Goal: Task Accomplishment & Management: Use online tool/utility

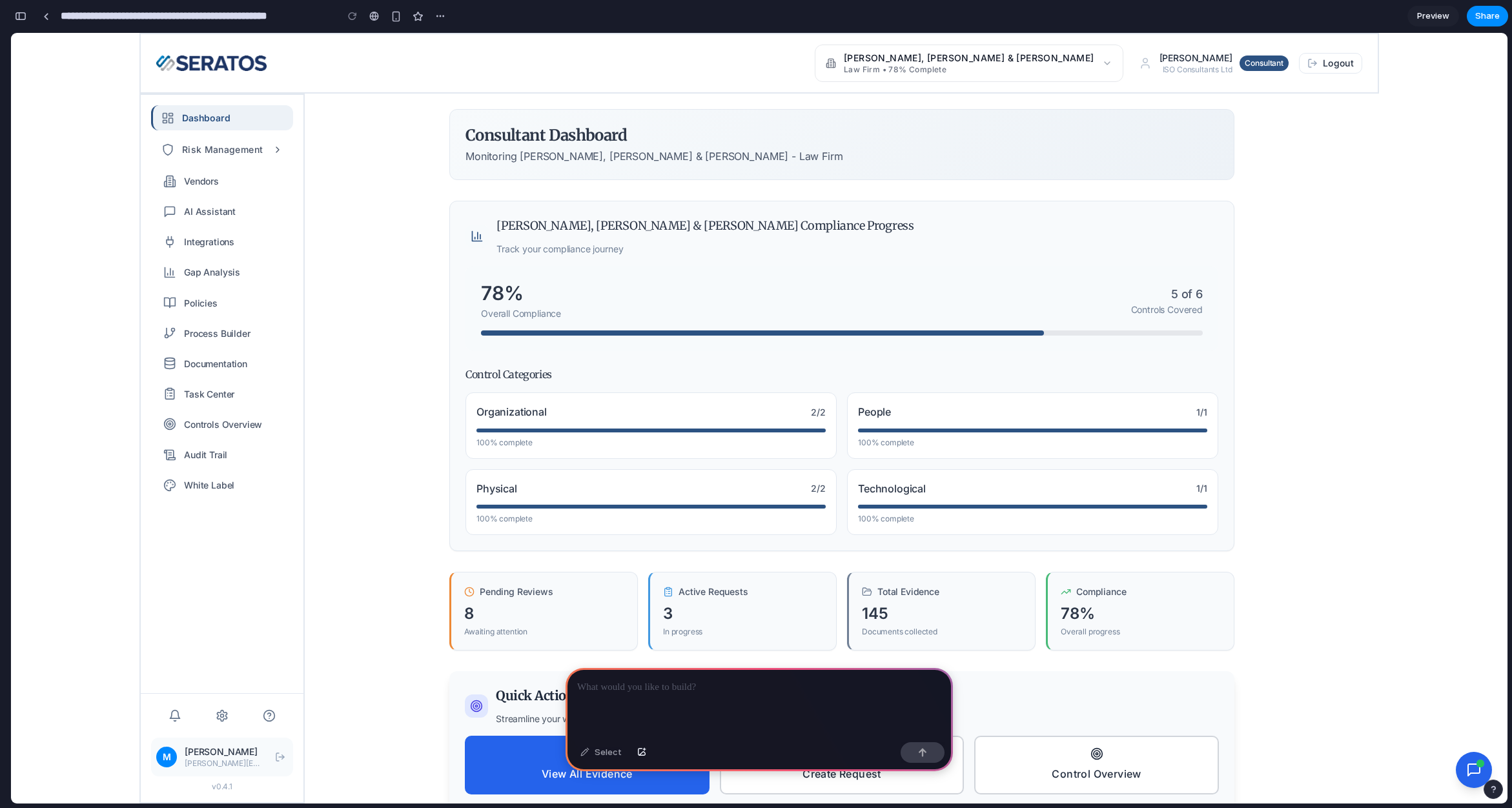
click at [701, 680] on p at bounding box center [759, 688] width 364 height 16
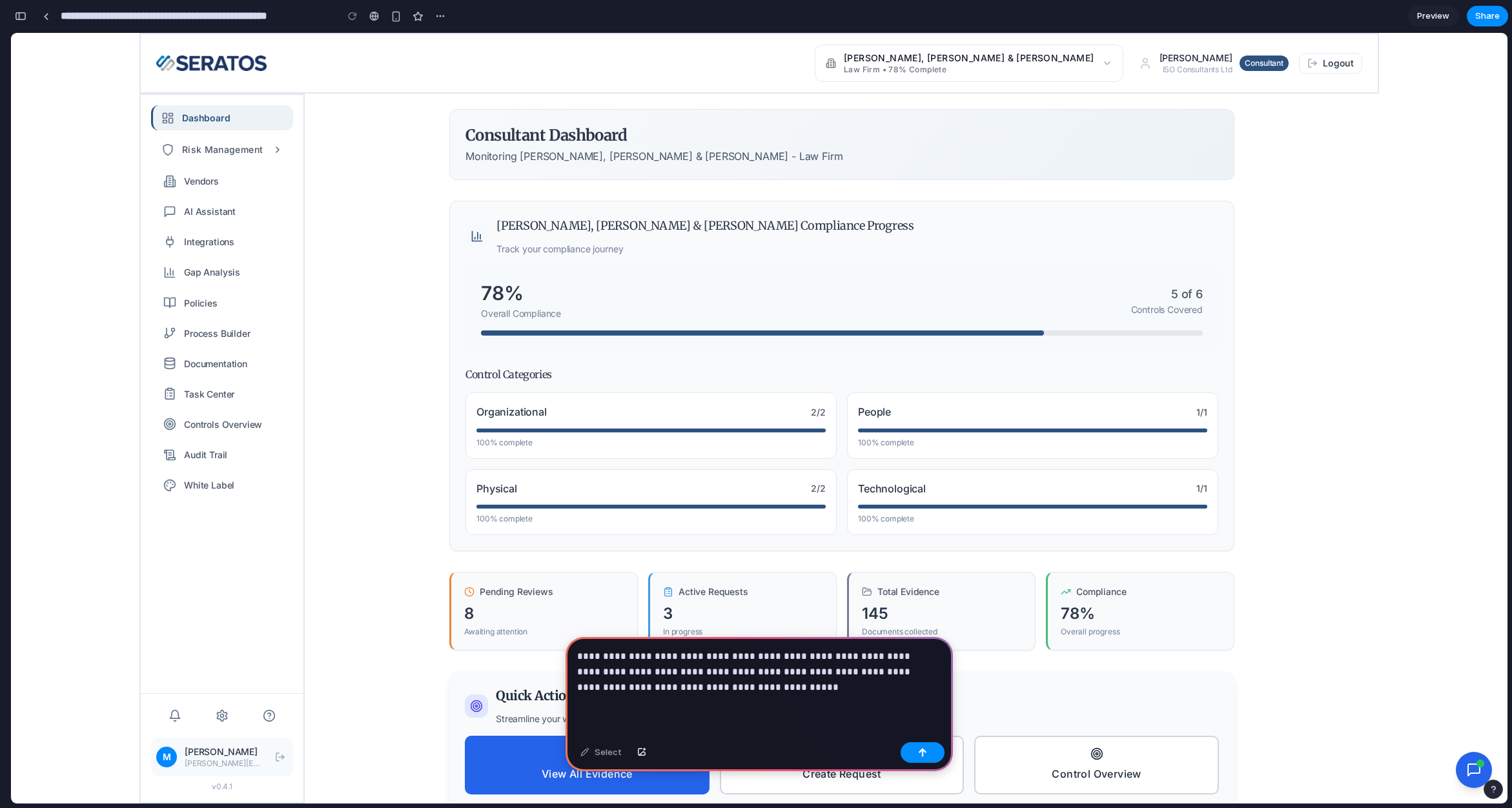
click at [744, 695] on div "**********" at bounding box center [759, 687] width 387 height 100
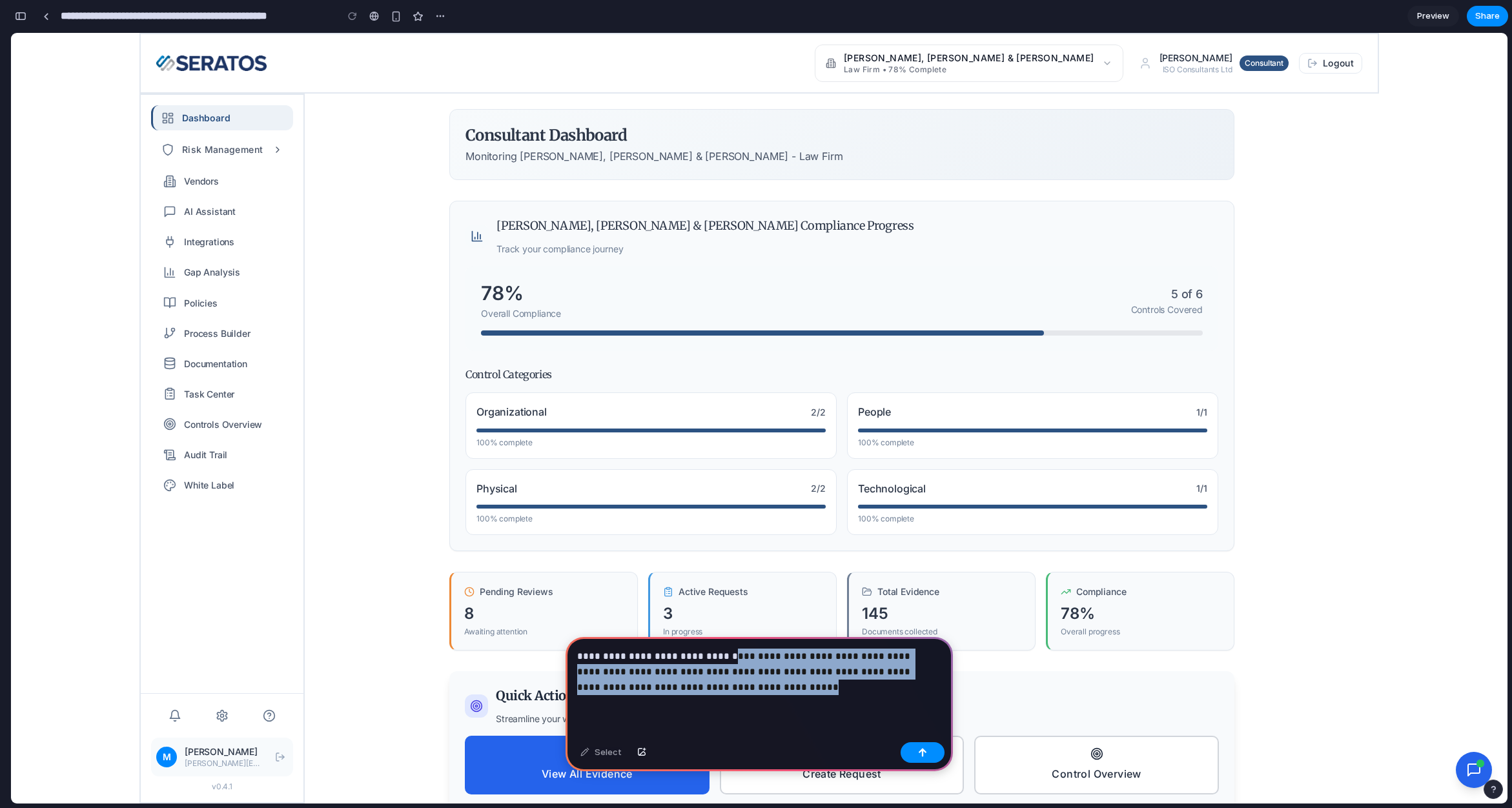
drag, startPoint x: 744, startPoint y: 695, endPoint x: 718, endPoint y: 654, distance: 48.5
click at [718, 654] on div "**********" at bounding box center [759, 687] width 387 height 100
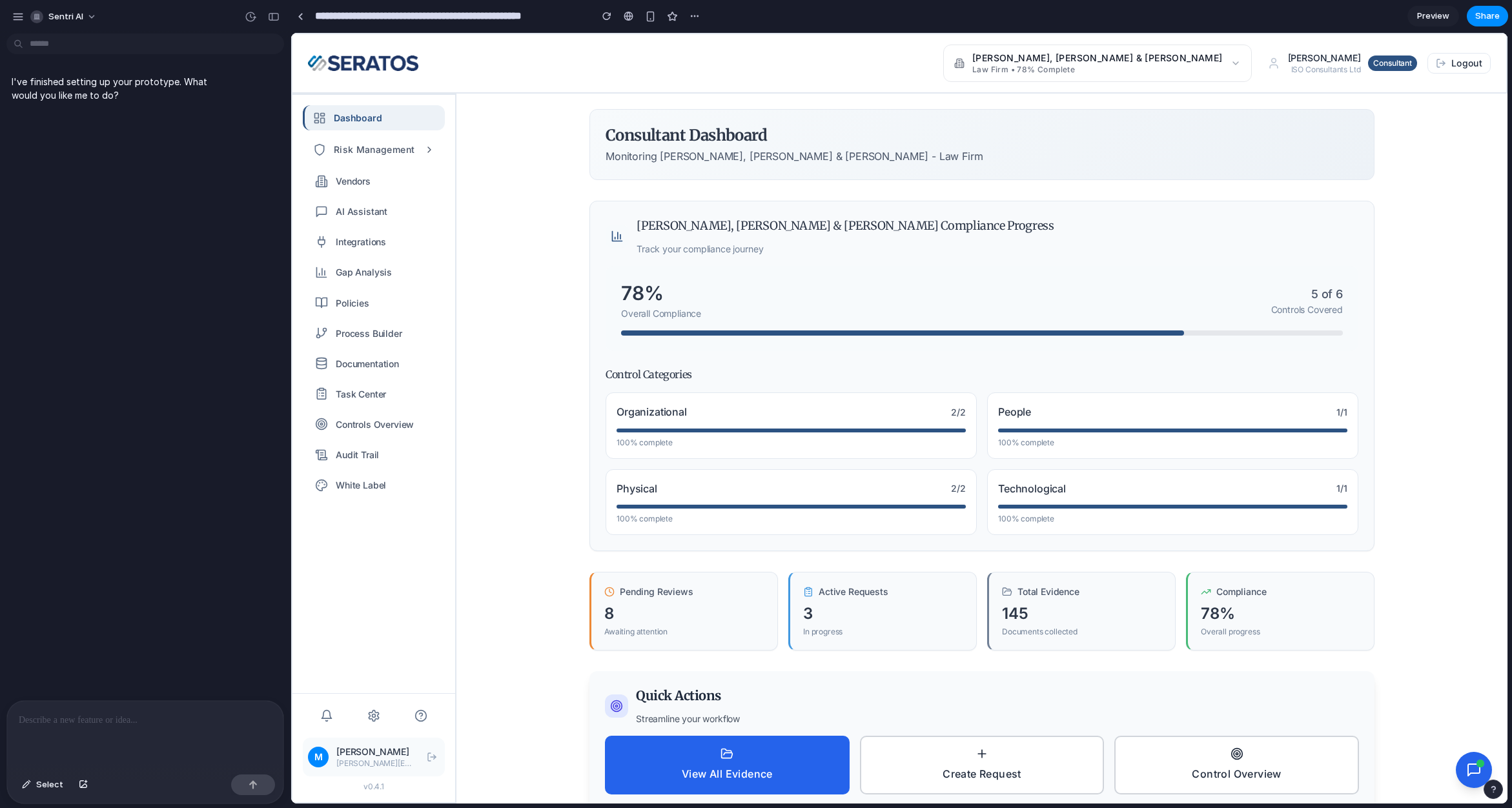
click at [150, 723] on div at bounding box center [145, 734] width 276 height 68
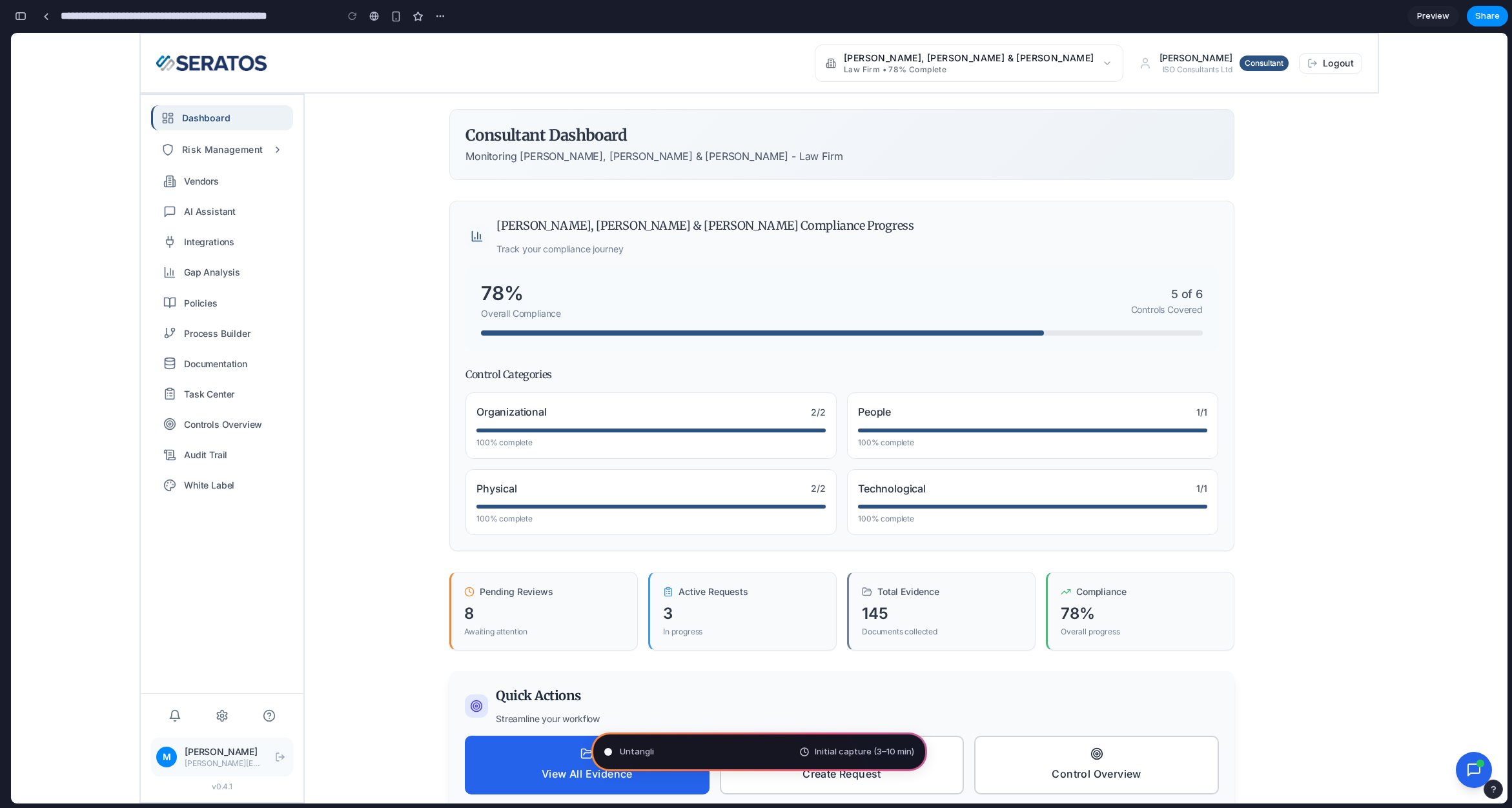
type input "**********"
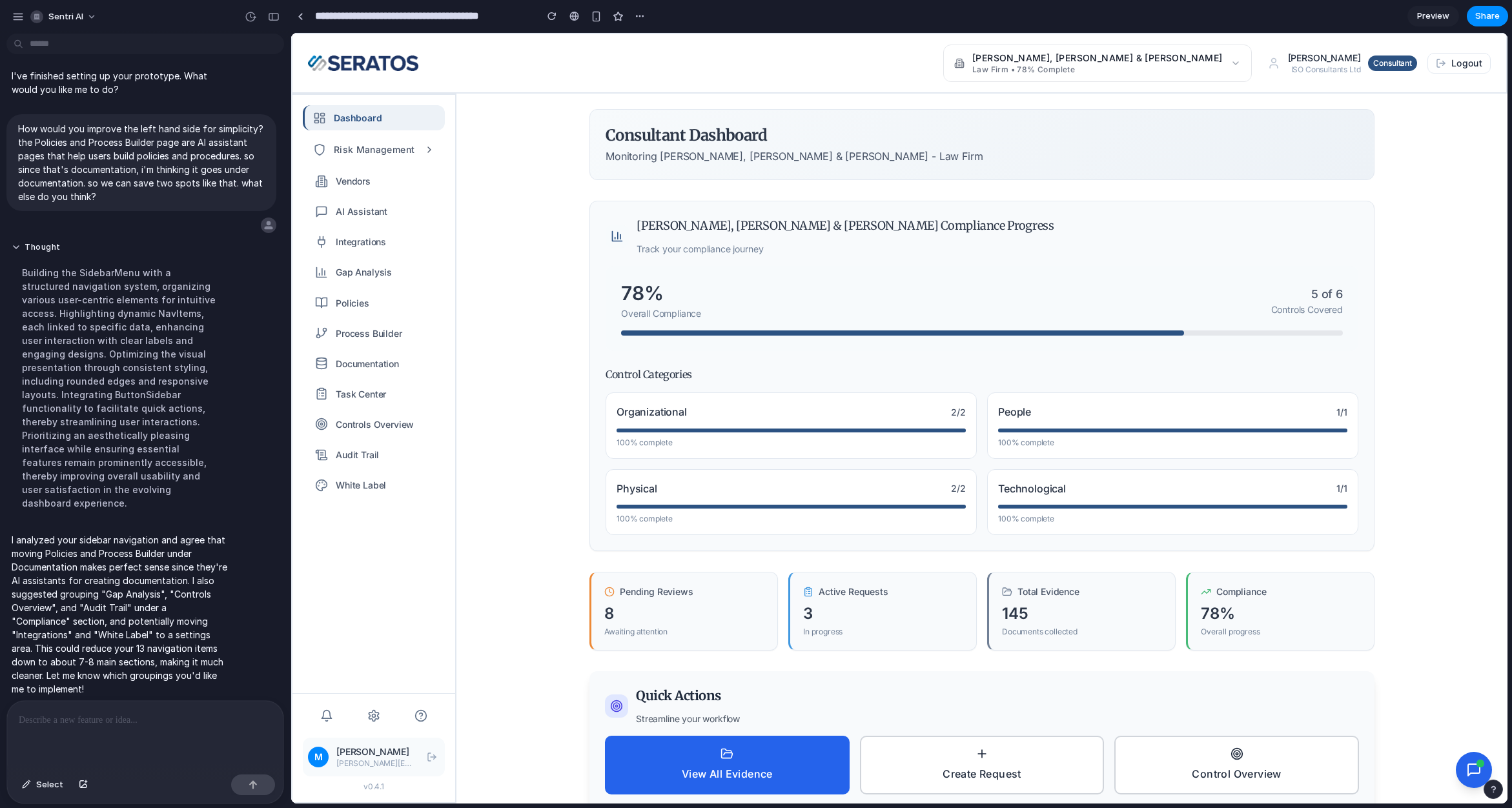
click at [140, 720] on p at bounding box center [142, 720] width 248 height 16
click at [112, 720] on p at bounding box center [142, 720] width 248 height 16
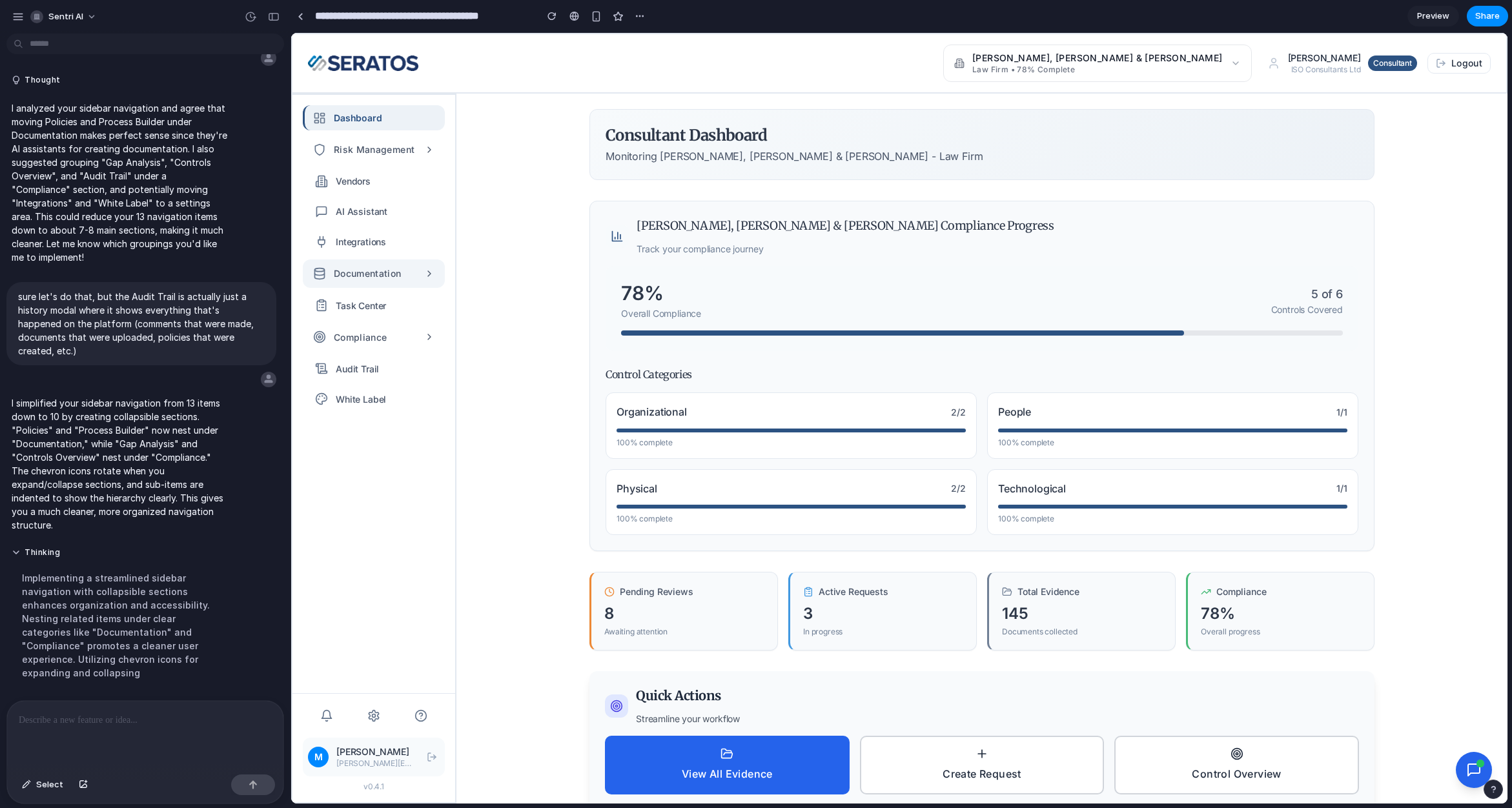
click at [397, 278] on span "Documentation" at bounding box center [368, 273] width 68 height 15
click at [395, 281] on span "Documentation" at bounding box center [368, 273] width 68 height 15
click at [405, 279] on button "Documentation" at bounding box center [374, 273] width 142 height 27
click at [412, 279] on button "Documentation" at bounding box center [374, 273] width 142 height 27
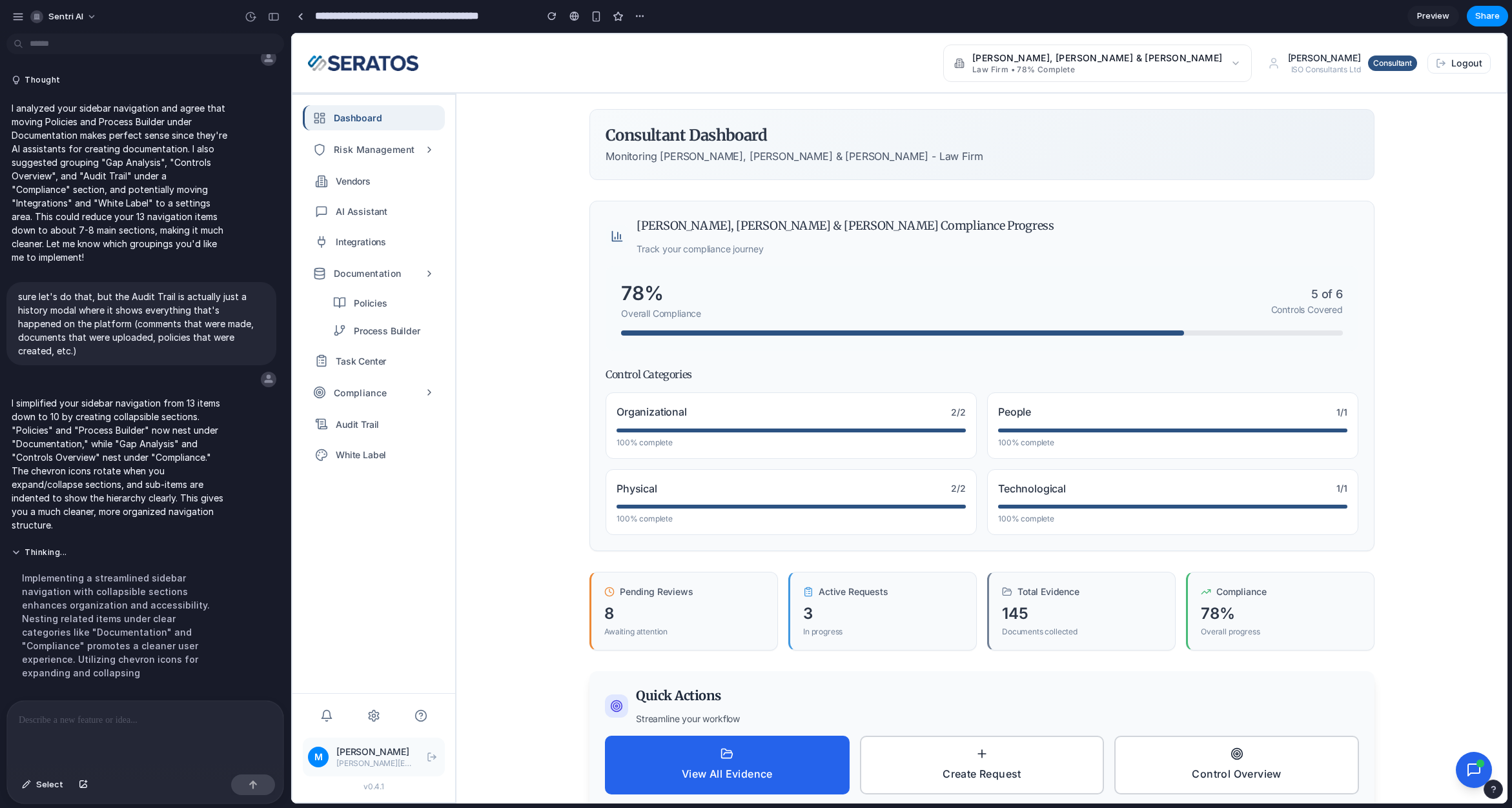
click at [405, 306] on link "Policies" at bounding box center [374, 303] width 142 height 25
click at [398, 382] on button "Compliance" at bounding box center [374, 392] width 142 height 27
click at [383, 418] on span "Gap Analysis" at bounding box center [382, 422] width 56 height 15
click at [398, 277] on span "Documentation" at bounding box center [368, 273] width 68 height 15
click at [398, 159] on button "Risk Management" at bounding box center [374, 149] width 142 height 27
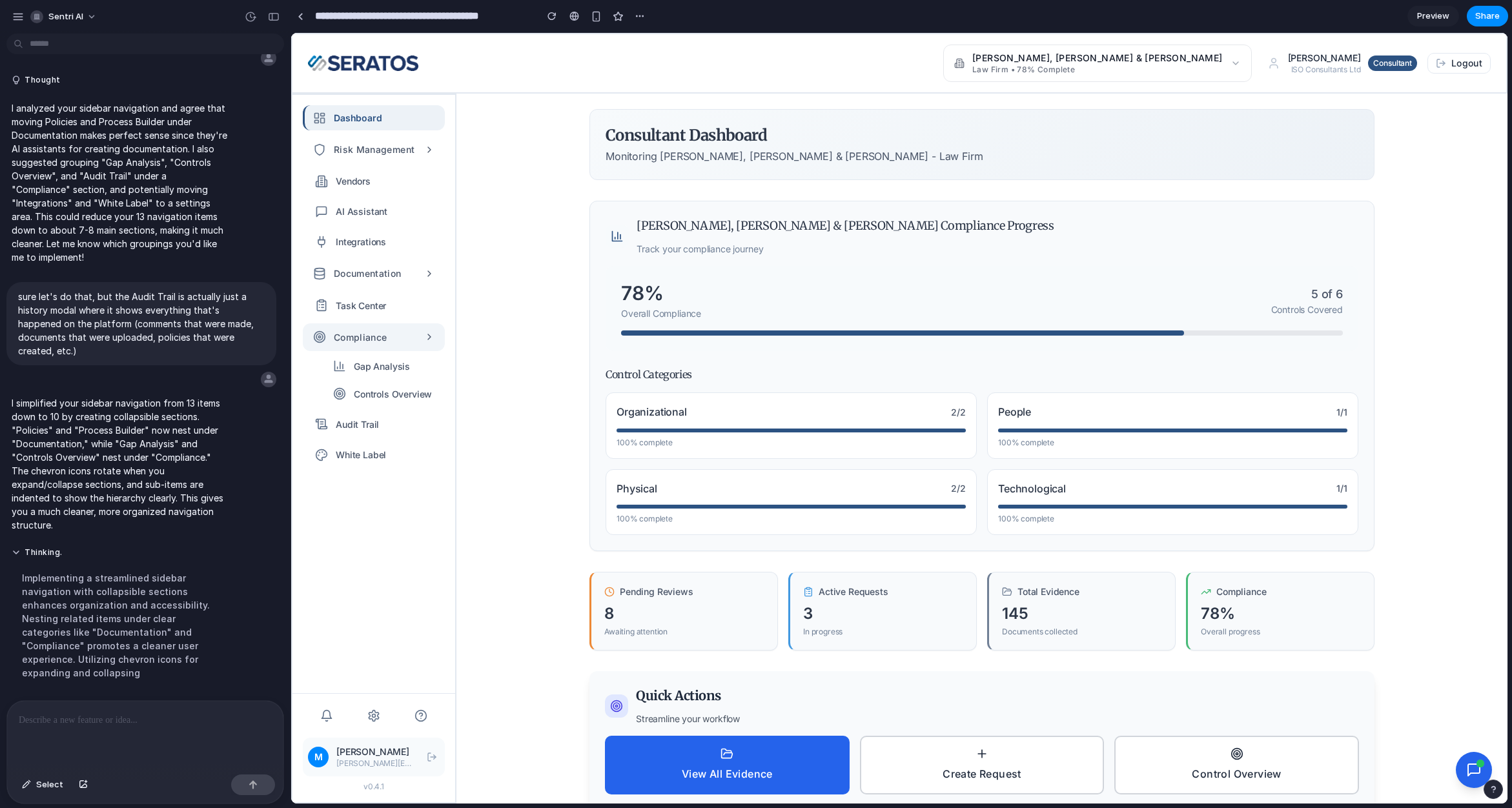
click at [415, 342] on button "Compliance" at bounding box center [374, 336] width 142 height 27
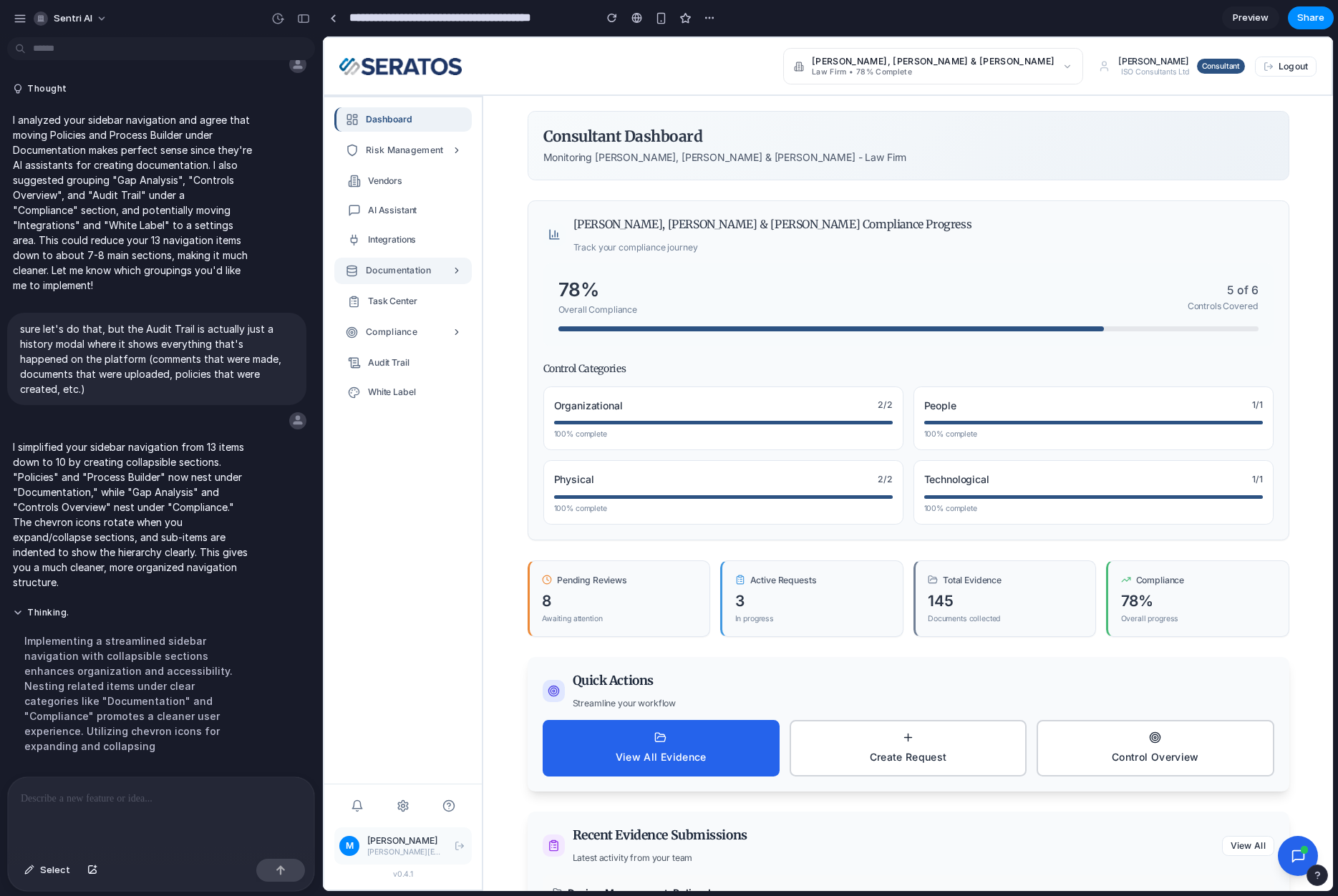
click at [429, 272] on span "Documentation" at bounding box center [398, 271] width 65 height 15
click at [429, 300] on link "Policies" at bounding box center [403, 299] width 137 height 24
click at [411, 301] on span "Policies" at bounding box center [403, 299] width 31 height 15
click at [414, 396] on button "Compliance" at bounding box center [403, 386] width 137 height 27
click at [406, 418] on span "Gap Analysis" at bounding box center [415, 414] width 54 height 15
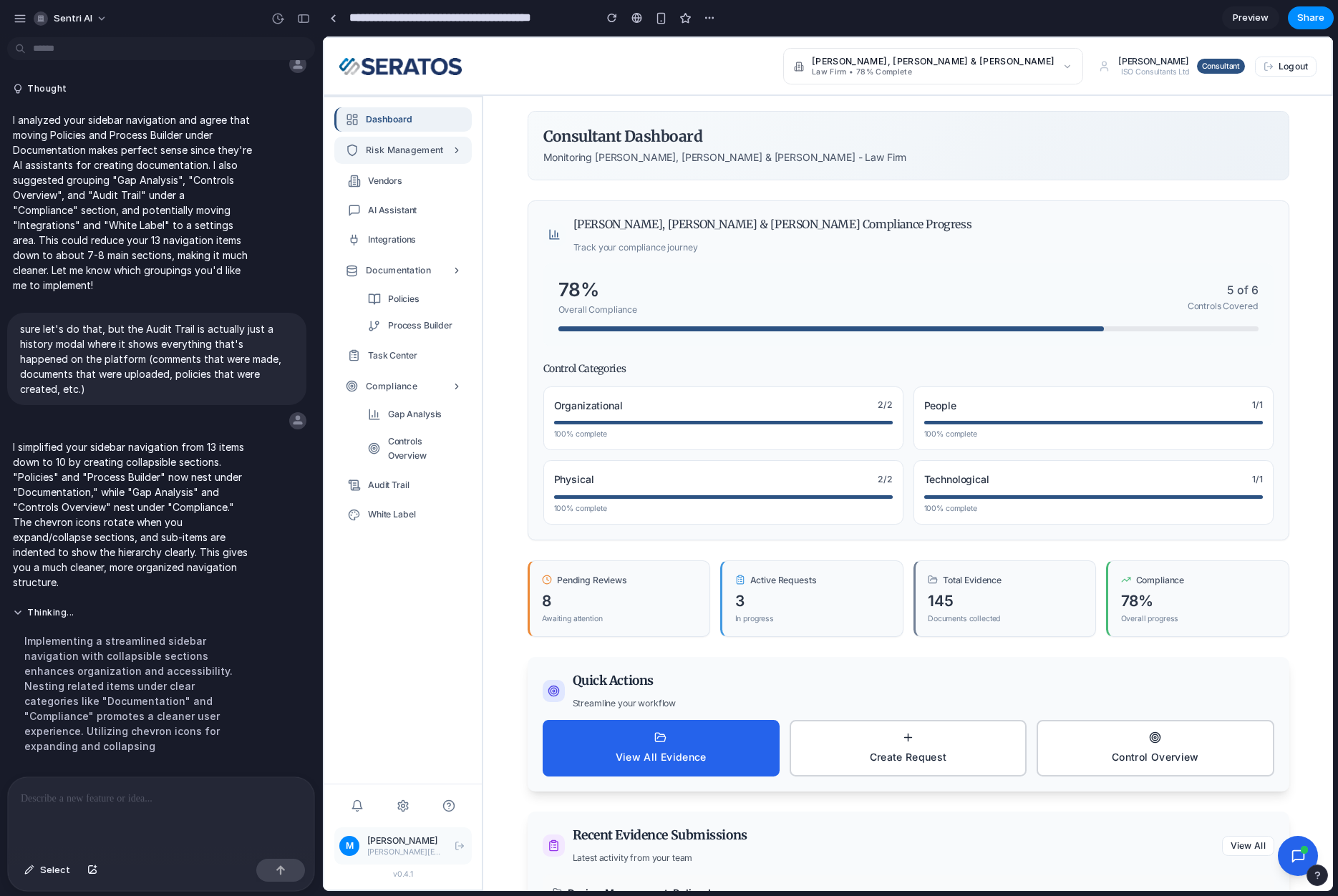
click at [417, 155] on span "Risk Management" at bounding box center [405, 150] width 78 height 15
click at [161, 808] on div at bounding box center [161, 814] width 306 height 75
click at [706, 23] on div "button" at bounding box center [709, 17] width 11 height 11
click at [706, 23] on div "Duplicate Delete" at bounding box center [669, 448] width 1338 height 896
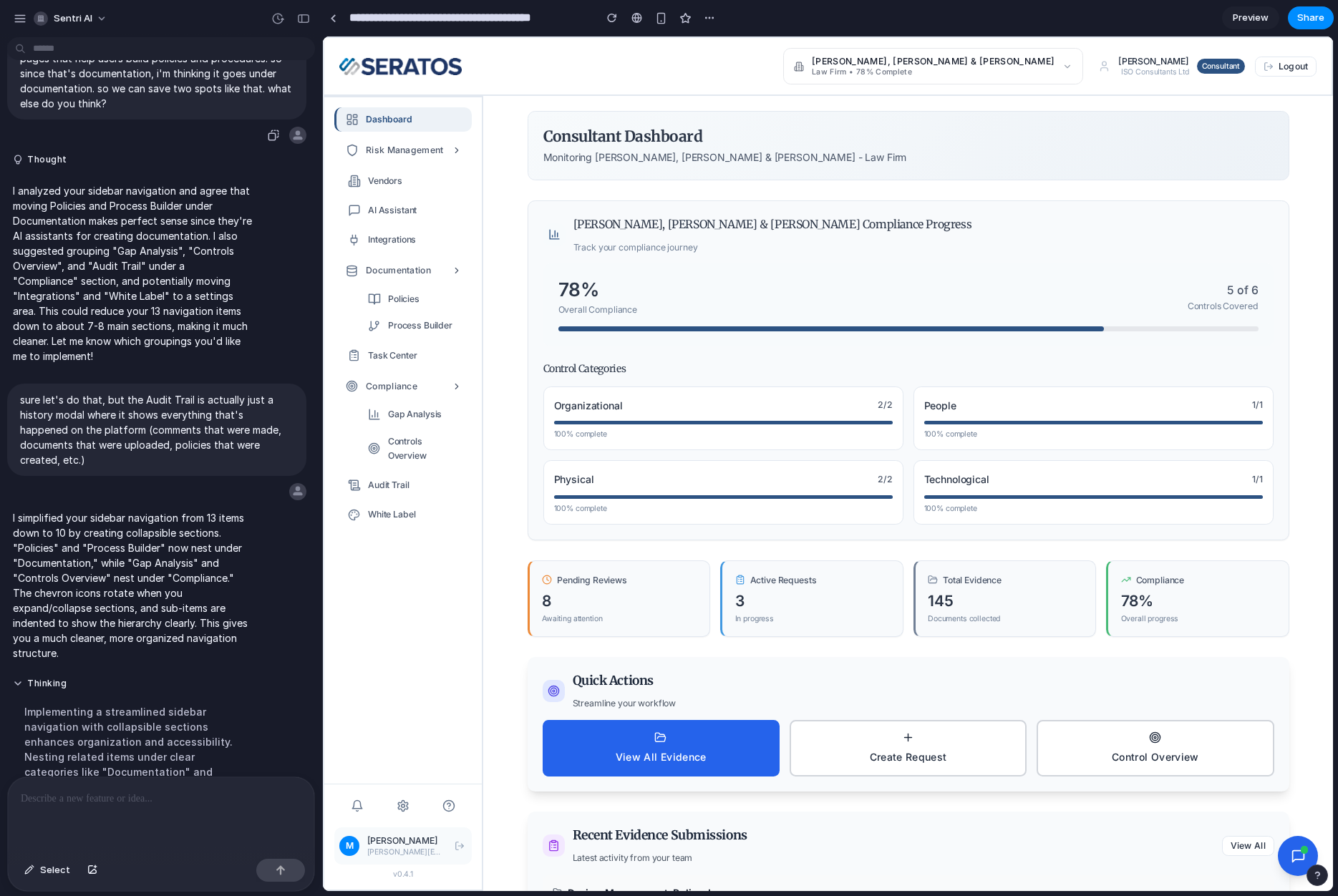
scroll to position [198, 0]
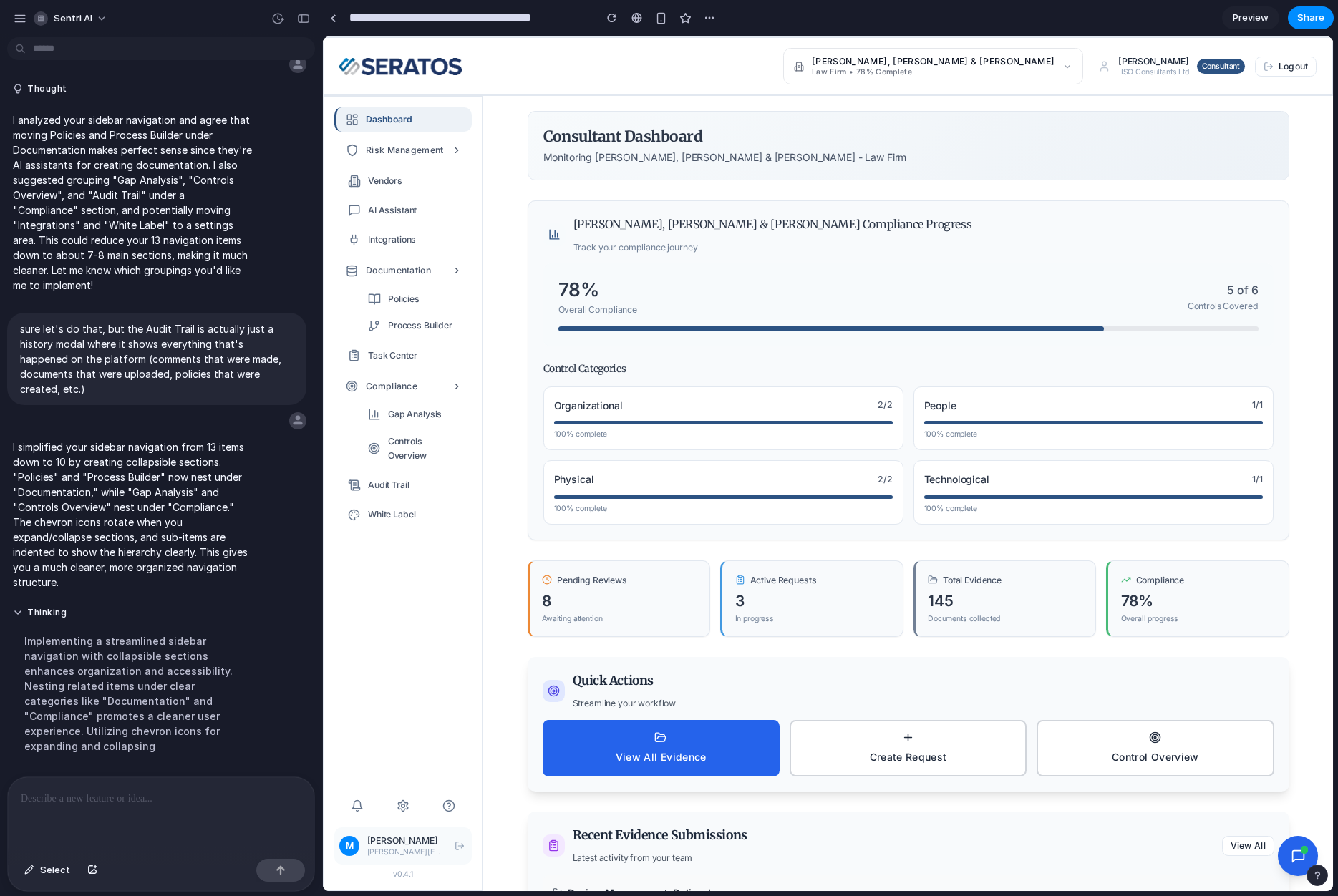
click at [161, 800] on p at bounding box center [158, 799] width 275 height 17
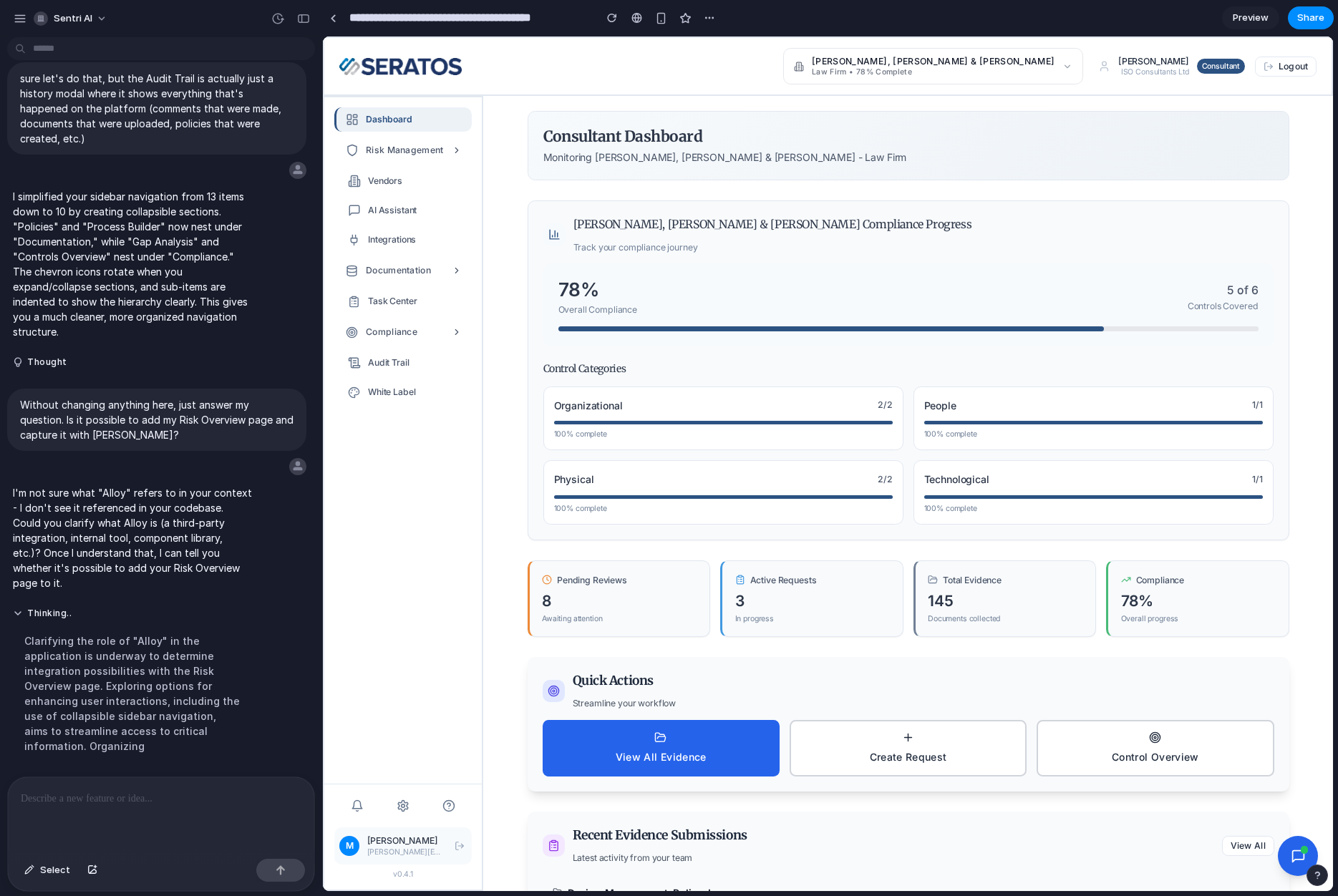
scroll to position [0, 0]
click at [431, 156] on span "Risk Management" at bounding box center [405, 150] width 78 height 15
click at [188, 803] on div at bounding box center [161, 814] width 306 height 75
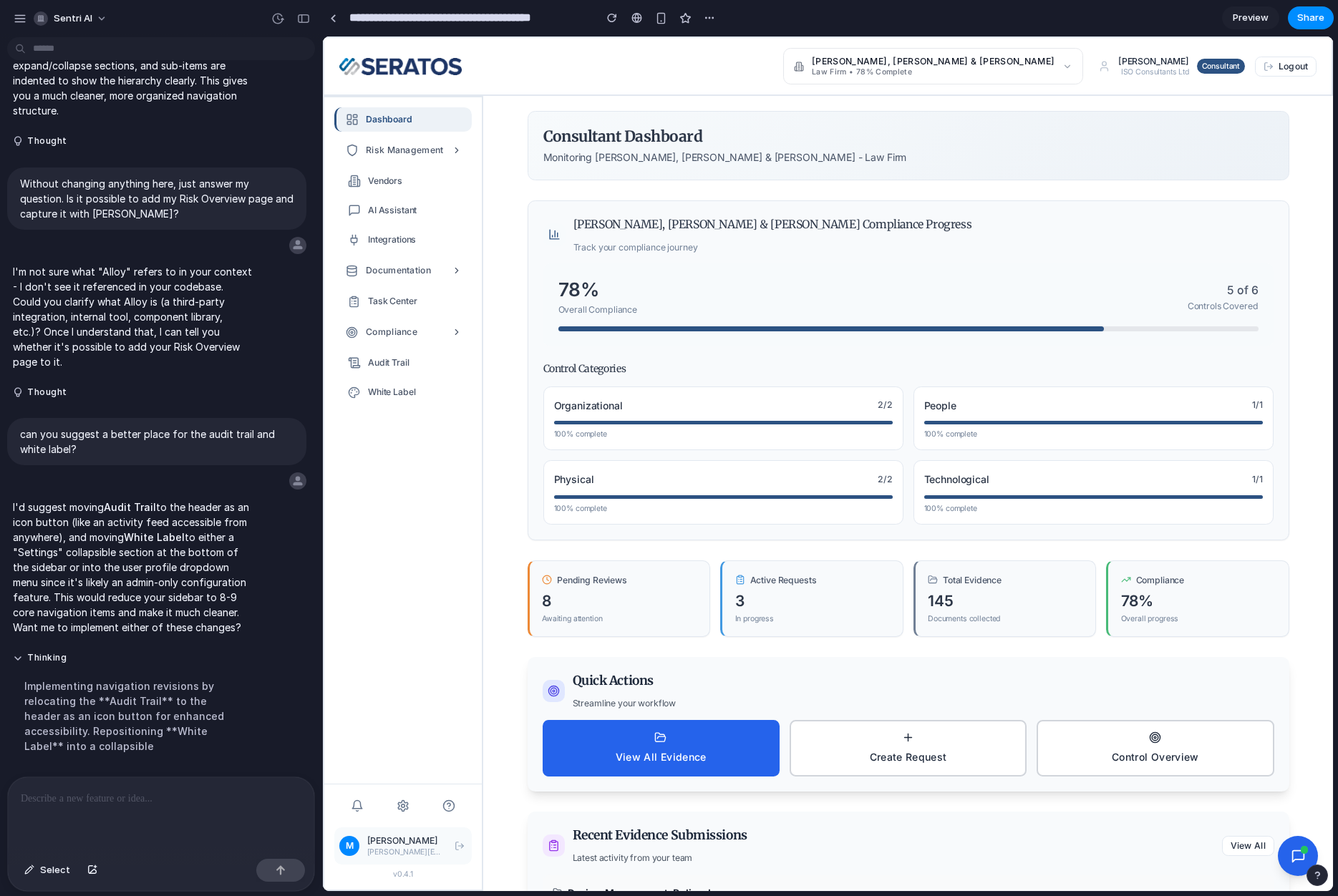
click at [185, 531] on strong "White Label" at bounding box center [154, 537] width 61 height 12
click at [158, 813] on div at bounding box center [161, 814] width 306 height 75
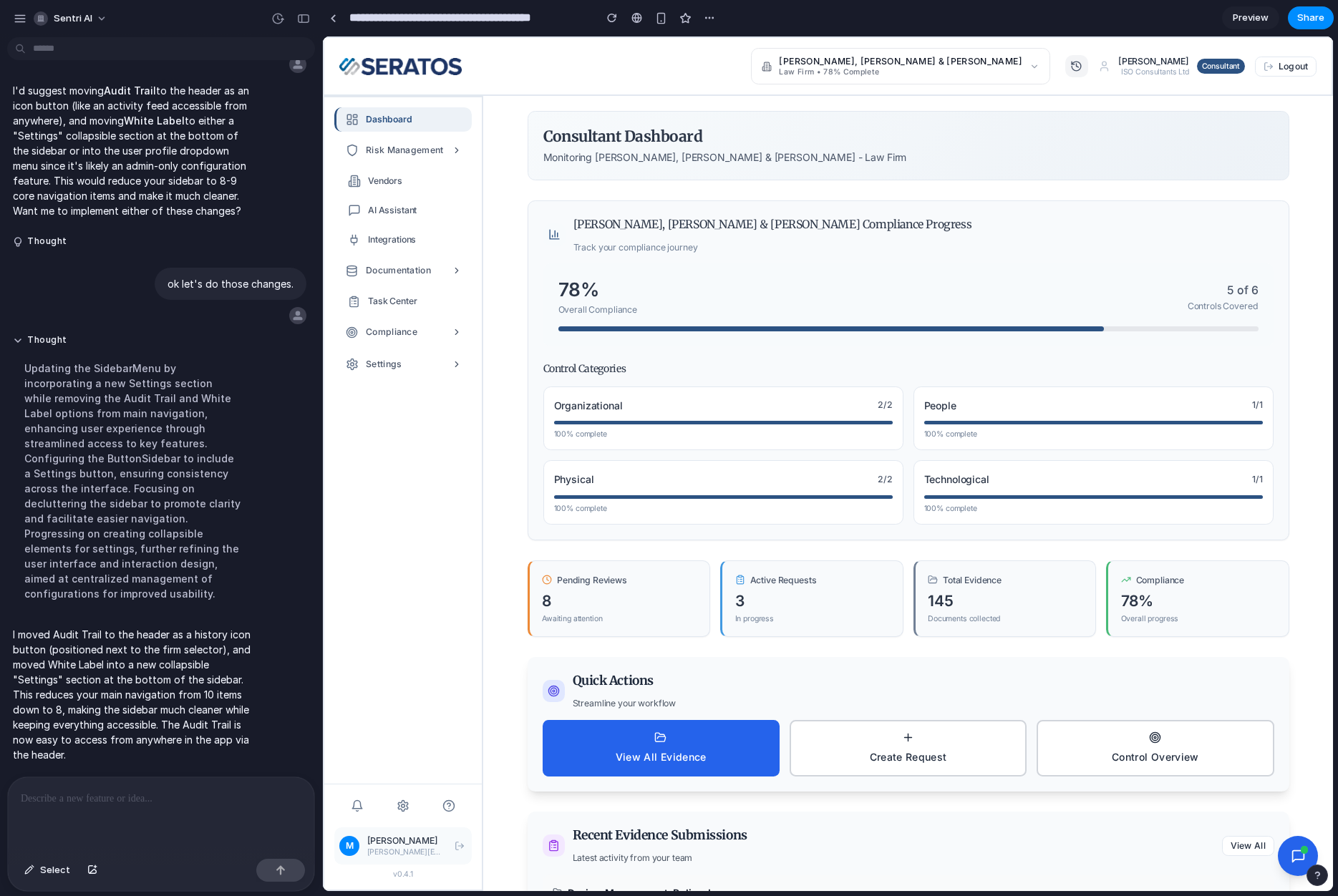
click at [1078, 75] on button at bounding box center [1077, 67] width 23 height 23
click at [460, 275] on icon at bounding box center [457, 271] width 10 height 10
click at [456, 273] on icon at bounding box center [457, 271] width 10 height 10
click at [449, 337] on button "Compliance" at bounding box center [403, 331] width 137 height 27
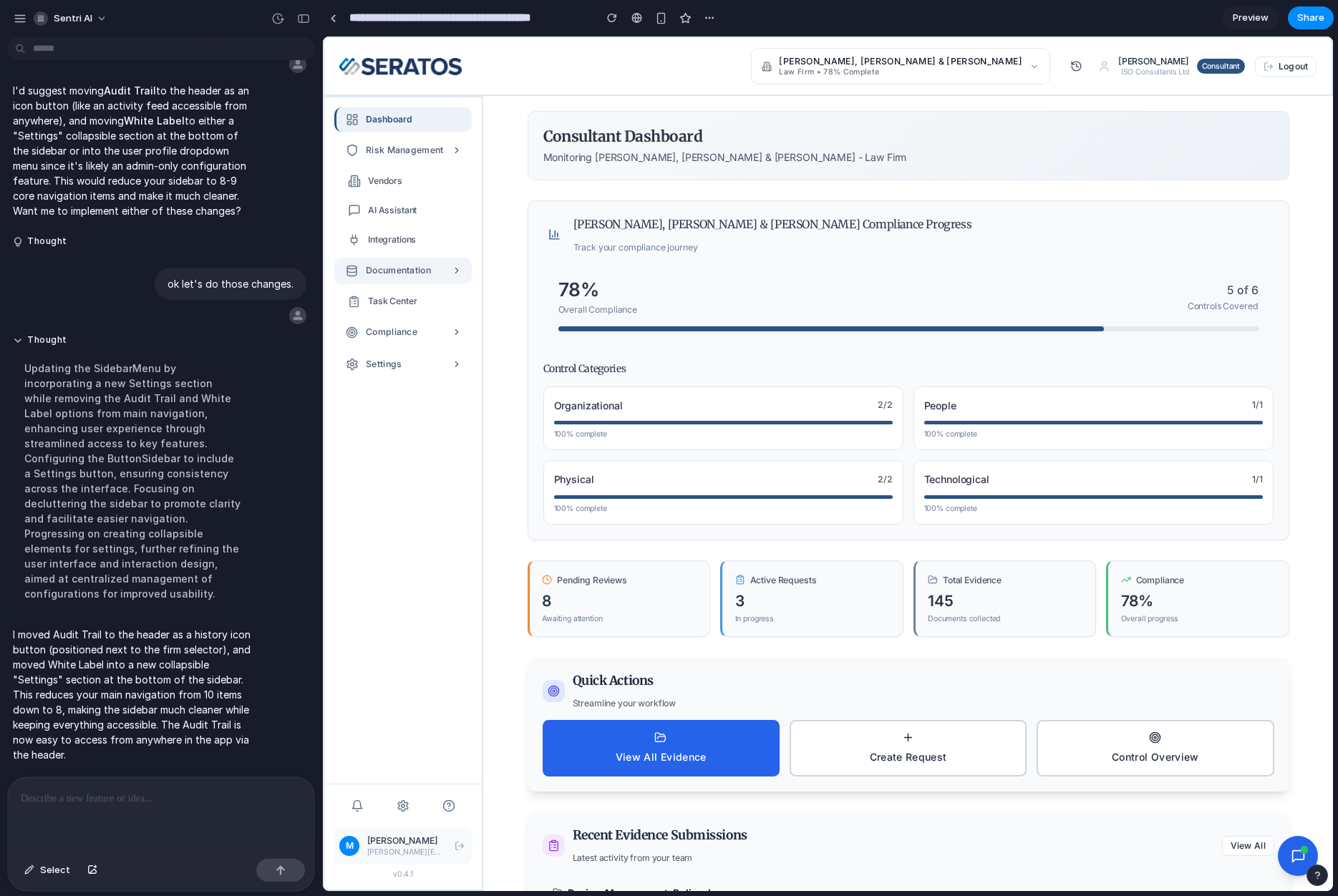
click at [443, 276] on button "Documentation" at bounding box center [403, 271] width 137 height 27
click at [122, 810] on div at bounding box center [161, 814] width 306 height 75
click at [1293, 853] on icon at bounding box center [1297, 855] width 11 height 11
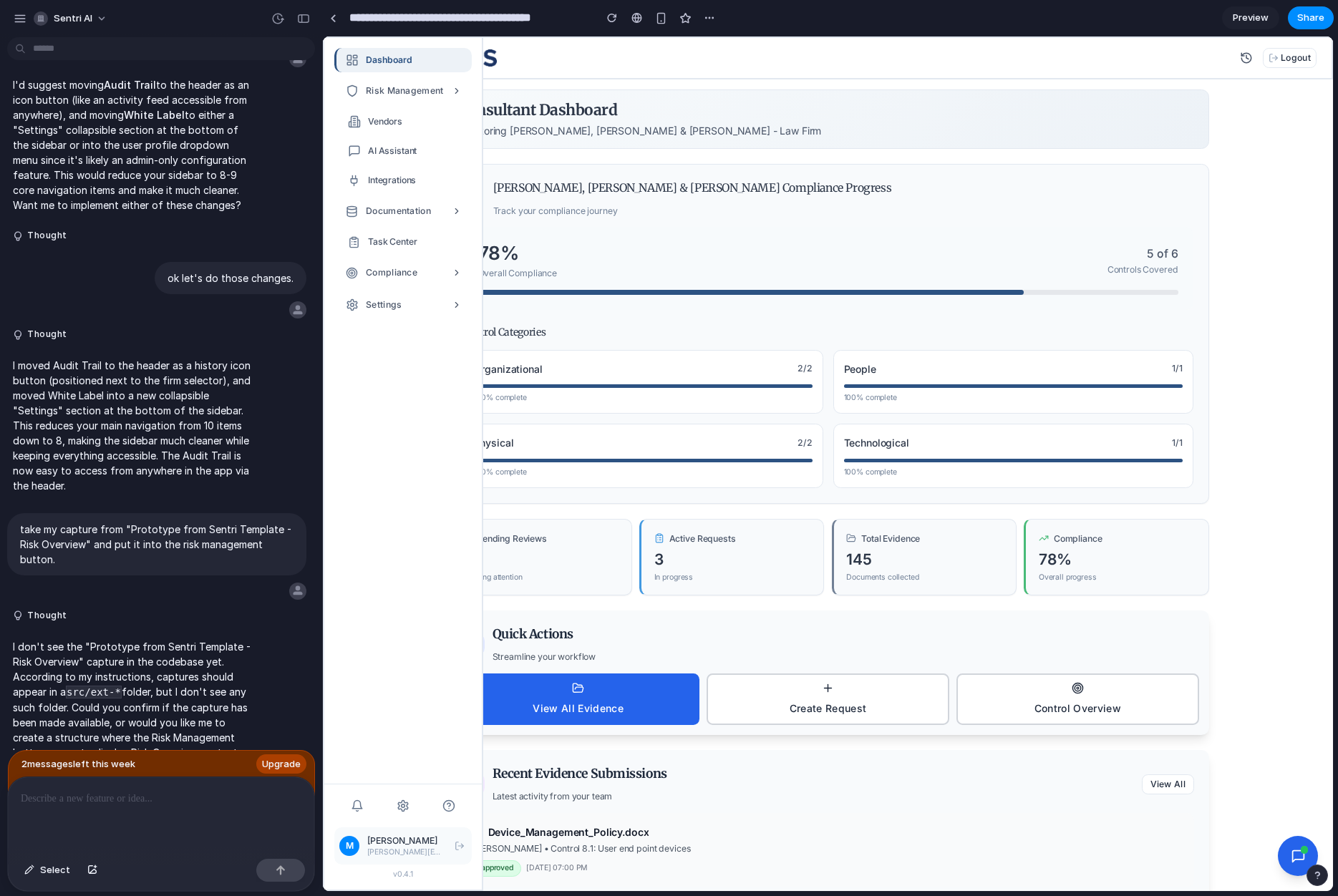
scroll to position [2186, 0]
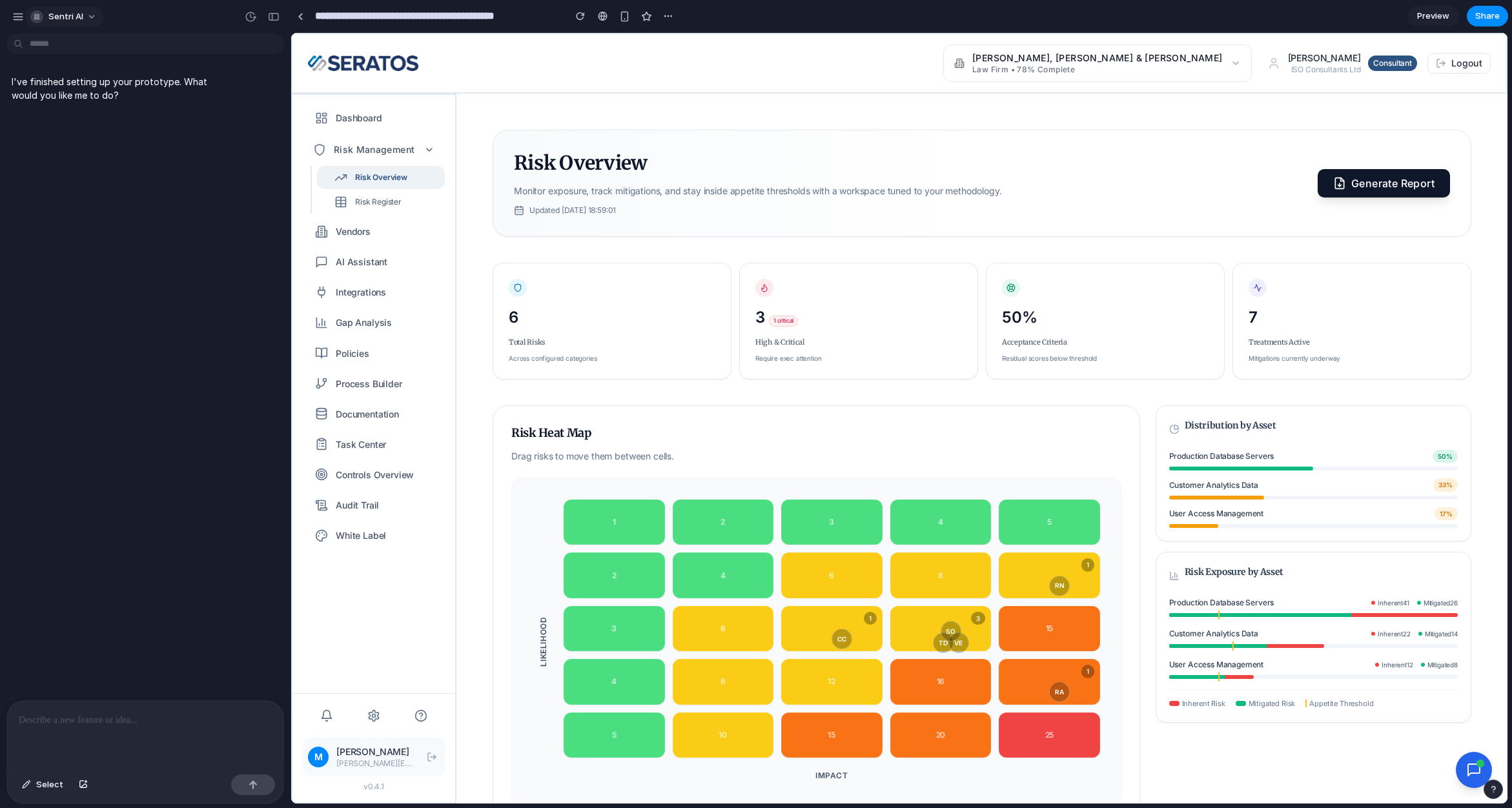
click at [26, 17] on button "Sentri AI" at bounding box center [64, 16] width 78 height 20
click at [20, 18] on div "Settings Invite members Change theme Sign out" at bounding box center [756, 404] width 1512 height 808
click at [19, 18] on div "button" at bounding box center [18, 16] width 12 height 12
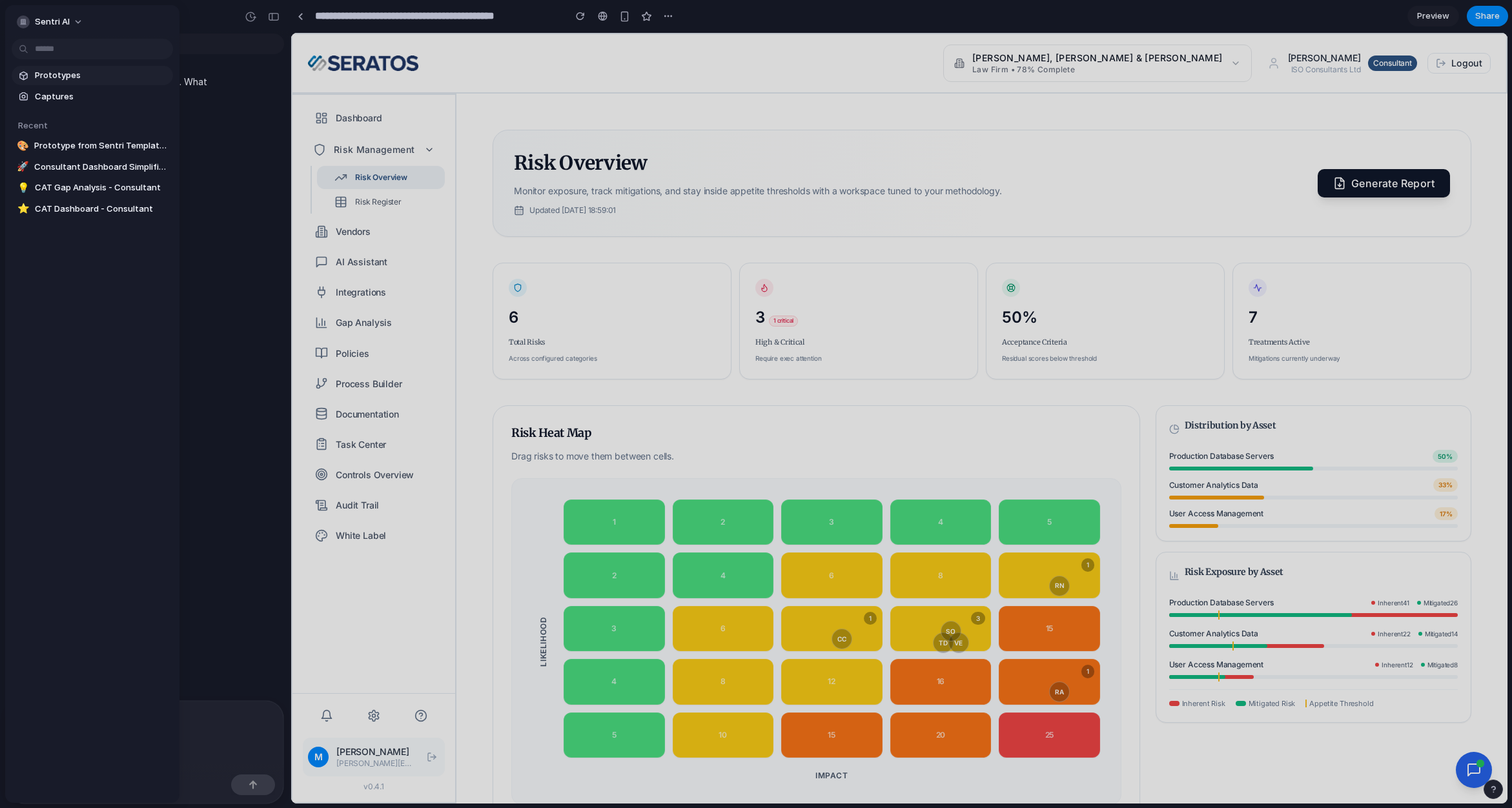
click at [65, 79] on span "Prototypes" at bounding box center [102, 75] width 133 height 13
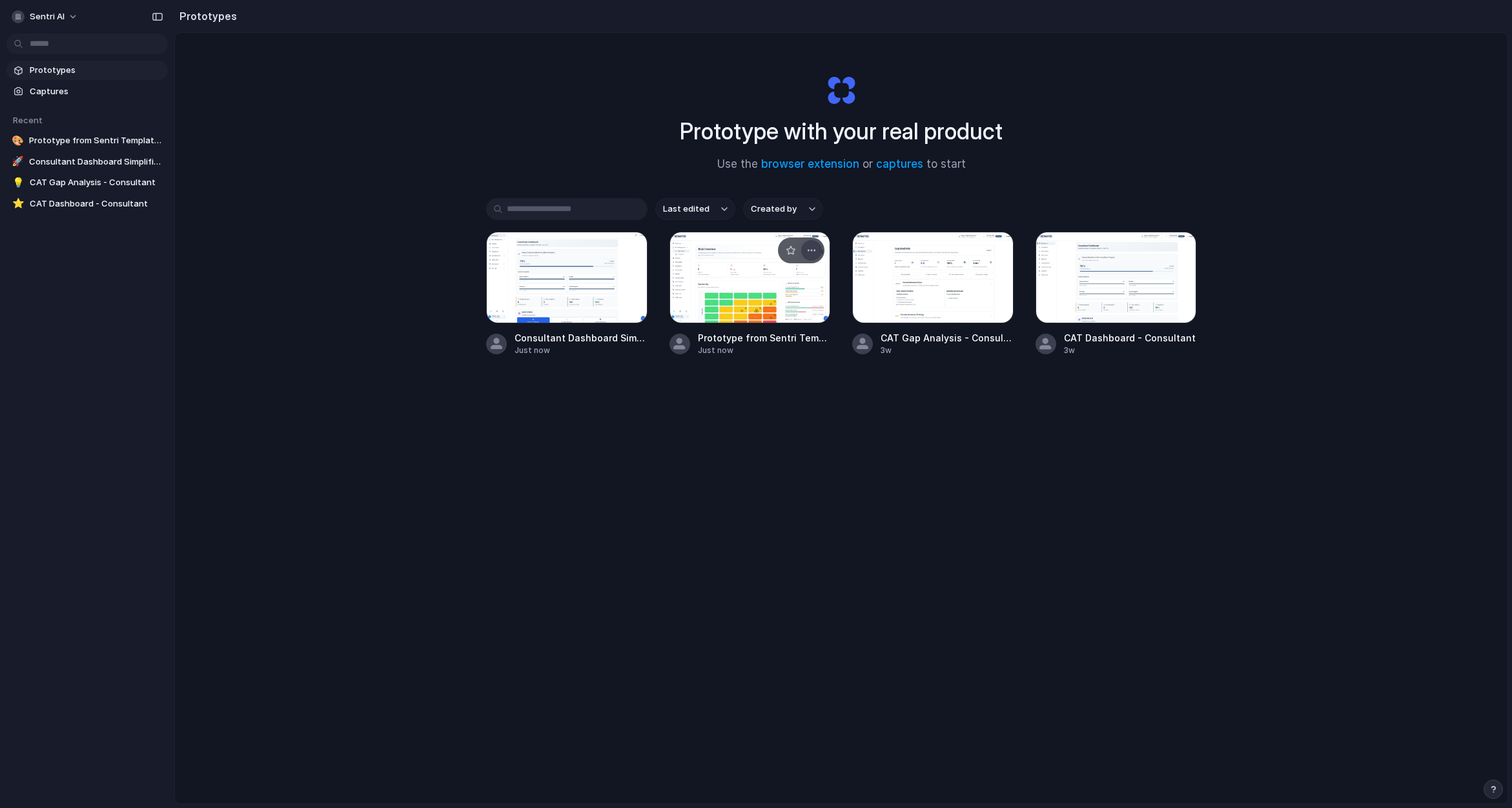
click at [801, 249] on button "button" at bounding box center [812, 250] width 20 height 20
click at [480, 294] on div "Open in new tab Rename Copy link Delete" at bounding box center [756, 404] width 1512 height 808
drag, startPoint x: 718, startPoint y: 281, endPoint x: 574, endPoint y: 289, distance: 144.2
click at [574, 289] on div "Consultant Dashboard Simplified Navigation Just now Prototype from Sentri Templ…" at bounding box center [841, 293] width 711 height 124
click at [407, 277] on div "Prototype with your real product Use the browser extension or captures to start…" at bounding box center [841, 452] width 1333 height 839
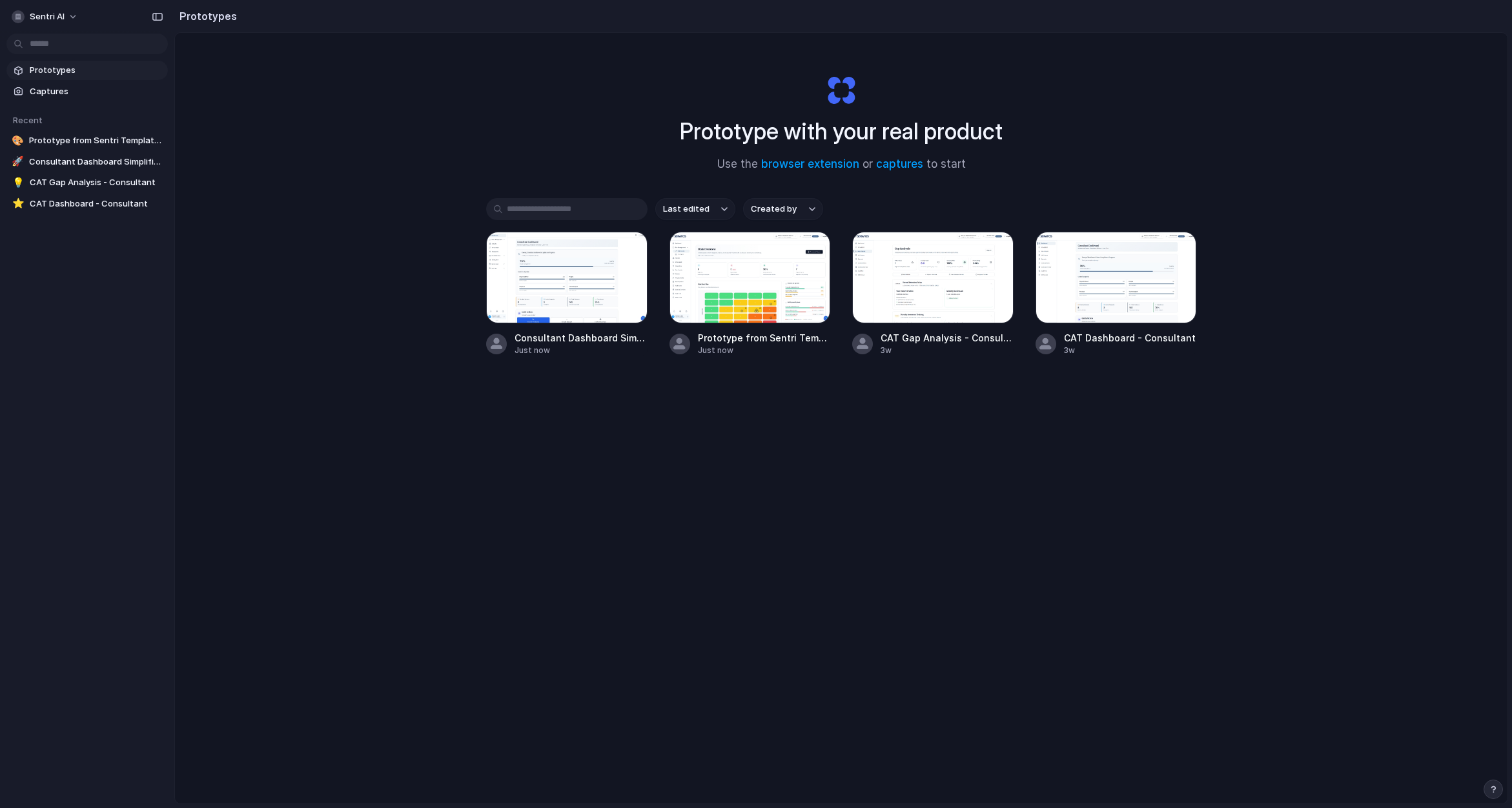
click at [1494, 788] on div "button" at bounding box center [1494, 789] width 9 height 9
click at [1490, 792] on div "button" at bounding box center [1494, 789] width 11 height 16
click at [1499, 785] on button "button" at bounding box center [1493, 789] width 20 height 20
click at [1305, 715] on div "Prototype with your real product Use the browser extension or captures to start…" at bounding box center [841, 452] width 1333 height 839
click at [74, 70] on span "Prototypes" at bounding box center [96, 70] width 133 height 13
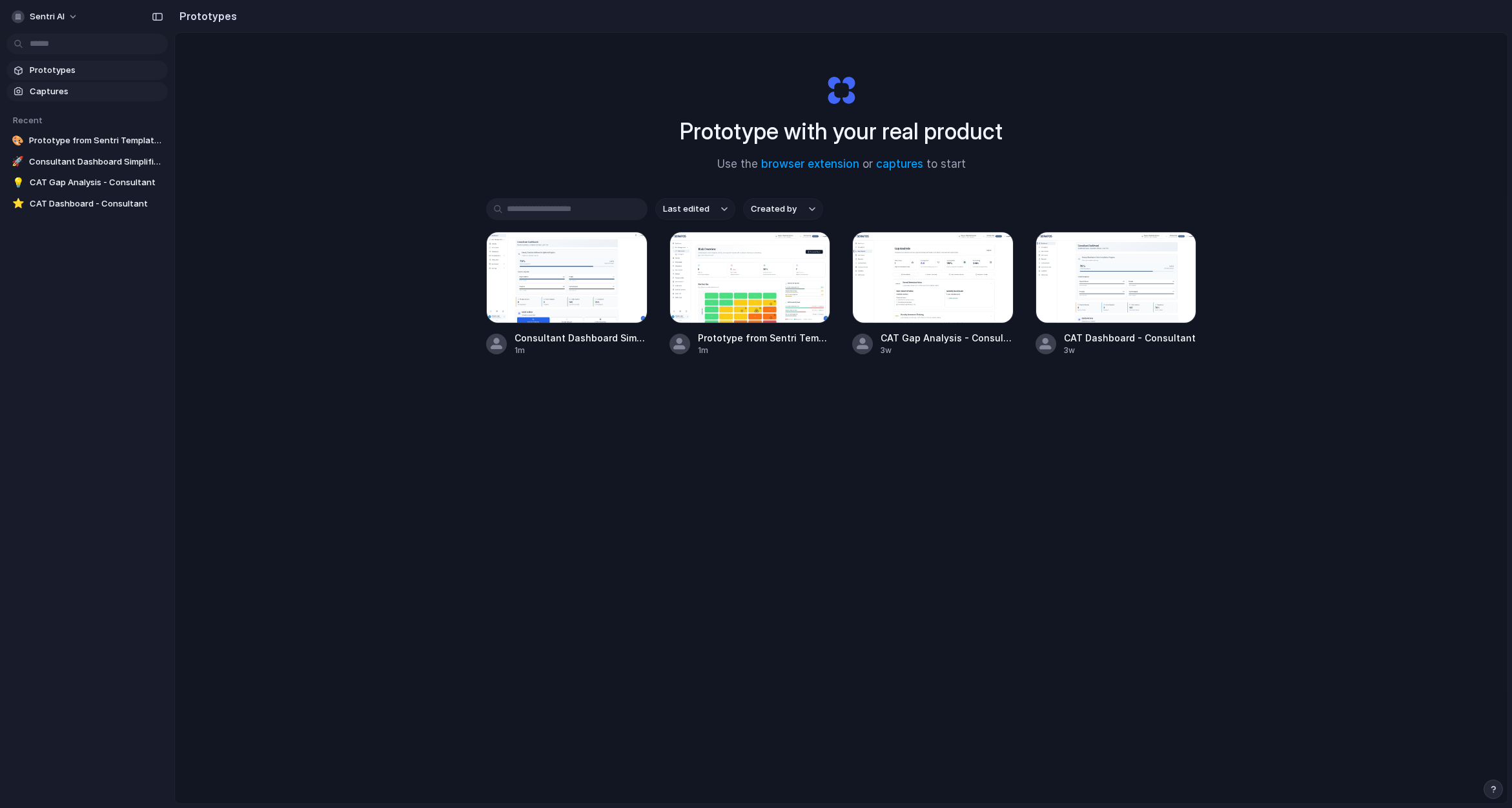
click at [63, 92] on span "Captures" at bounding box center [96, 92] width 133 height 13
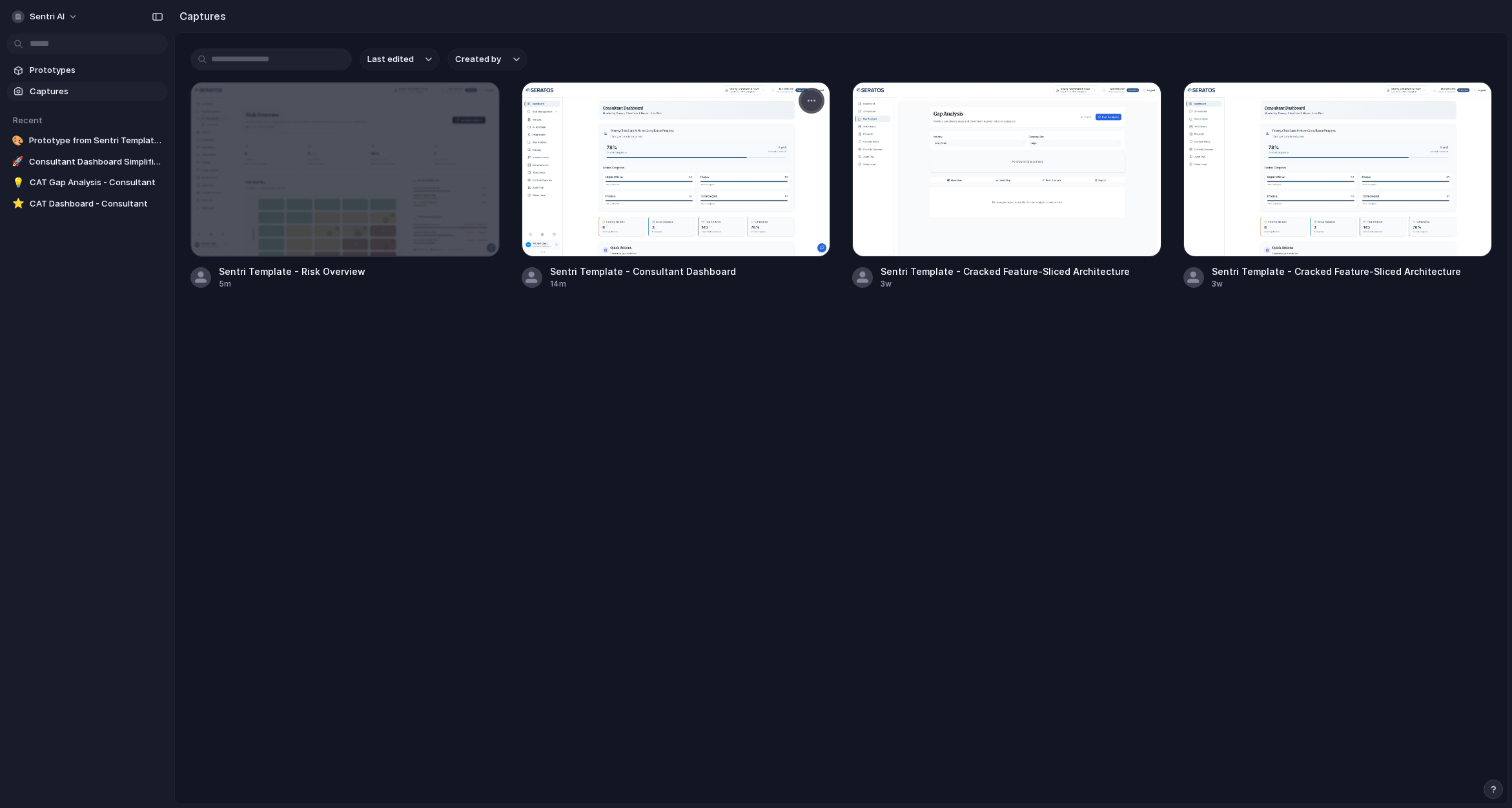
click at [806, 104] on button "button" at bounding box center [812, 101] width 20 height 20
click at [478, 107] on div "Create prototype Rename Copy link Open original page Delete" at bounding box center [756, 404] width 1512 height 808
click at [478, 104] on div "button" at bounding box center [481, 100] width 10 height 10
click at [64, 75] on div "Create prototype Rename Copy link Open original page Delete" at bounding box center [756, 404] width 1512 height 808
click at [57, 74] on span "Prototypes" at bounding box center [96, 70] width 133 height 13
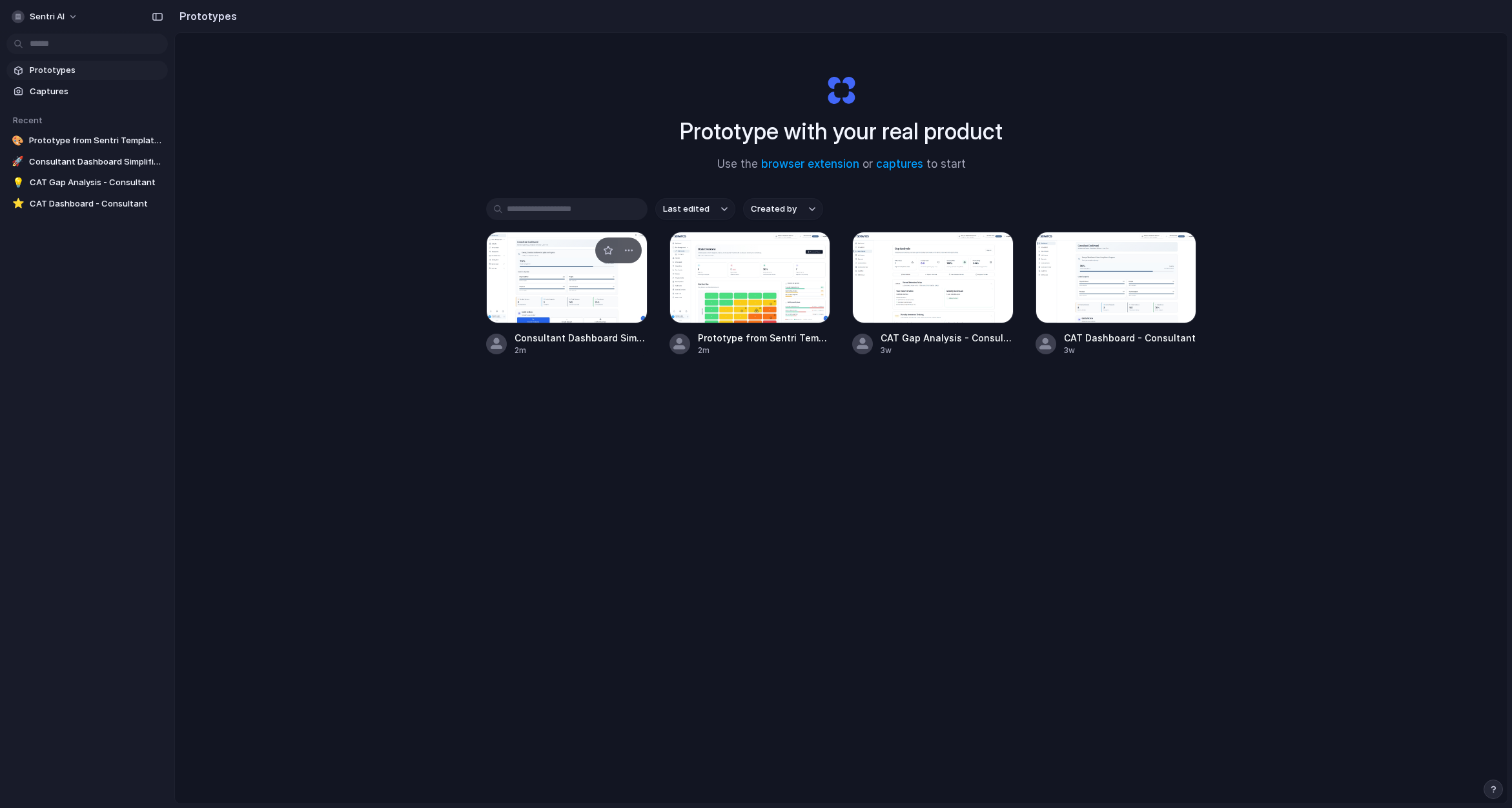
click at [596, 289] on div at bounding box center [567, 277] width 161 height 92
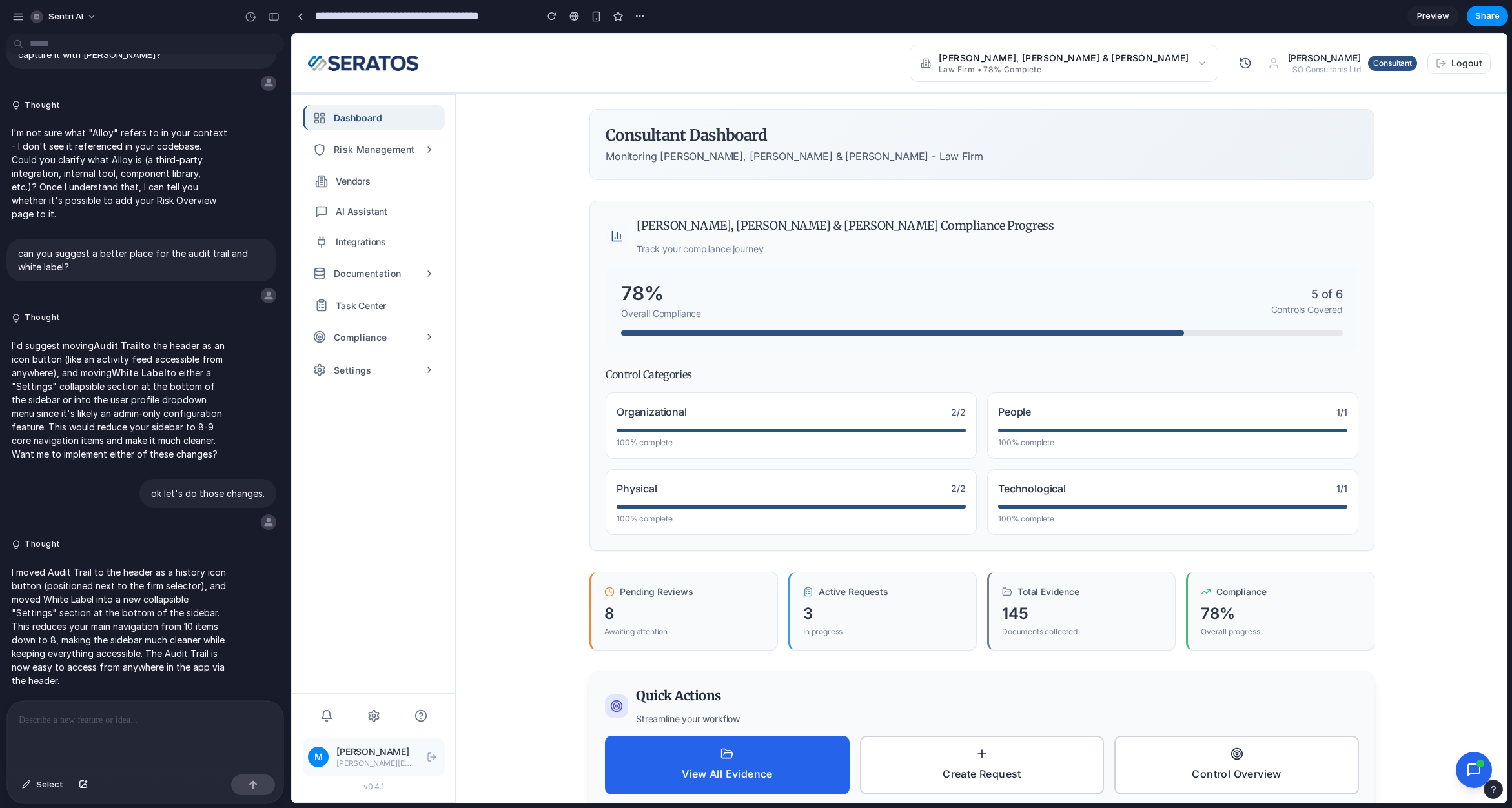
click at [1497, 791] on div "button" at bounding box center [1494, 789] width 9 height 9
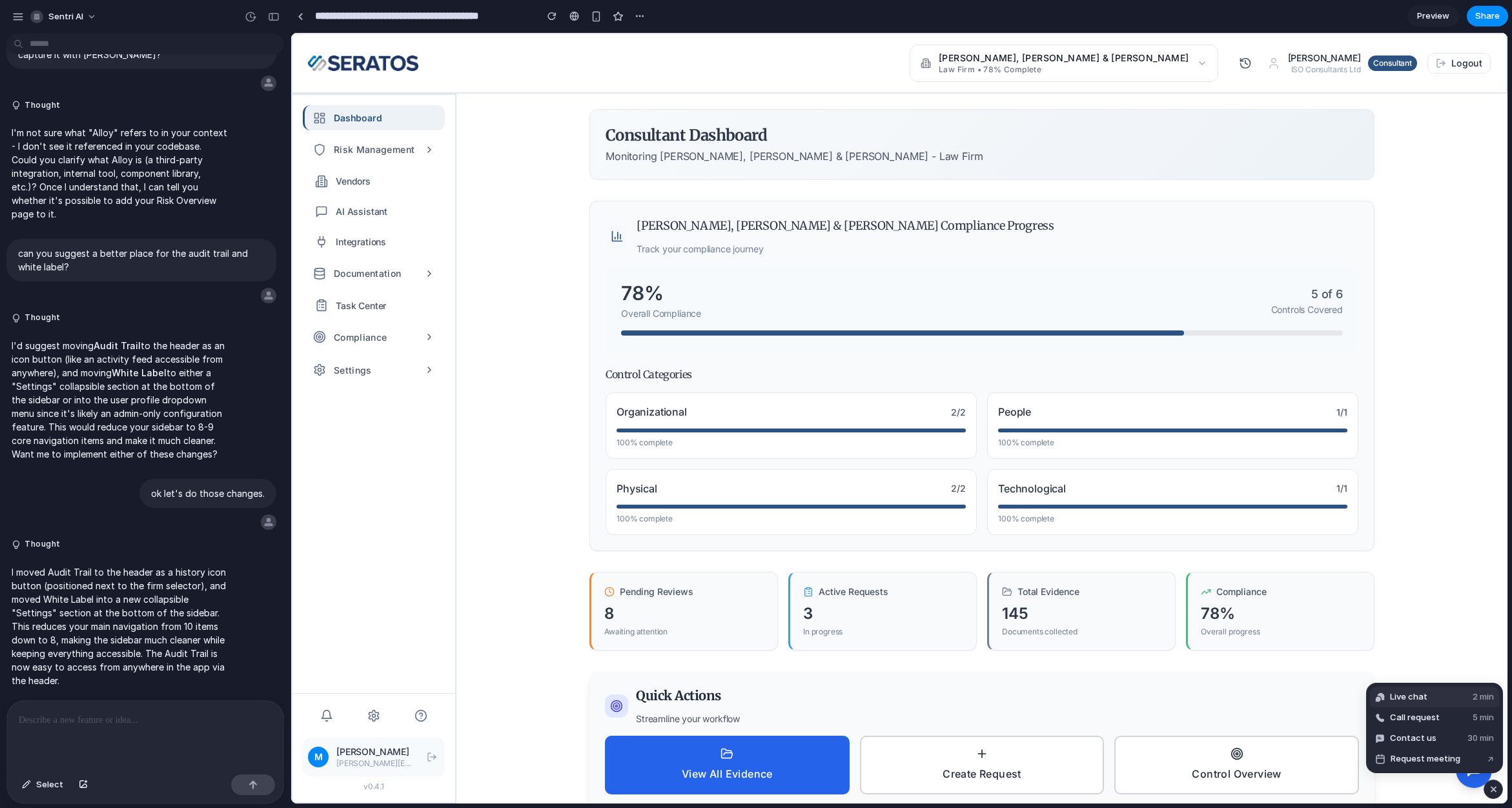
click at [1431, 700] on button "Live chat 2 min" at bounding box center [1435, 697] width 129 height 20
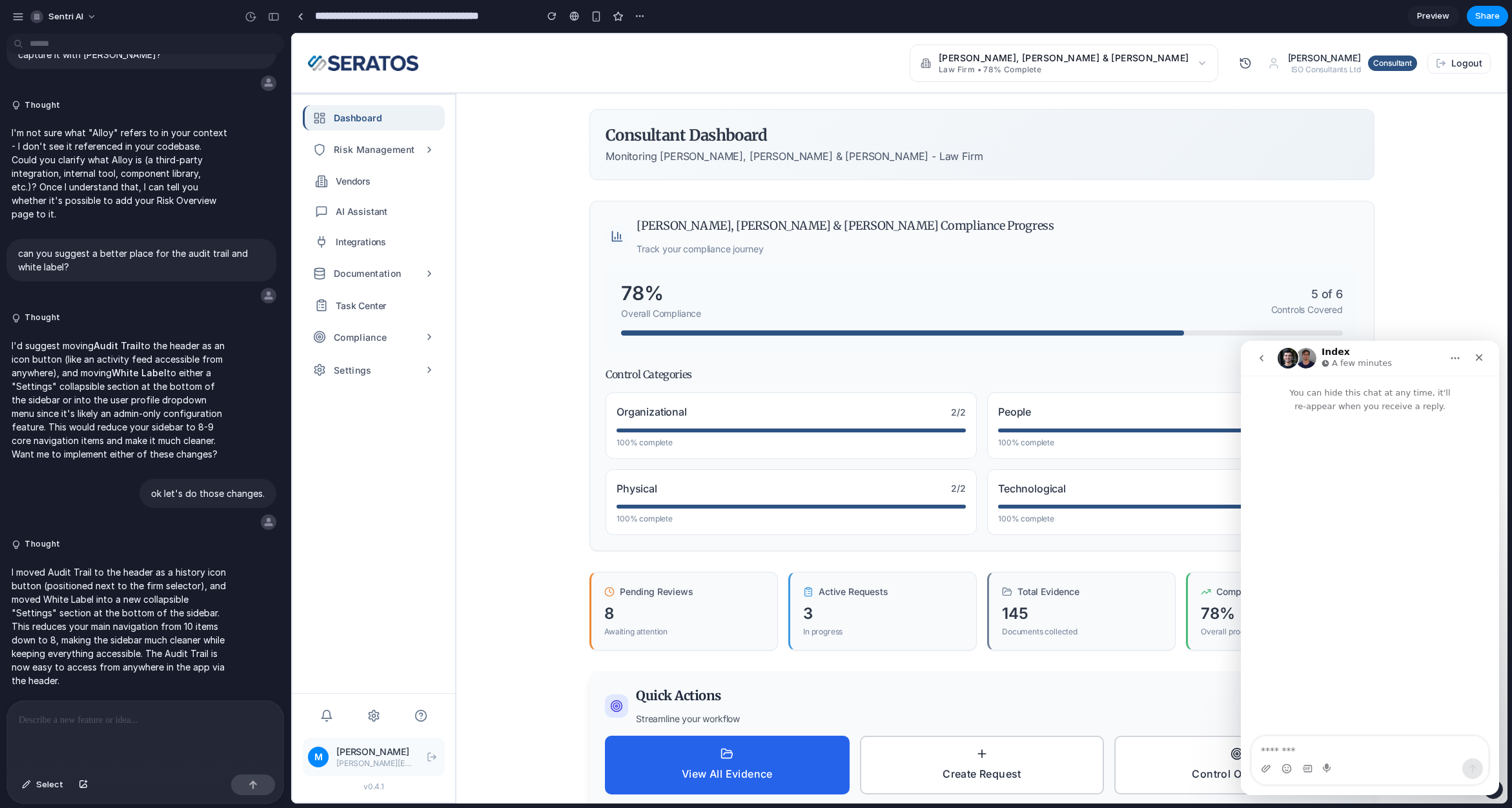
click at [1311, 360] on img "Intercom messenger" at bounding box center [1306, 358] width 20 height 20
click at [1360, 740] on textarea "Message…" at bounding box center [1370, 747] width 236 height 22
type textarea "**********"
click at [644, 13] on div "button" at bounding box center [639, 16] width 10 height 10
click at [644, 13] on div "Duplicate Delete" at bounding box center [756, 404] width 1512 height 808
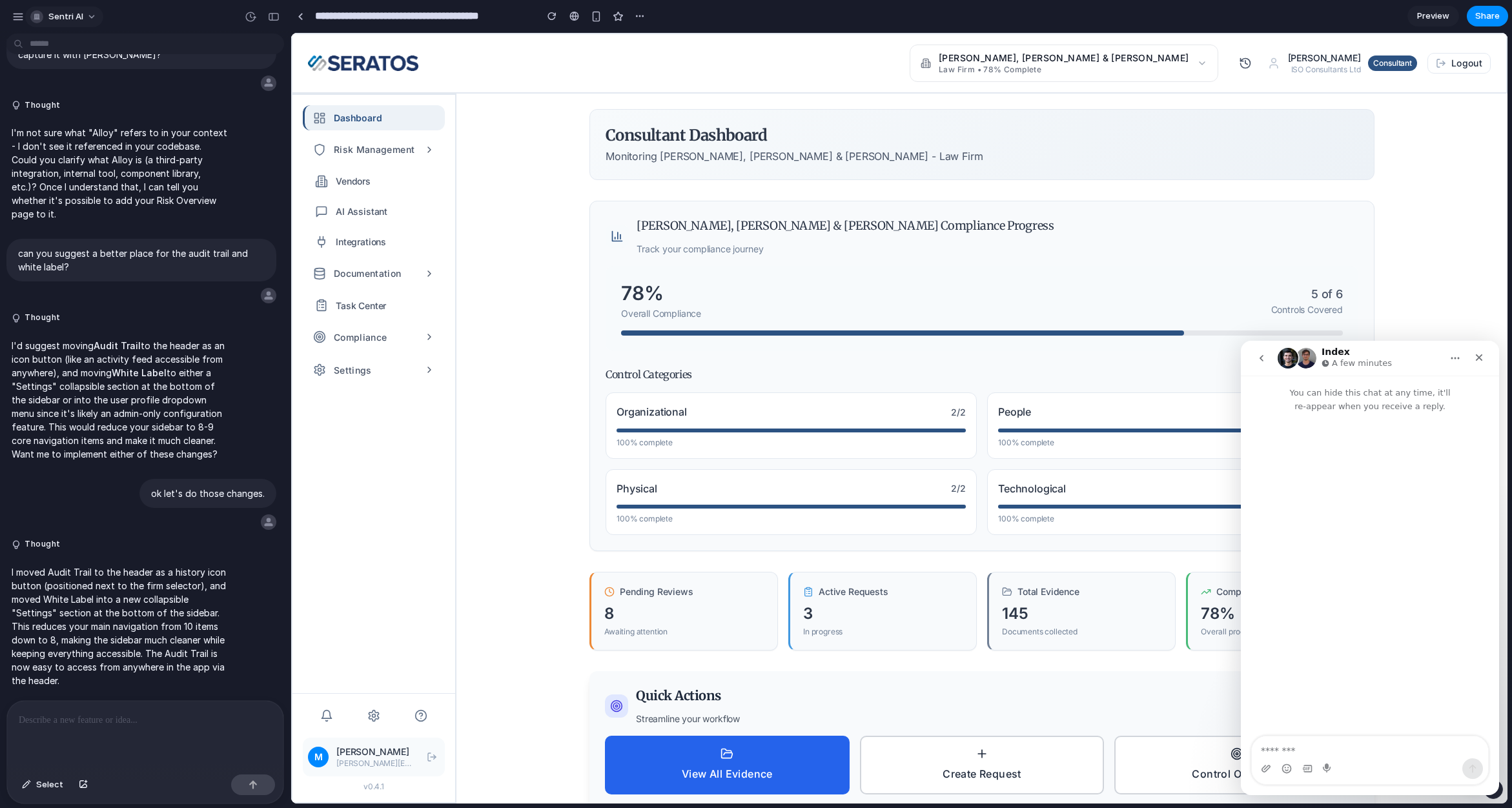
click at [74, 17] on span "Sentri AI" at bounding box center [66, 16] width 35 height 13
click at [74, 17] on div "Settings Invite members Change theme Sign out" at bounding box center [756, 404] width 1512 height 808
click at [22, 16] on div "button" at bounding box center [18, 16] width 12 height 12
click at [23, 17] on div "button" at bounding box center [18, 16] width 12 height 12
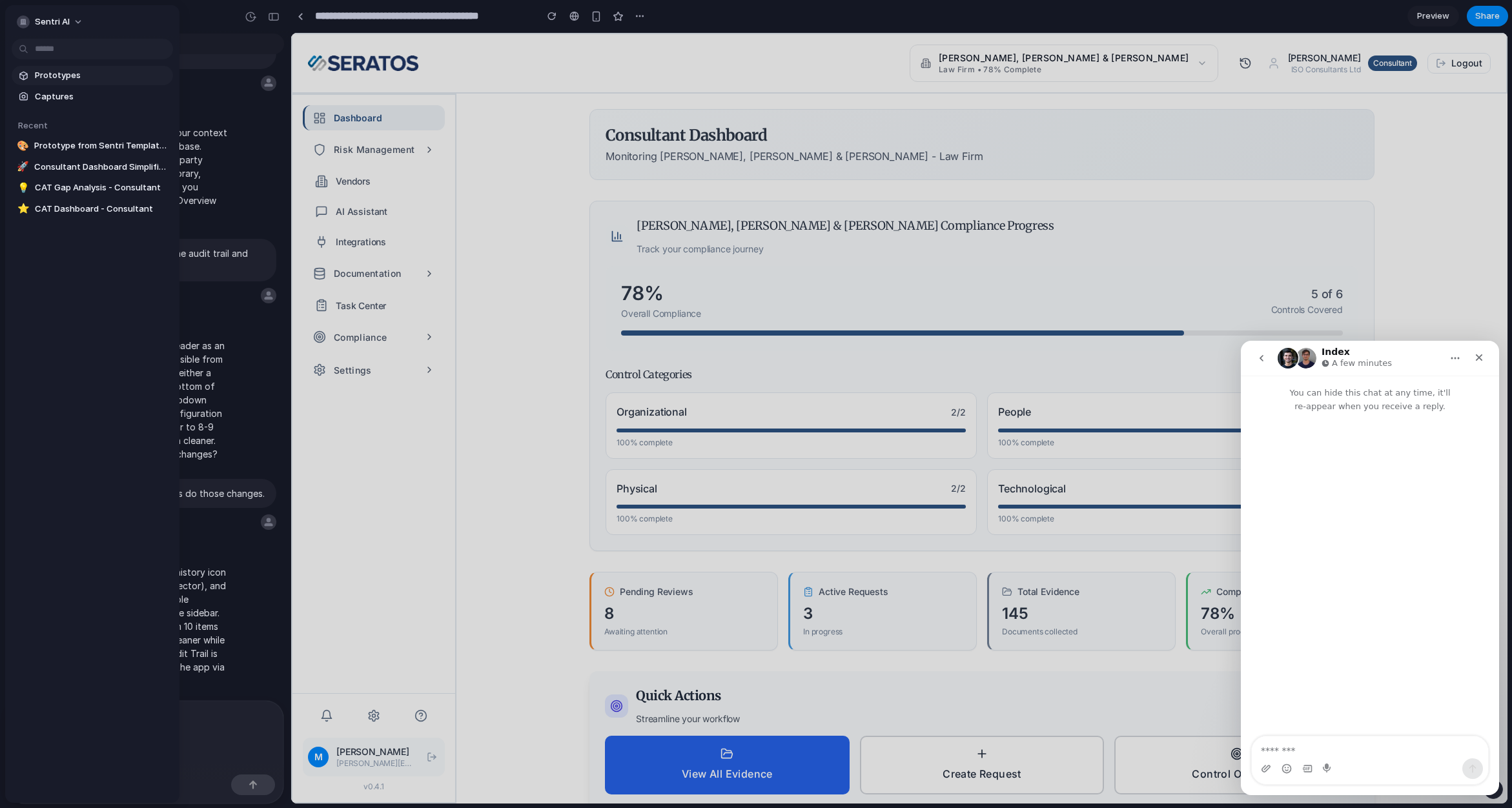
click at [68, 77] on span "Prototypes" at bounding box center [102, 75] width 133 height 13
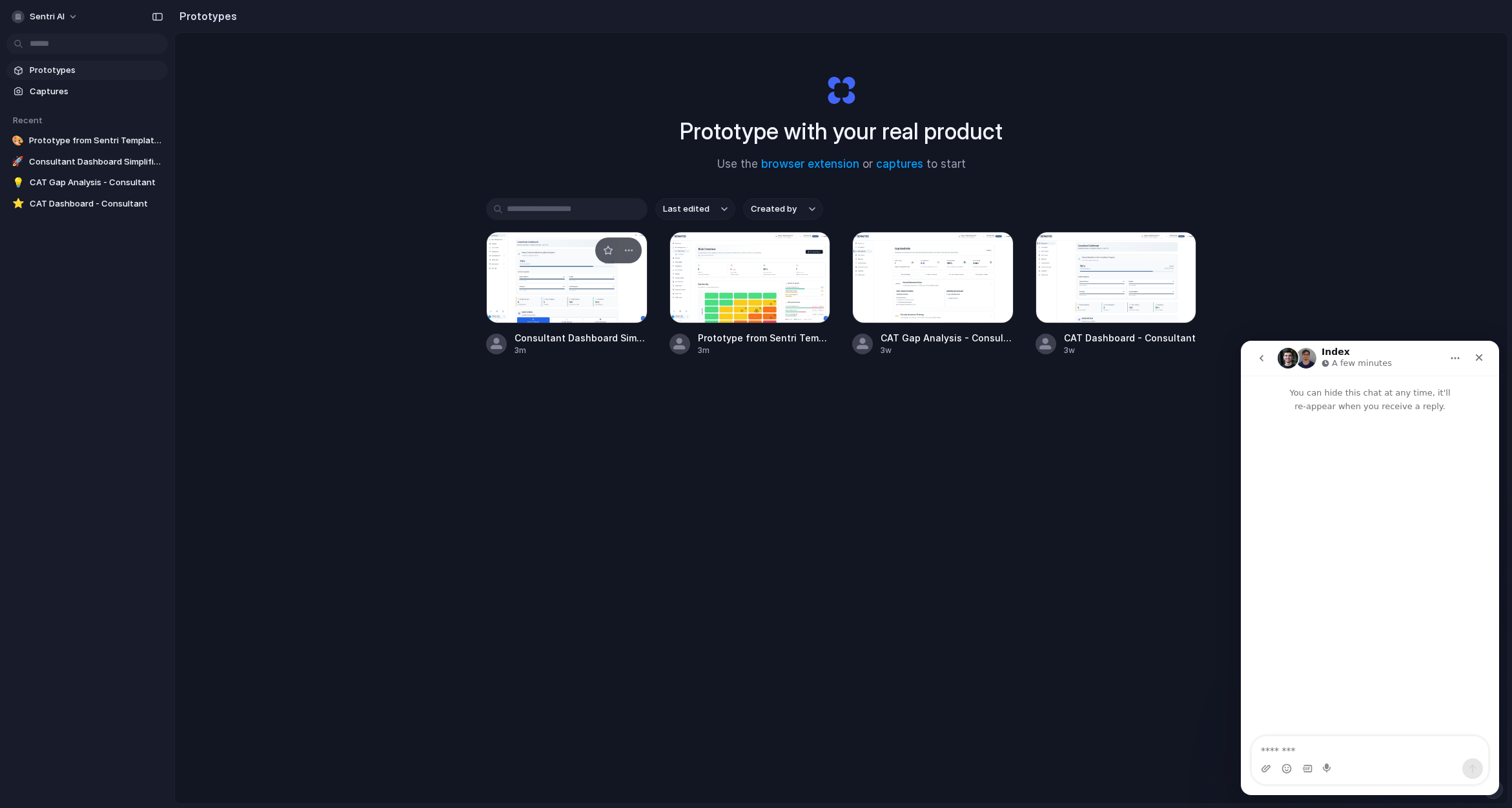
drag, startPoint x: 727, startPoint y: 284, endPoint x: 629, endPoint y: 278, distance: 98.2
click at [636, 279] on div "Consultant Dashboard Simplified Navigation 3m Prototype from Sentri Template - …" at bounding box center [841, 293] width 711 height 124
click at [621, 276] on div at bounding box center [567, 277] width 161 height 92
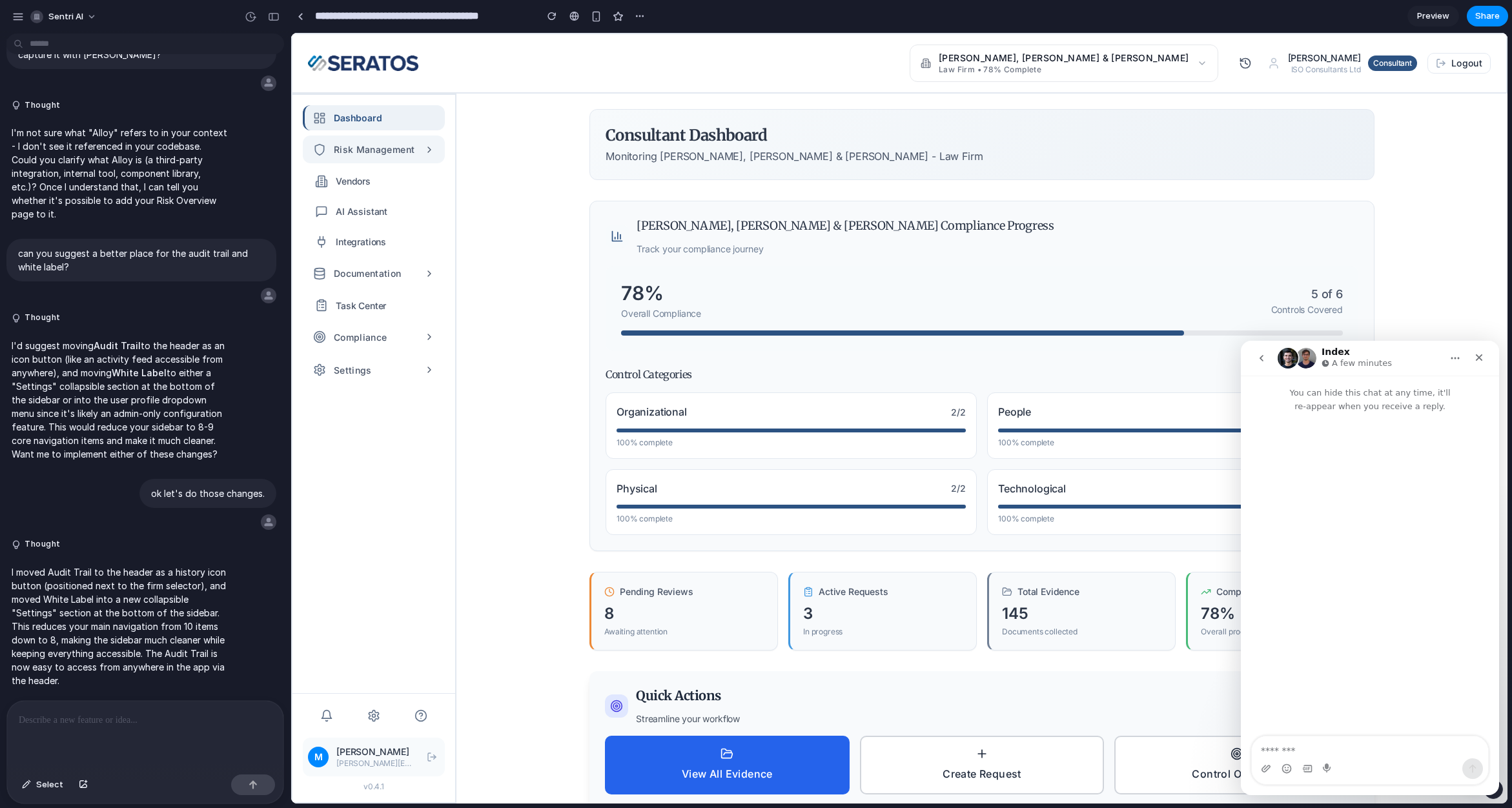
click at [407, 160] on button "Risk Management" at bounding box center [374, 149] width 142 height 27
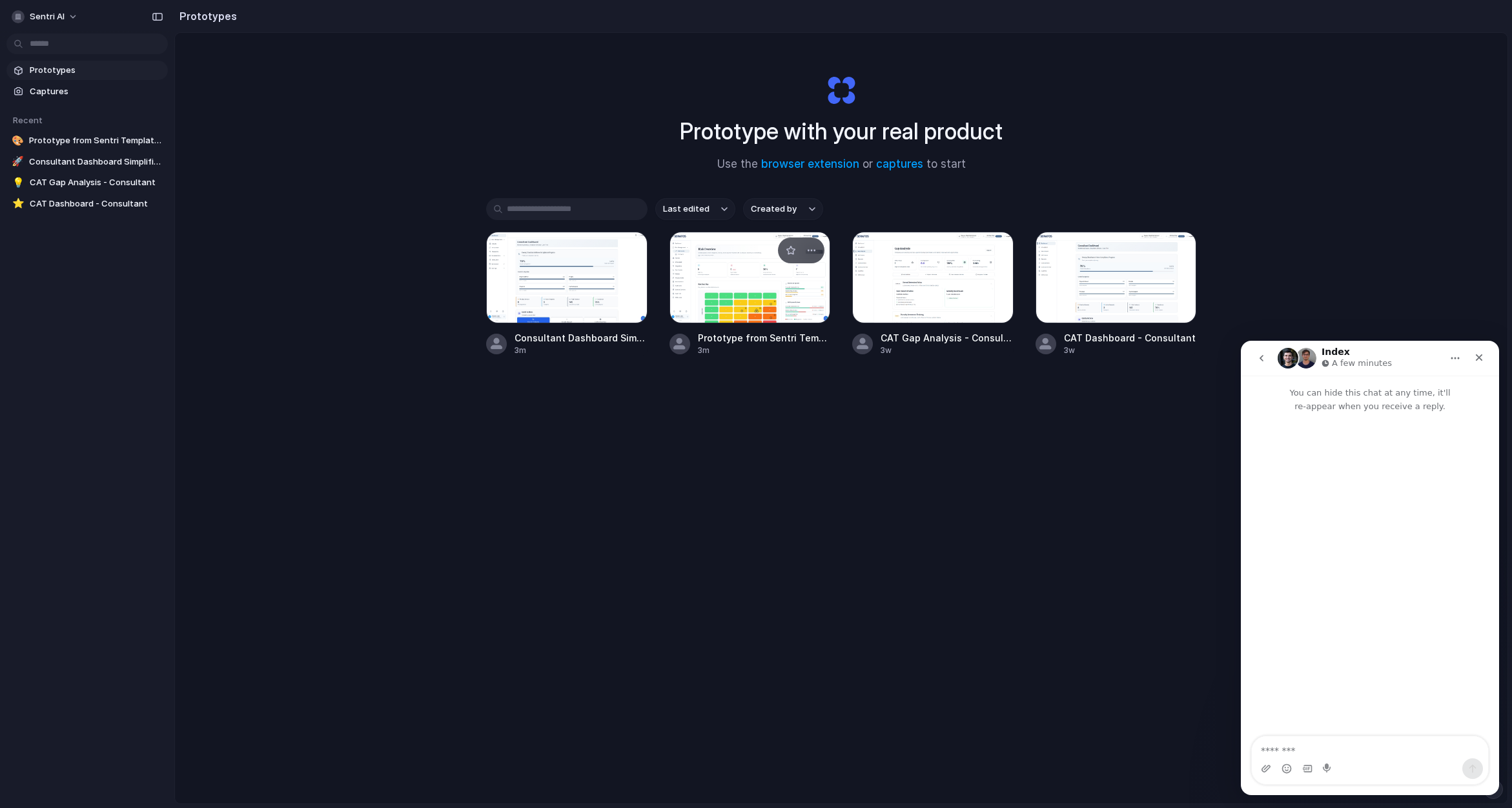
click at [773, 339] on span "Prototype from Sentri Template - Risk Overview" at bounding box center [765, 337] width 133 height 13
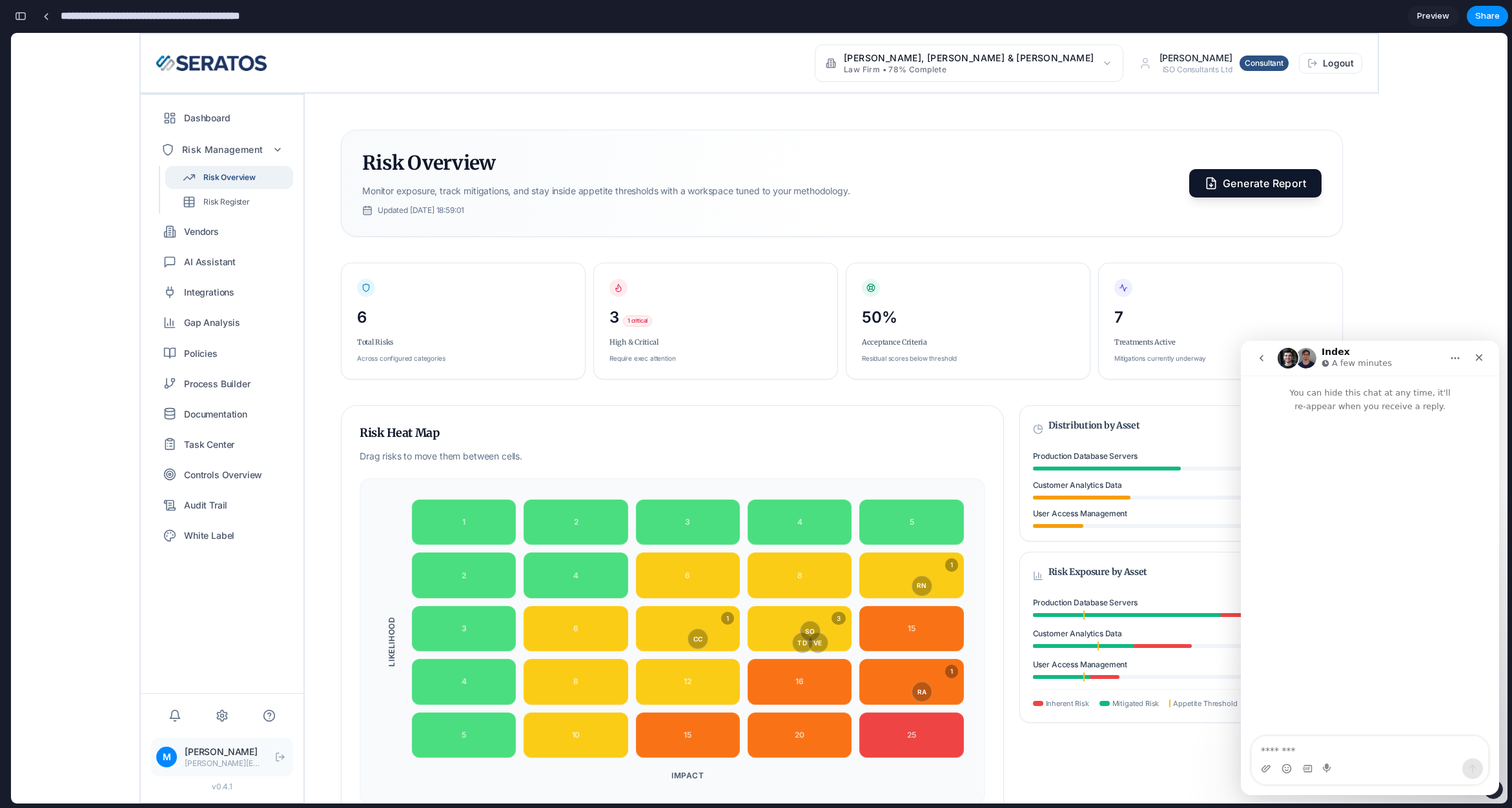
click at [203, 16] on input "**********" at bounding box center [175, 16] width 236 height 23
click at [364, 50] on div "Dewey, Cheatham & Howe Law Firm • 78% Complete Michael Chen ISO Consultants Ltd…" at bounding box center [759, 63] width 1206 height 38
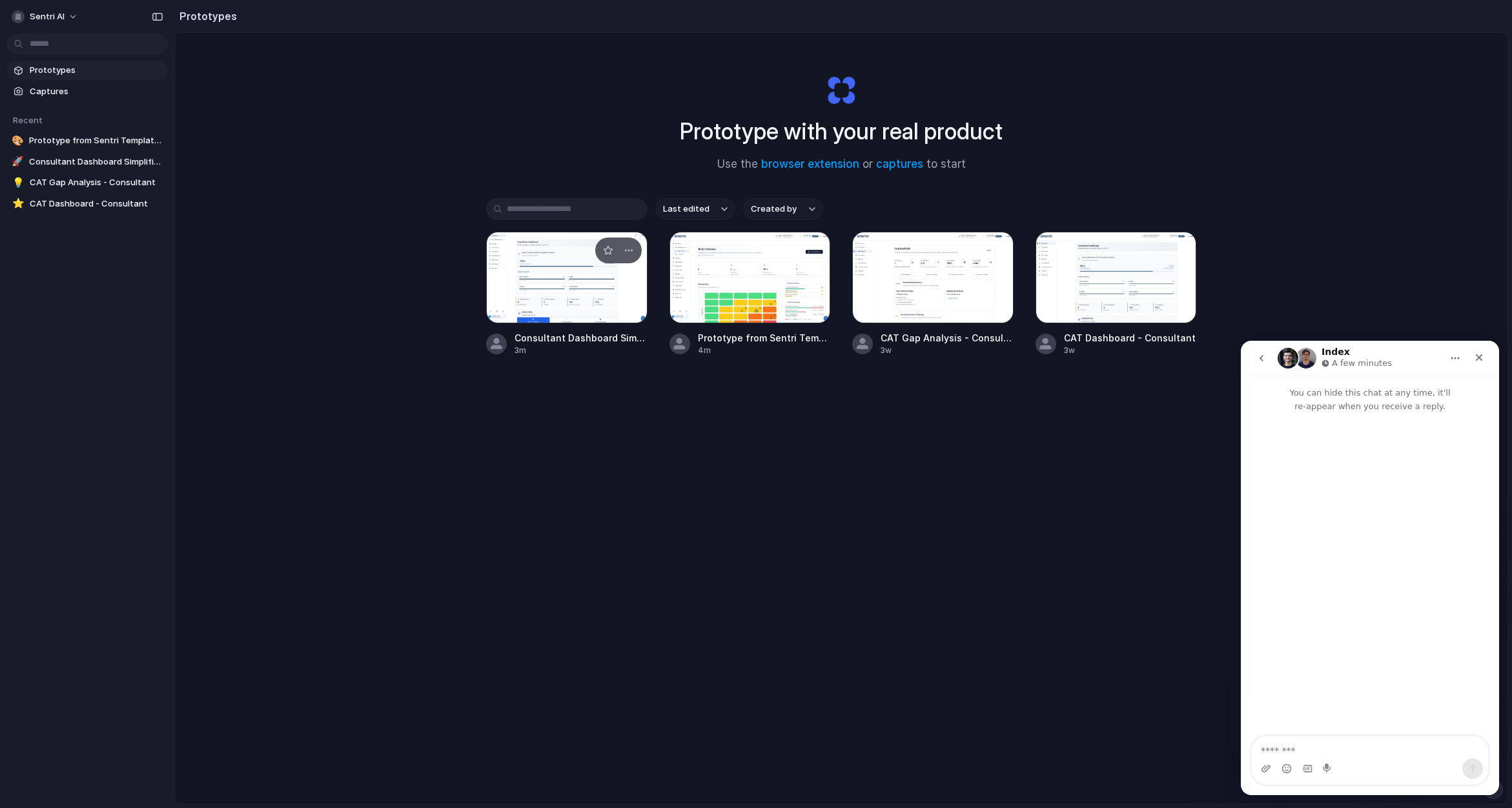
click at [558, 275] on div at bounding box center [567, 277] width 161 height 92
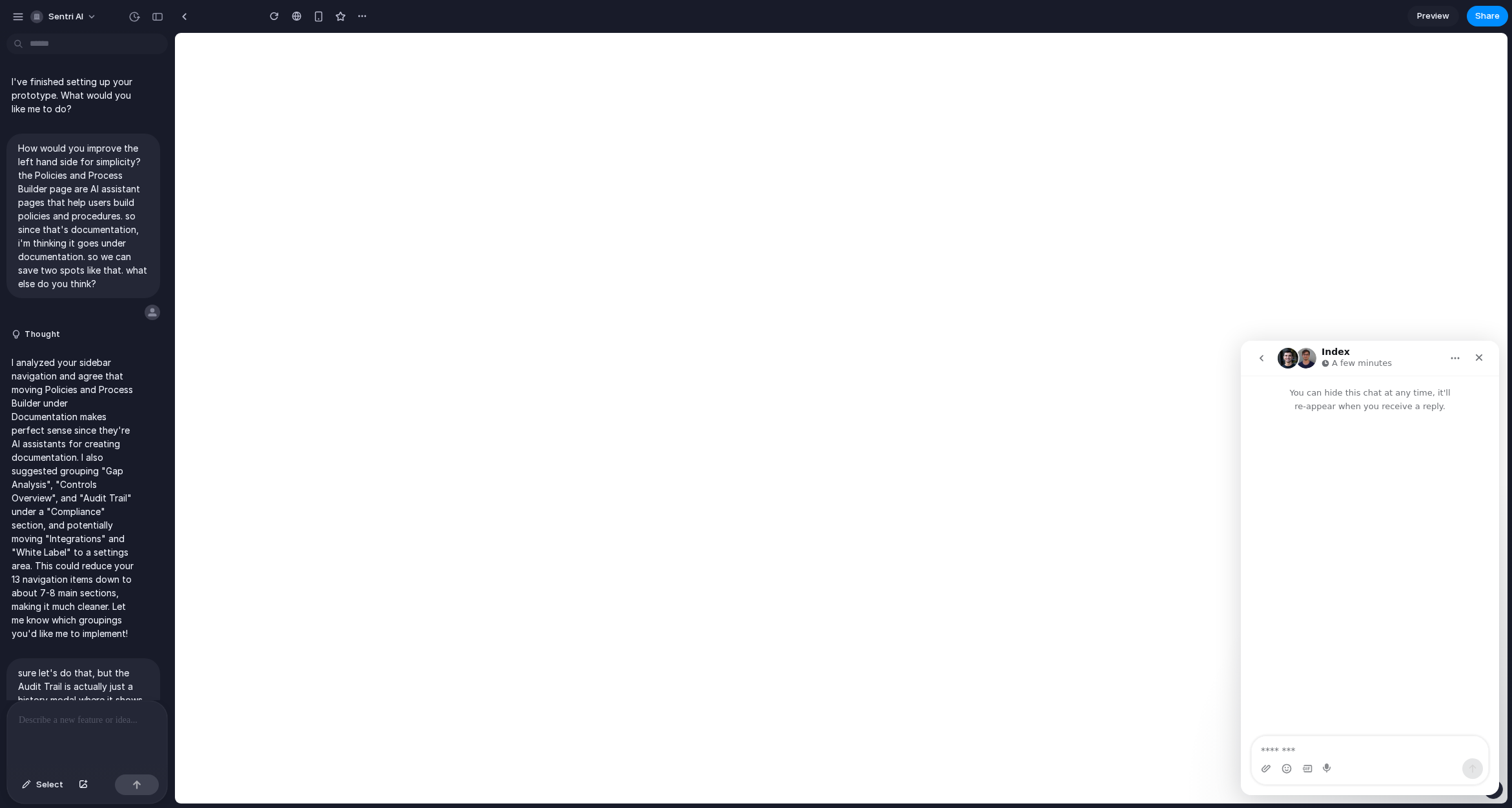
type input "**********"
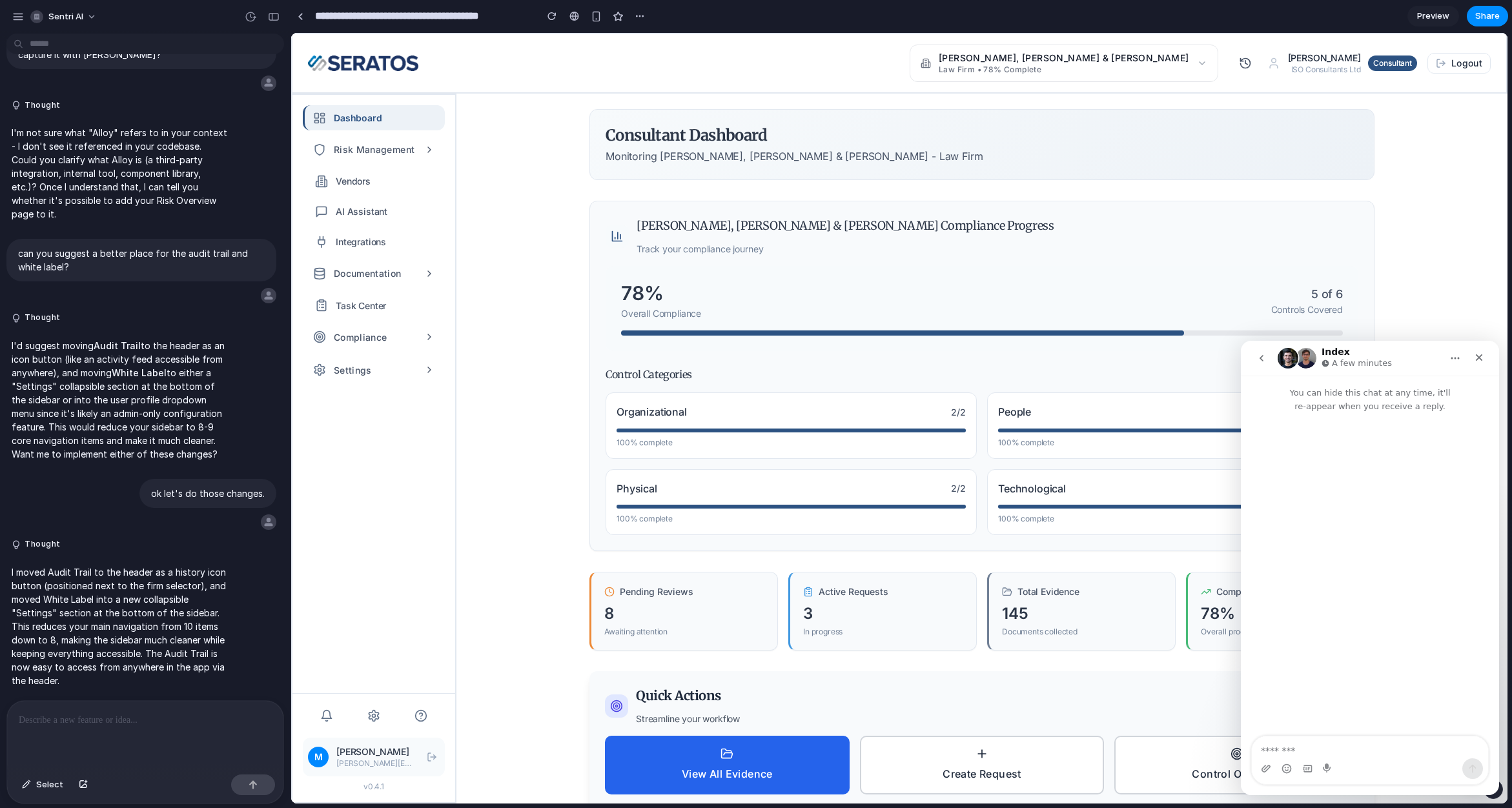
click at [140, 714] on p at bounding box center [145, 720] width 253 height 16
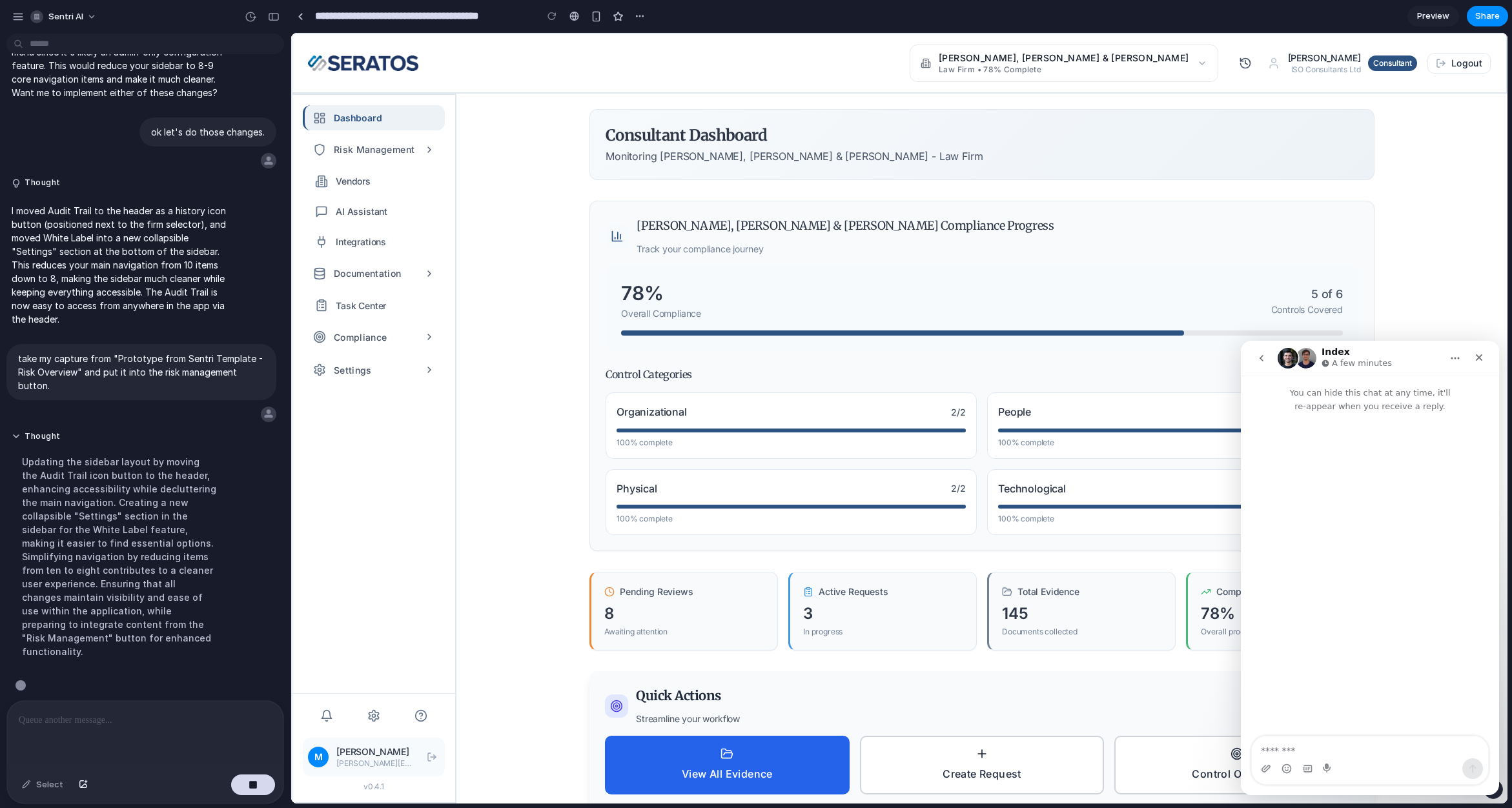
scroll to position [1111, 0]
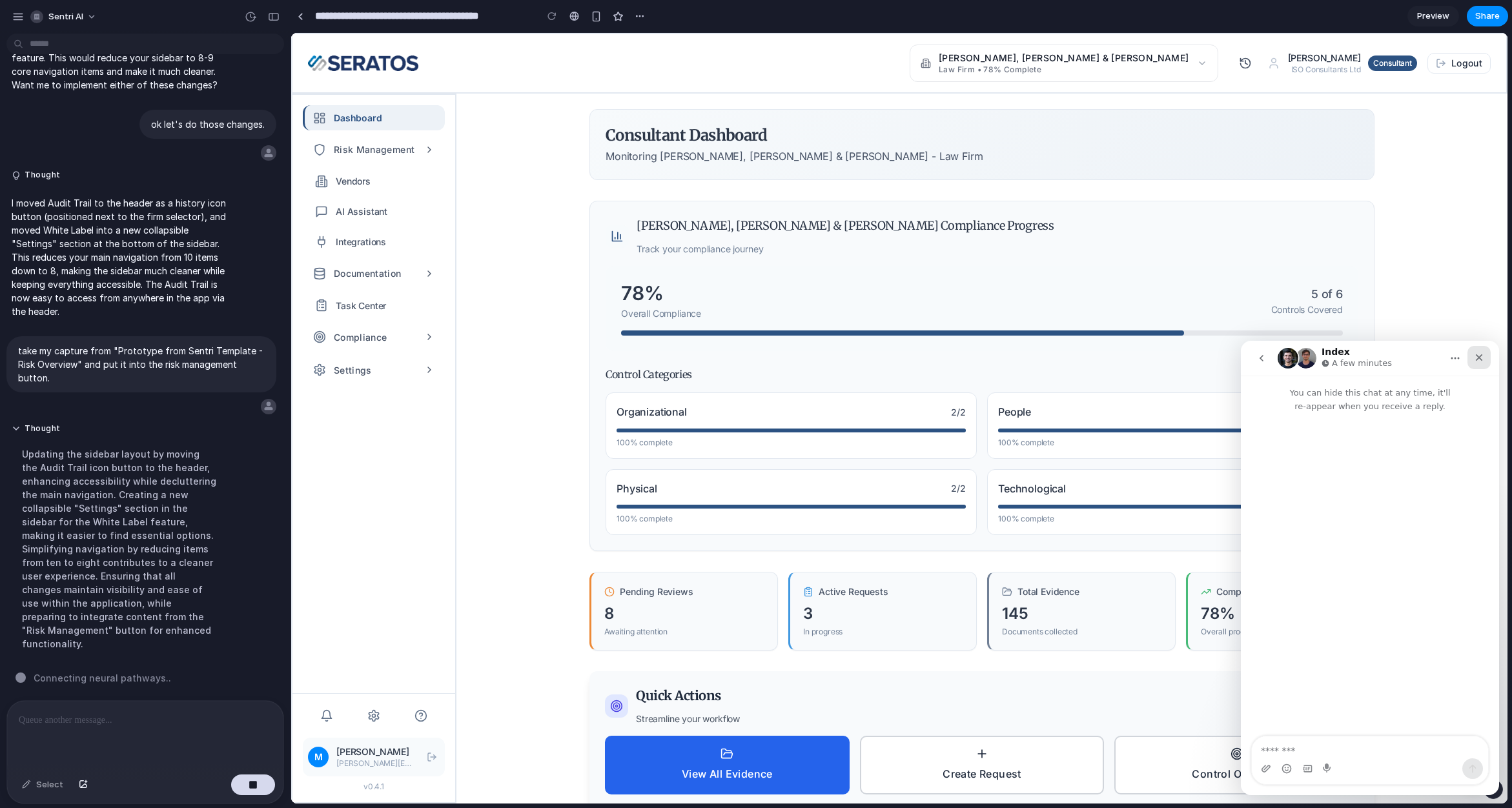
click at [1486, 353] on div "Close" at bounding box center [1479, 357] width 23 height 23
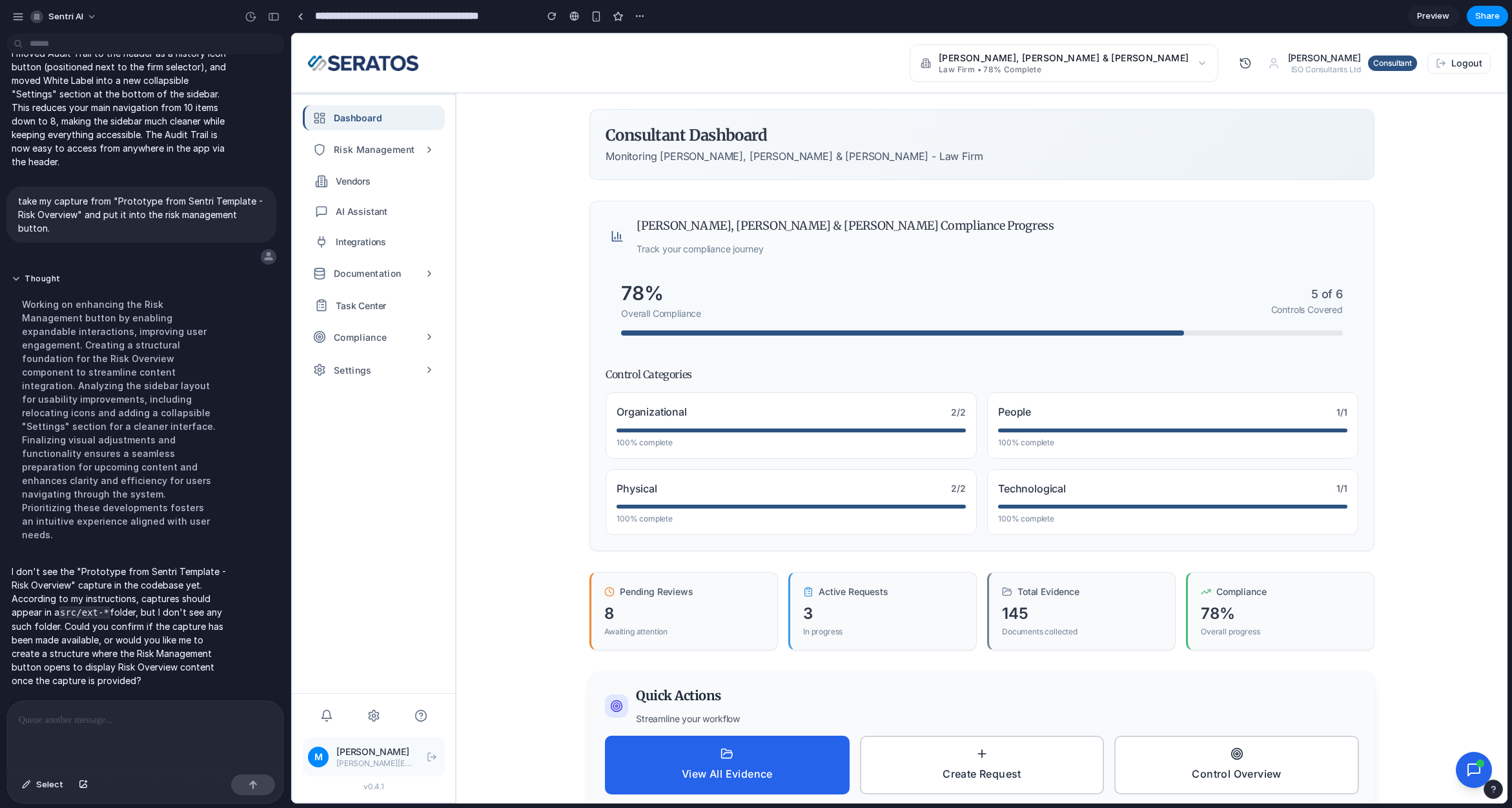
scroll to position [0, 0]
click at [380, 153] on span "Risk Management" at bounding box center [374, 149] width 81 height 15
click at [406, 157] on span "Risk Management" at bounding box center [374, 149] width 81 height 15
click at [637, 22] on button "button" at bounding box center [639, 16] width 20 height 20
click at [640, 20] on div "Duplicate Delete" at bounding box center [756, 404] width 1512 height 808
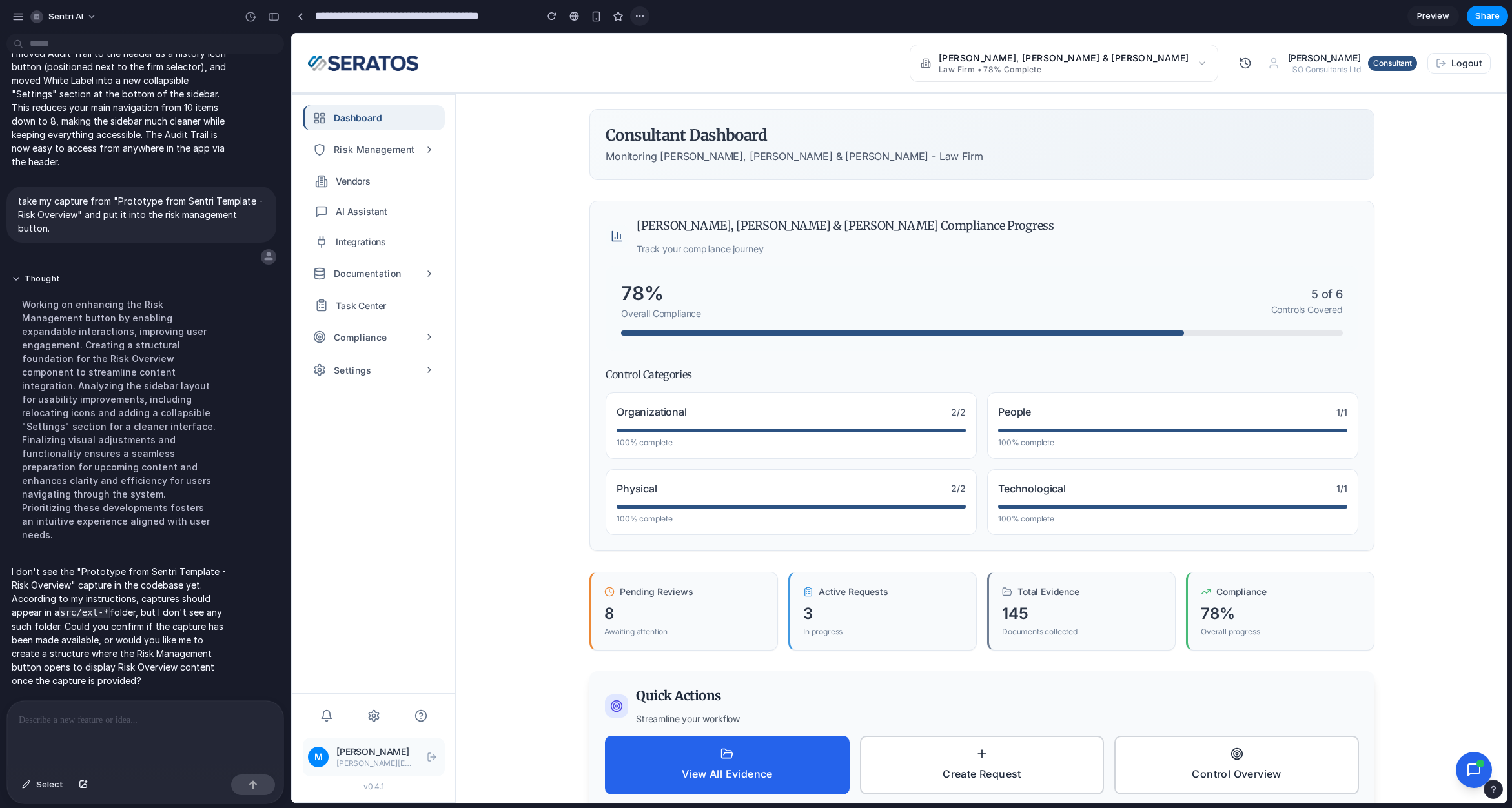
click at [640, 16] on div "button" at bounding box center [639, 16] width 10 height 10
drag, startPoint x: 639, startPoint y: 16, endPoint x: 505, endPoint y: 20, distance: 134.1
click at [633, 16] on div "Duplicate Delete" at bounding box center [756, 404] width 1512 height 808
click at [301, 18] on div at bounding box center [300, 16] width 5 height 7
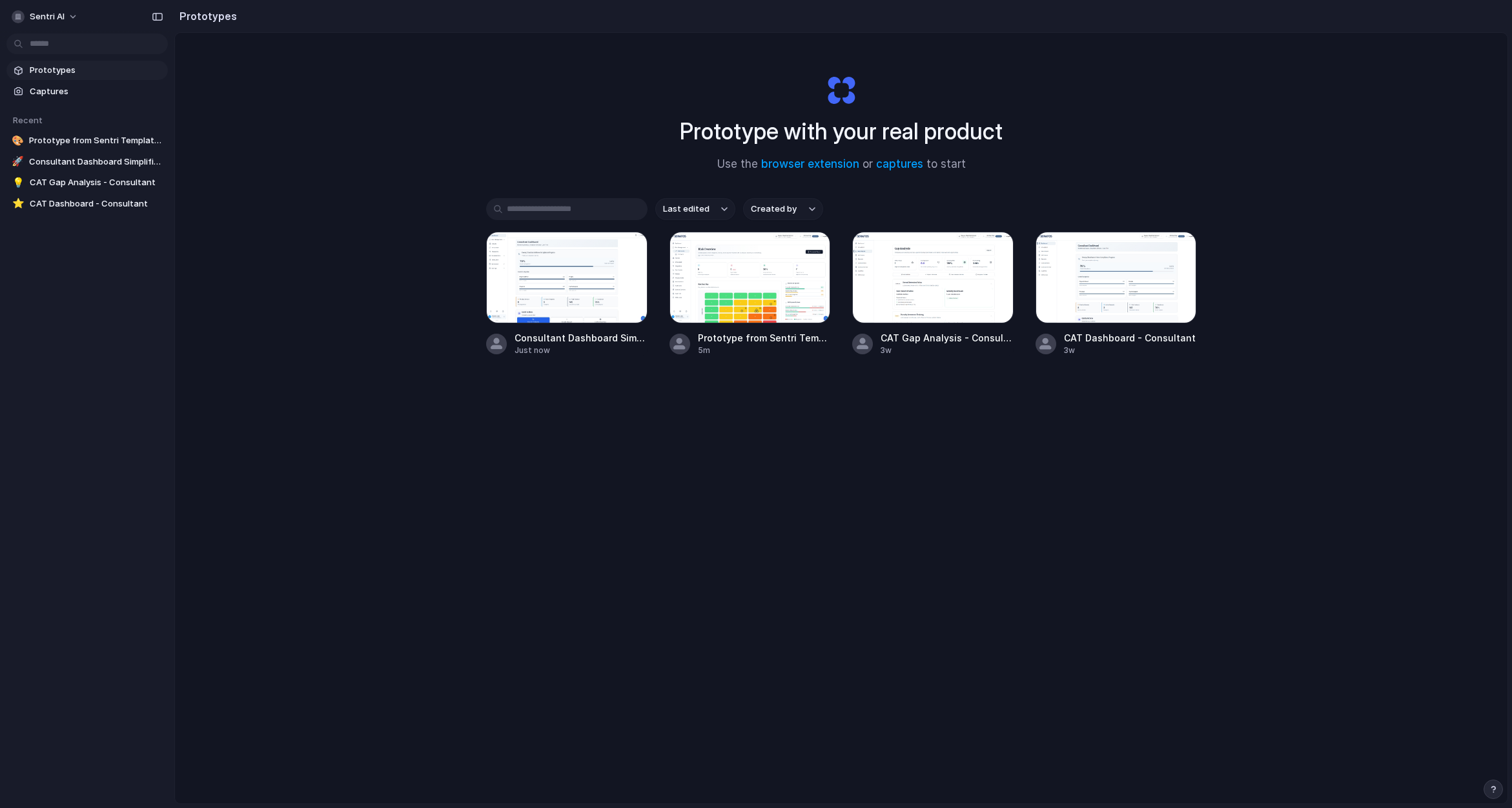
click at [61, 76] on span "Prototypes" at bounding box center [96, 70] width 133 height 13
click at [59, 94] on span "Captures" at bounding box center [96, 92] width 133 height 13
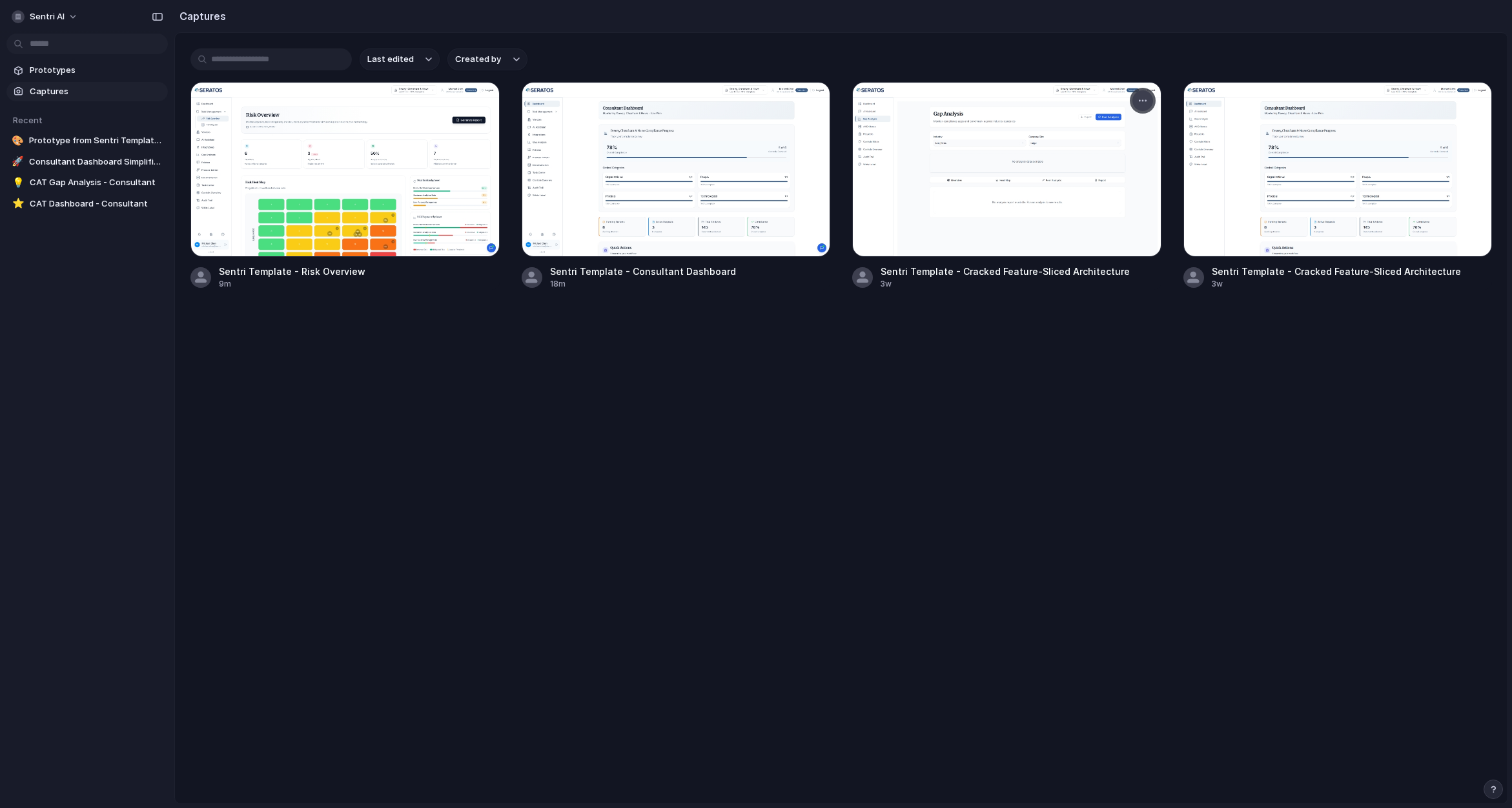
click at [1141, 100] on div "button" at bounding box center [1143, 100] width 10 height 10
click at [1111, 209] on li "Delete" at bounding box center [1100, 212] width 102 height 20
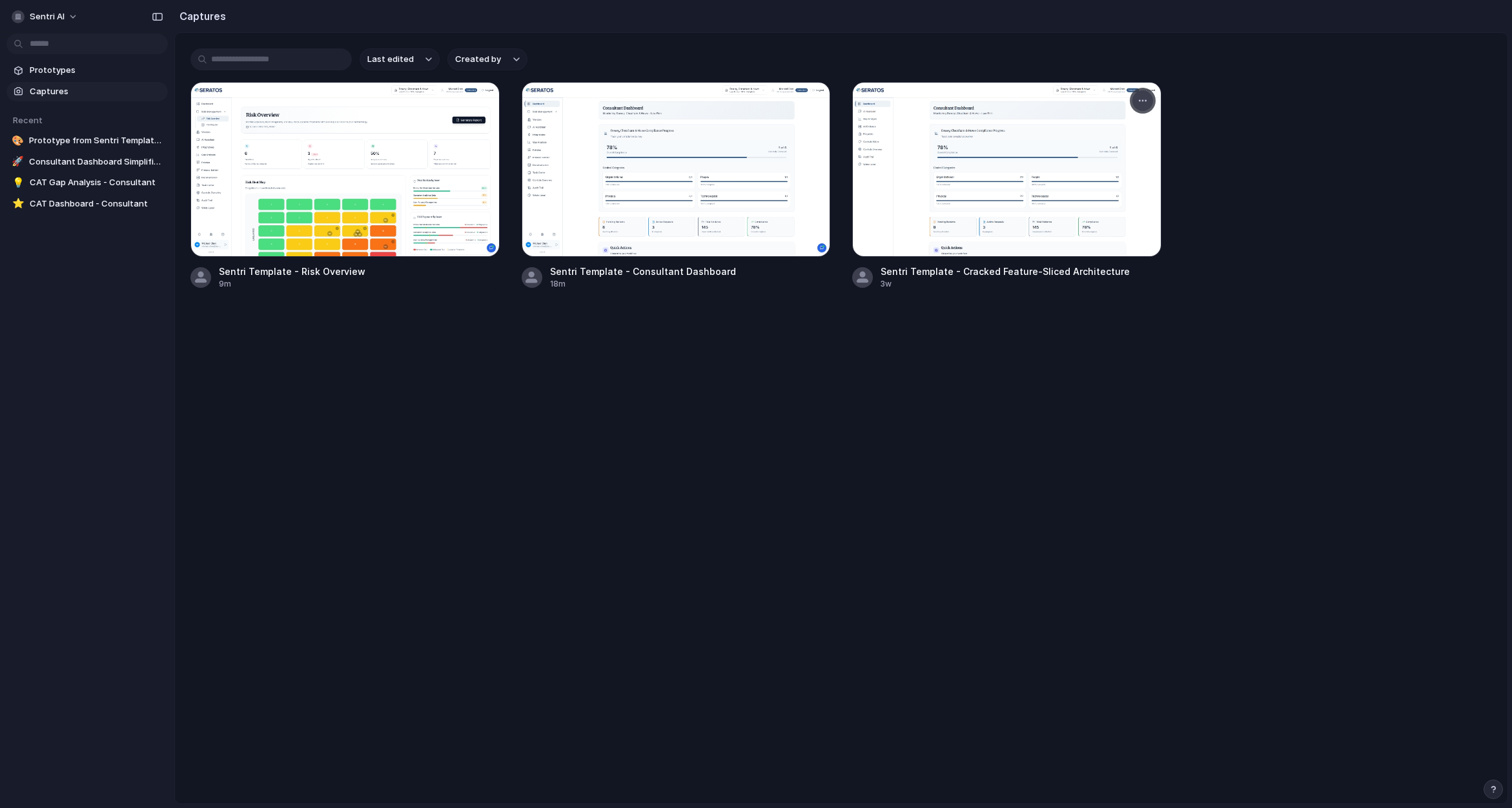
click at [1150, 101] on button "button" at bounding box center [1143, 101] width 20 height 20
click at [1091, 209] on span "Delete" at bounding box center [1082, 212] width 27 height 13
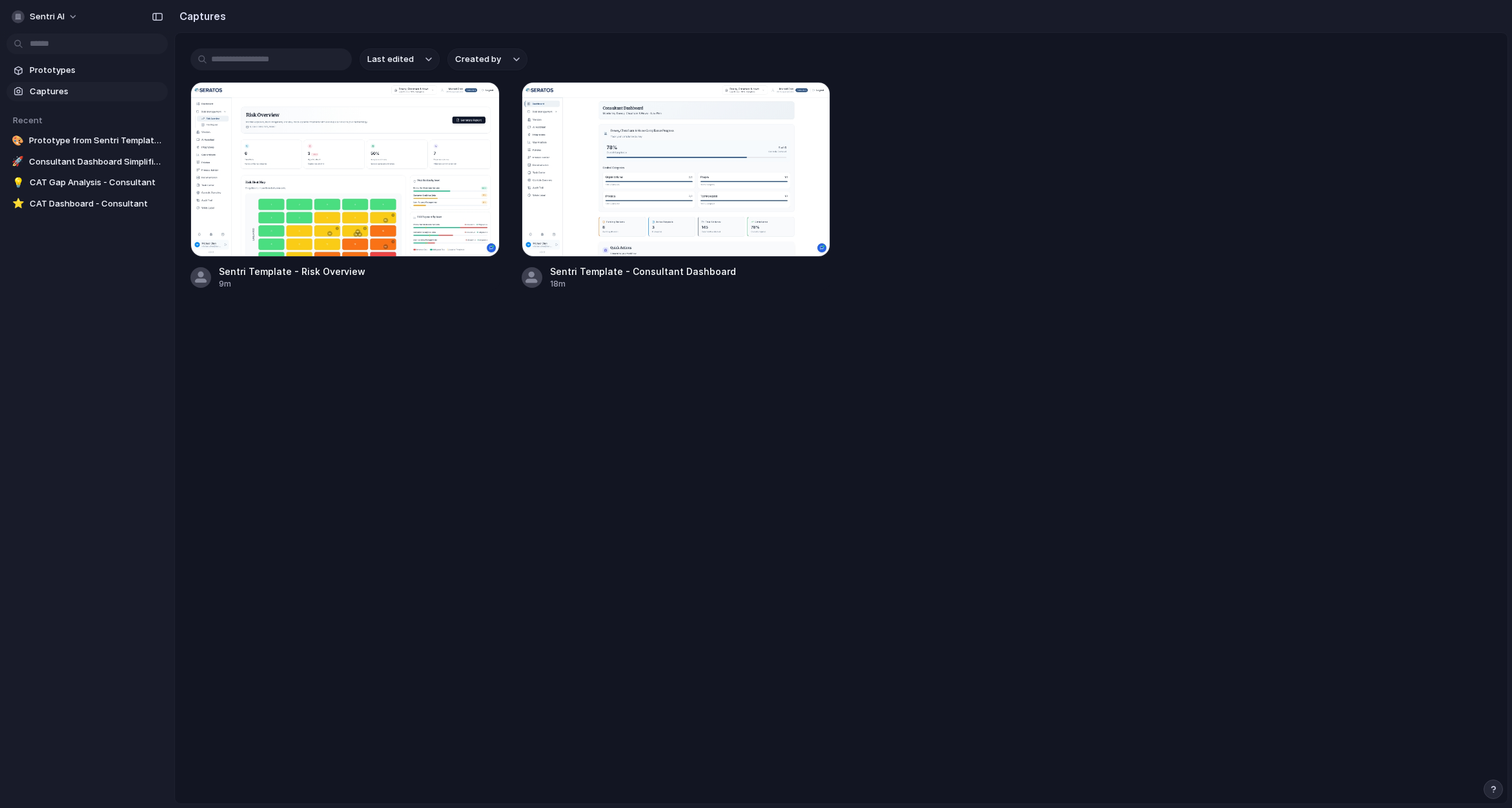
click at [68, 89] on span "Captures" at bounding box center [96, 92] width 133 height 13
click at [72, 74] on span "Prototypes" at bounding box center [96, 70] width 133 height 13
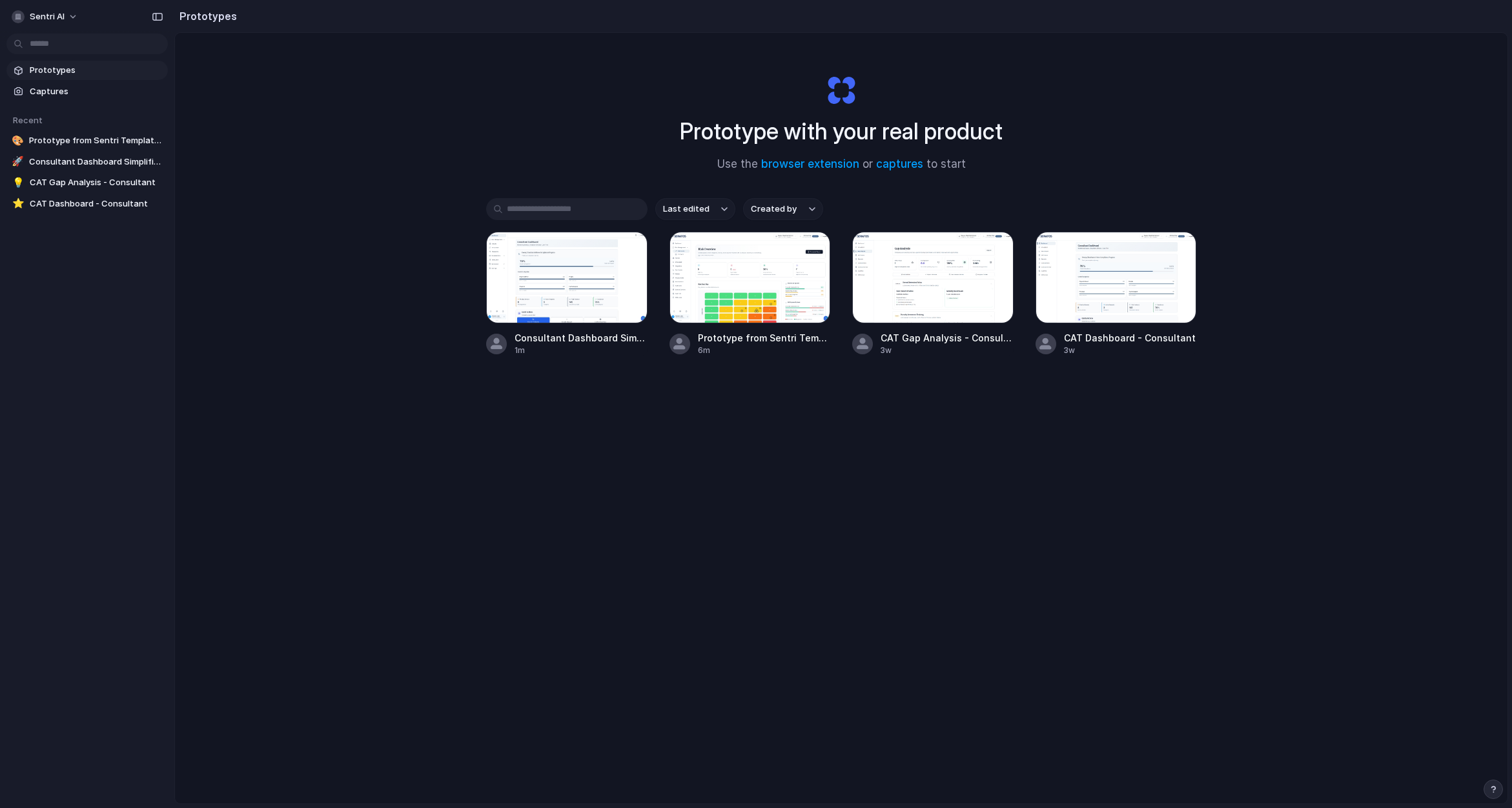
click at [202, 20] on h2 "Prototypes" at bounding box center [206, 16] width 63 height 16
click at [1499, 791] on button "button" at bounding box center [1493, 789] width 20 height 20
click at [1435, 699] on button "Live chat 2 min" at bounding box center [1435, 697] width 129 height 20
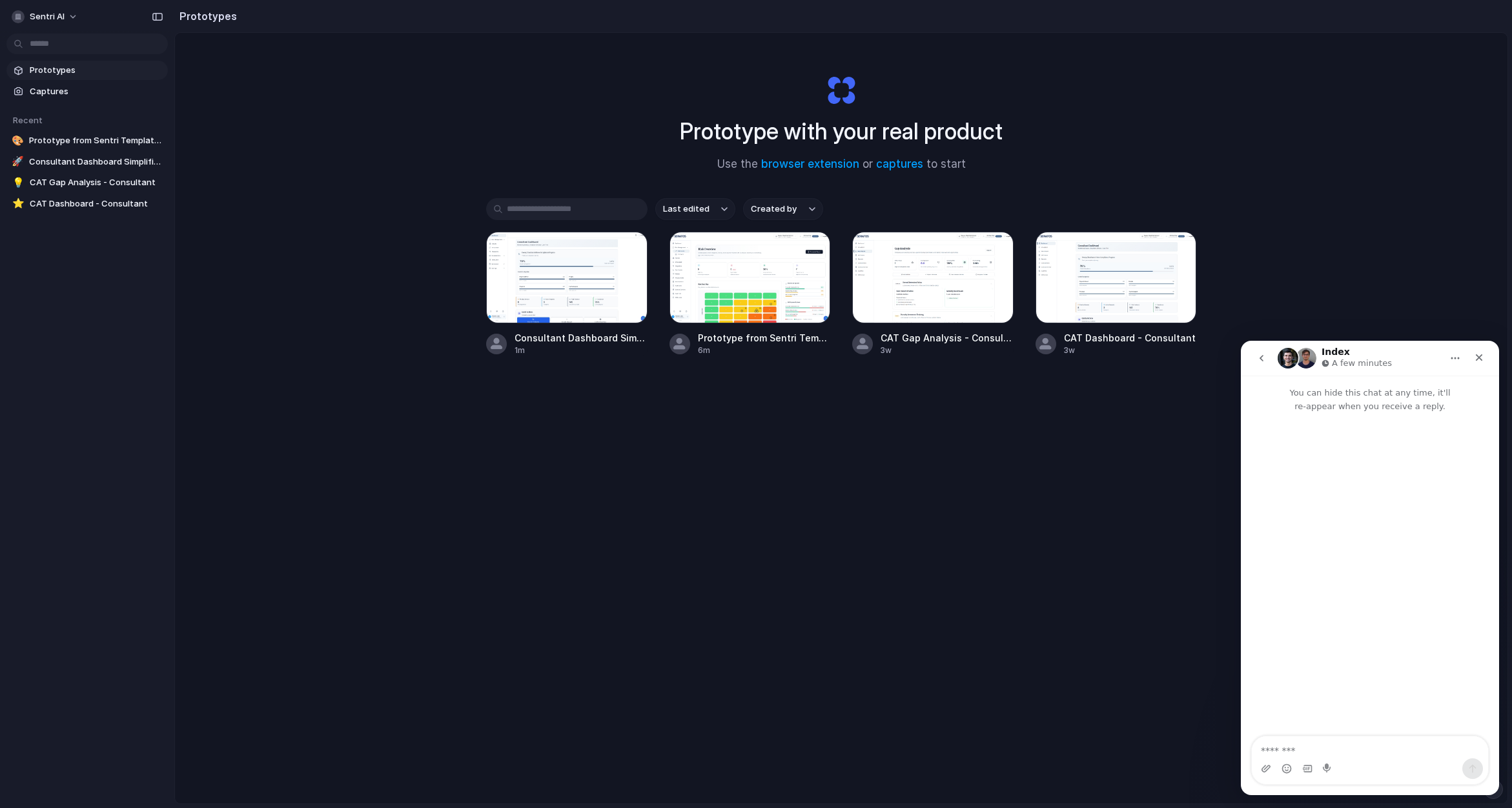
click at [1363, 744] on textarea "Message…" at bounding box center [1370, 747] width 236 height 22
click at [542, 290] on div at bounding box center [567, 277] width 161 height 92
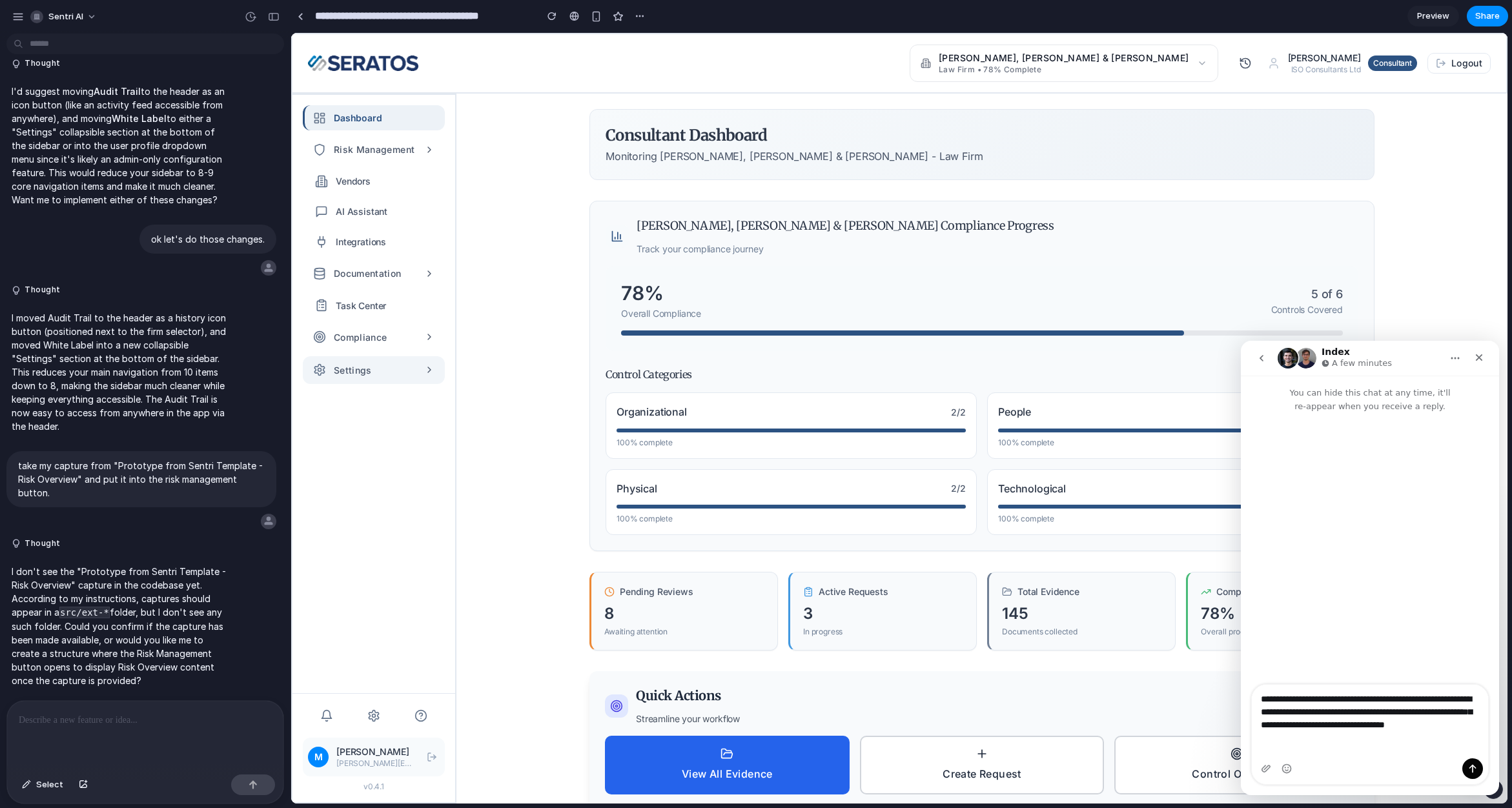
click at [398, 371] on button "Settings" at bounding box center [374, 369] width 142 height 27
click at [383, 364] on button "Settings" at bounding box center [374, 369] width 142 height 27
click at [386, 343] on span "Compliance" at bounding box center [361, 337] width 53 height 15
click at [385, 332] on span "Compliance" at bounding box center [361, 337] width 53 height 15
click at [383, 312] on span "Task Center" at bounding box center [361, 305] width 50 height 15
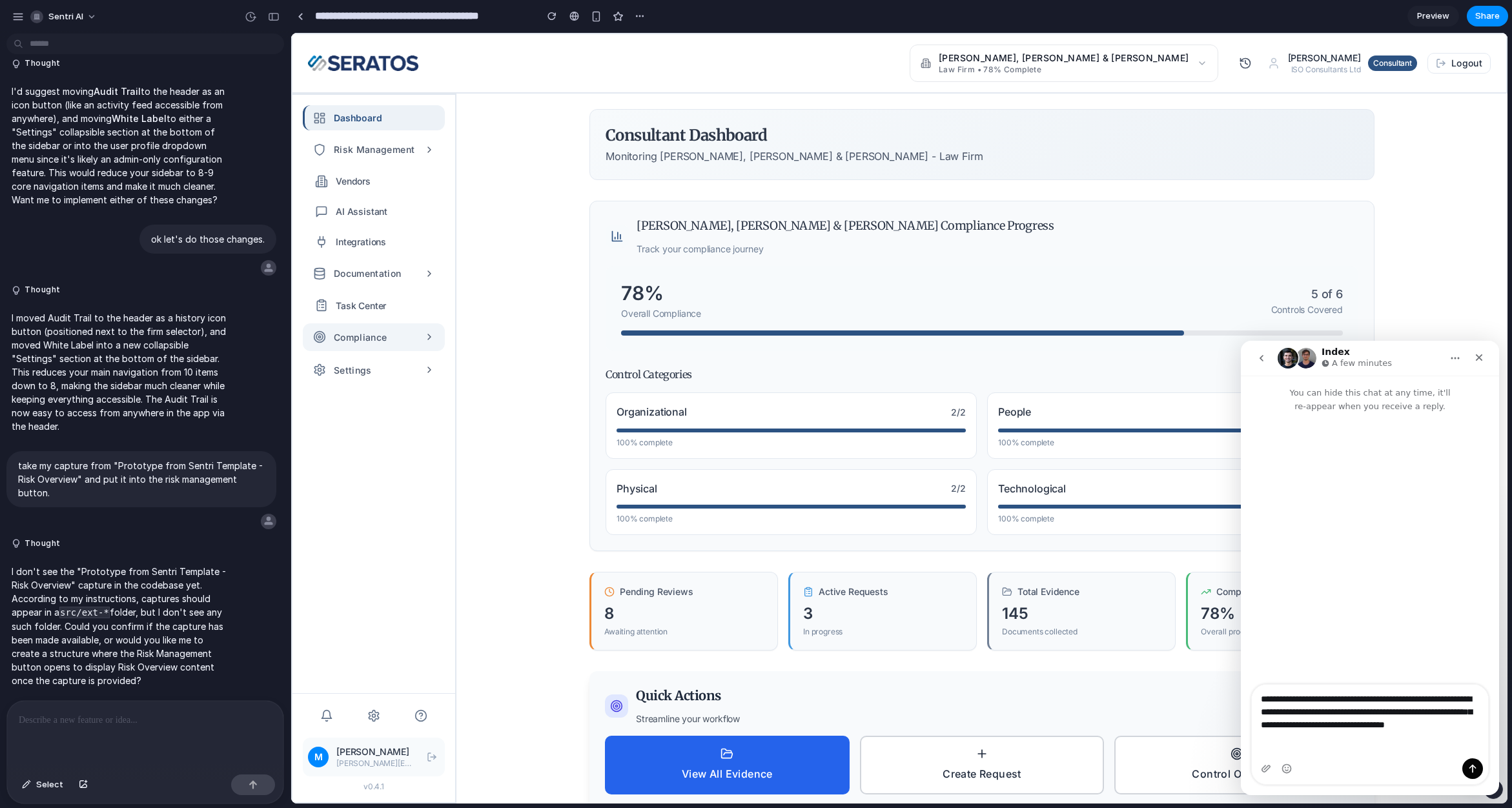
click at [380, 330] on span "Compliance" at bounding box center [361, 337] width 53 height 15
click at [381, 418] on button "Settings" at bounding box center [374, 425] width 142 height 27
click at [382, 282] on button "Documentation" at bounding box center [374, 273] width 142 height 27
click at [394, 145] on span "Risk Management" at bounding box center [374, 149] width 81 height 15
click at [86, 716] on p at bounding box center [145, 720] width 253 height 16
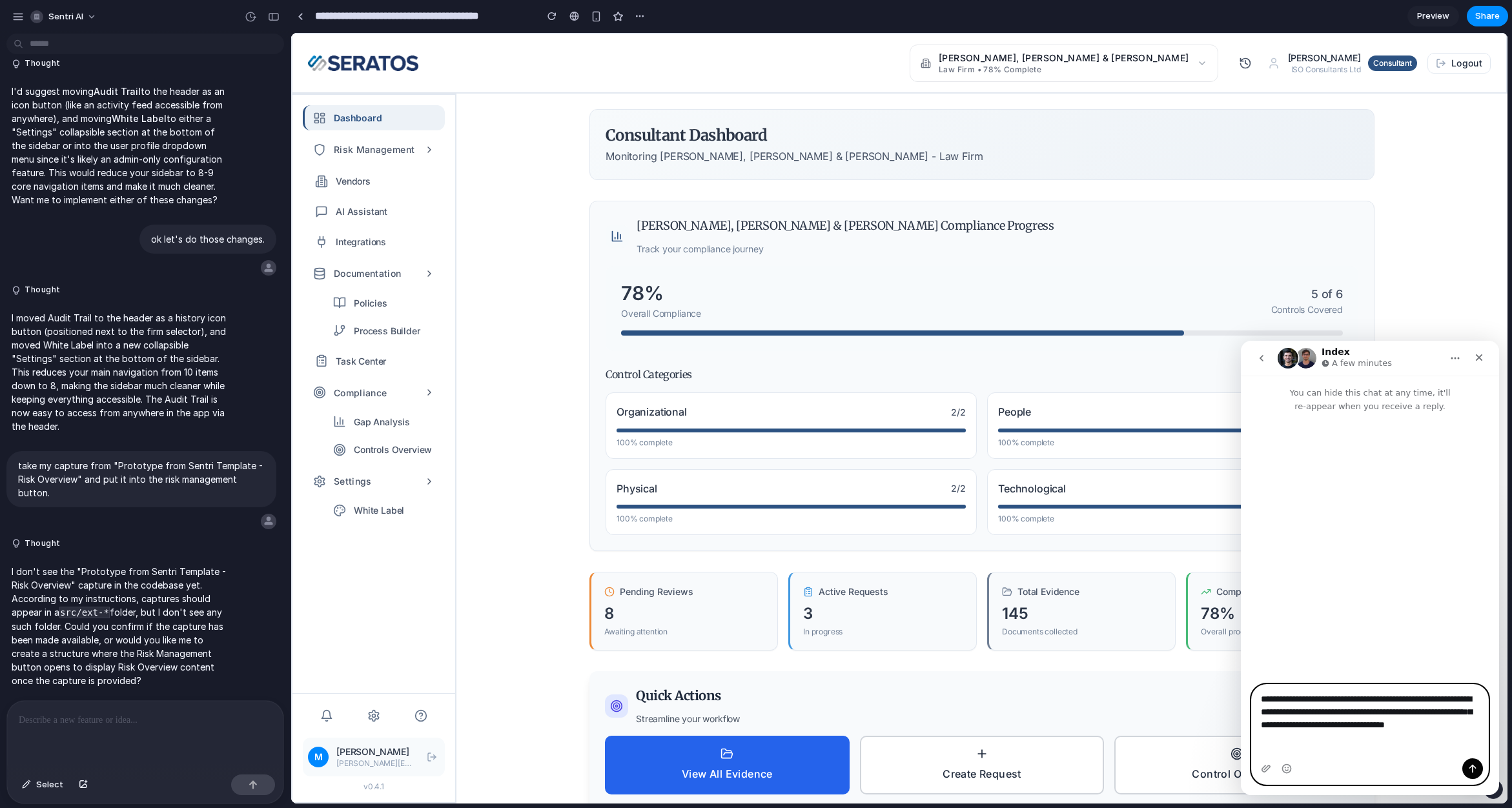
click at [1347, 745] on textarea "**********" at bounding box center [1370, 715] width 236 height 61
click at [1285, 710] on textarea "**********" at bounding box center [1370, 715] width 236 height 61
click at [1382, 745] on textarea "**********" at bounding box center [1370, 715] width 236 height 61
click at [1330, 727] on textarea "**********" at bounding box center [1370, 715] width 236 height 61
click at [1368, 745] on textarea "**********" at bounding box center [1370, 715] width 236 height 61
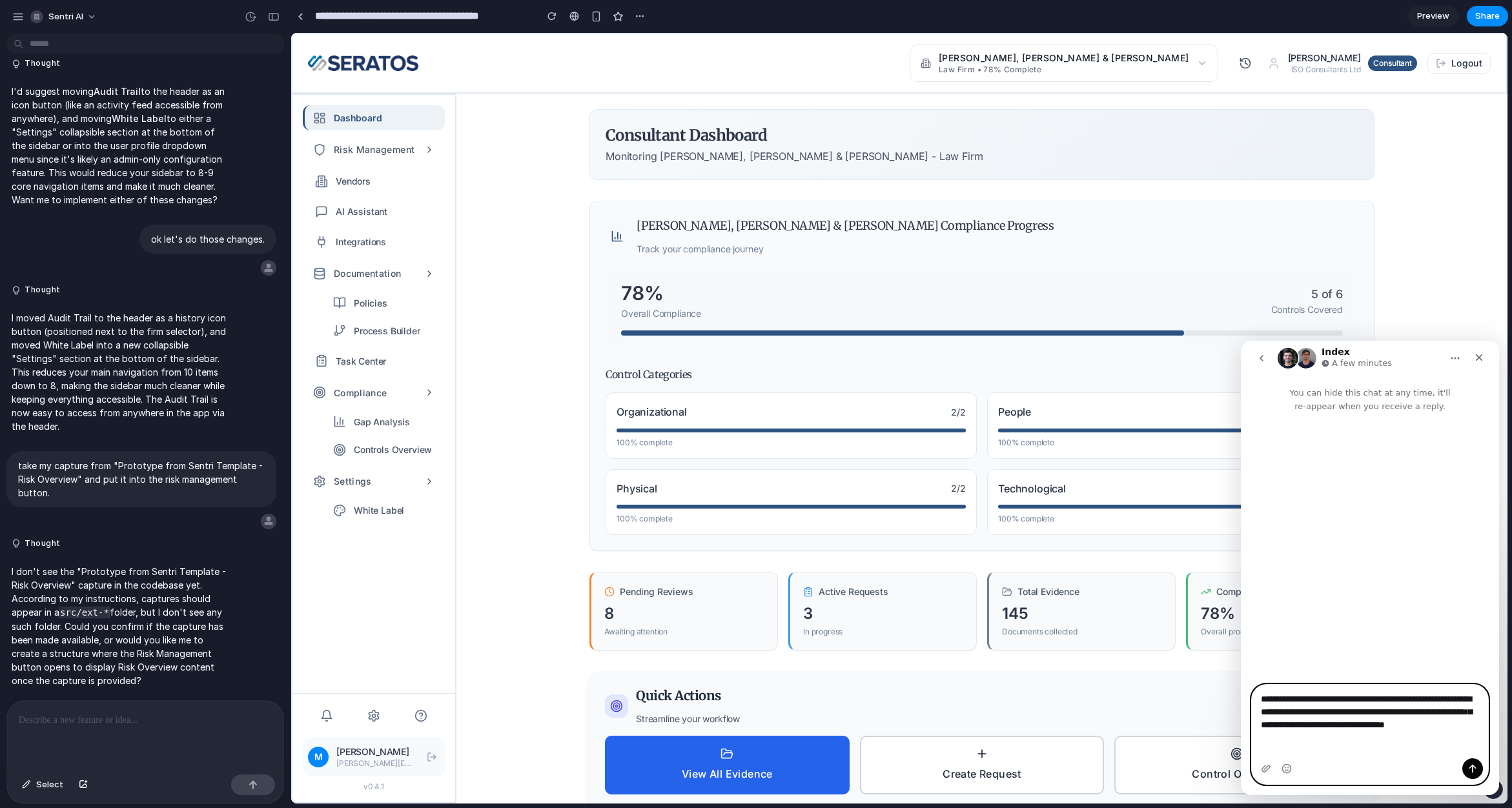
click at [1331, 730] on textarea "**********" at bounding box center [1370, 715] width 236 height 61
click at [1415, 745] on textarea "**********" at bounding box center [1370, 715] width 236 height 61
click at [1398, 745] on textarea "**********" at bounding box center [1370, 715] width 236 height 61
click at [1346, 745] on textarea "**********" at bounding box center [1370, 715] width 236 height 61
type textarea "**********"
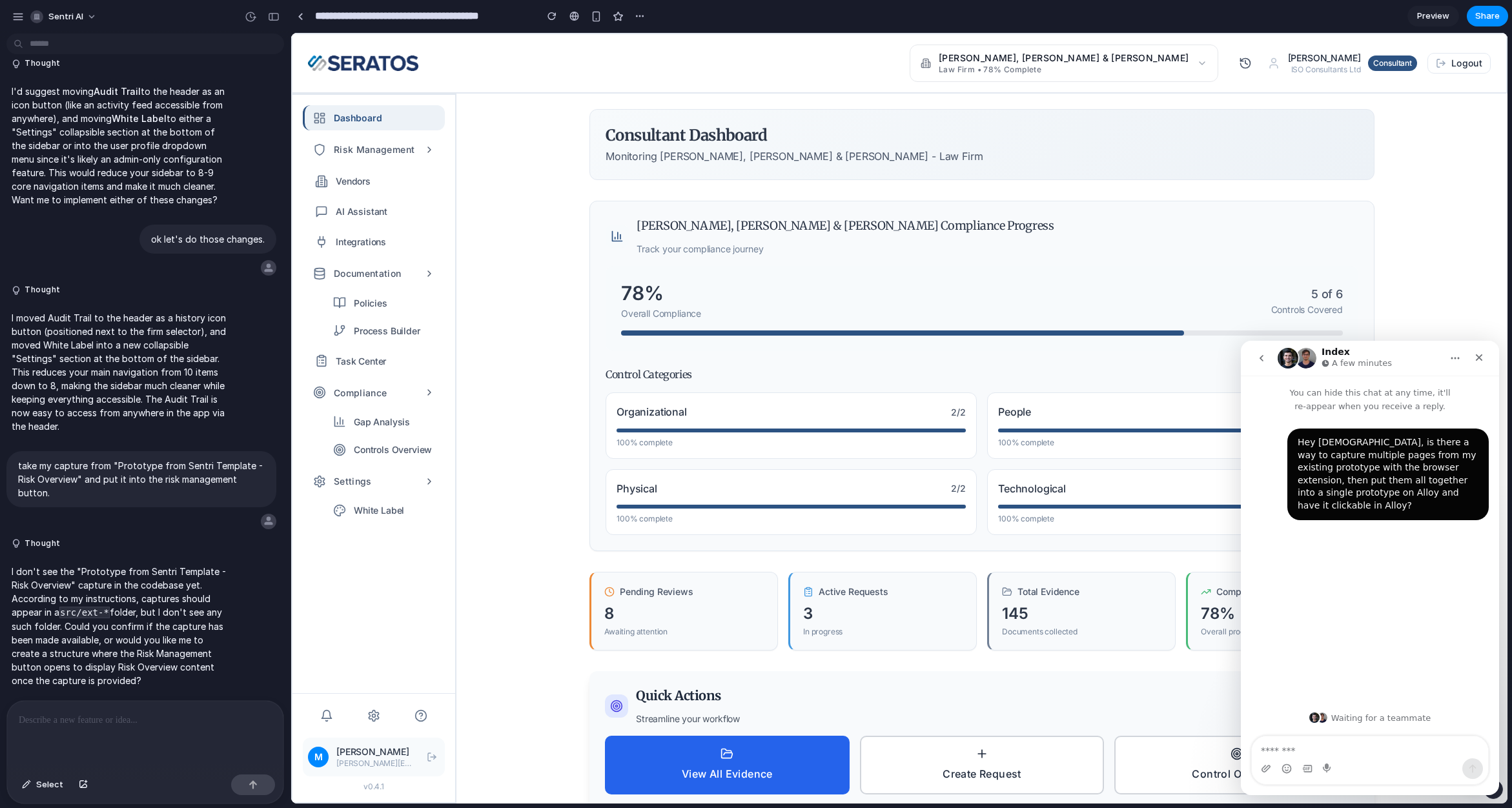
click at [477, 559] on main "Consultant Dashboard Monitoring Dewey, Cheatham & Howe - Law Firm Dewey, Cheath…" at bounding box center [981, 449] width 1051 height 710
click at [171, 713] on p at bounding box center [145, 720] width 253 height 16
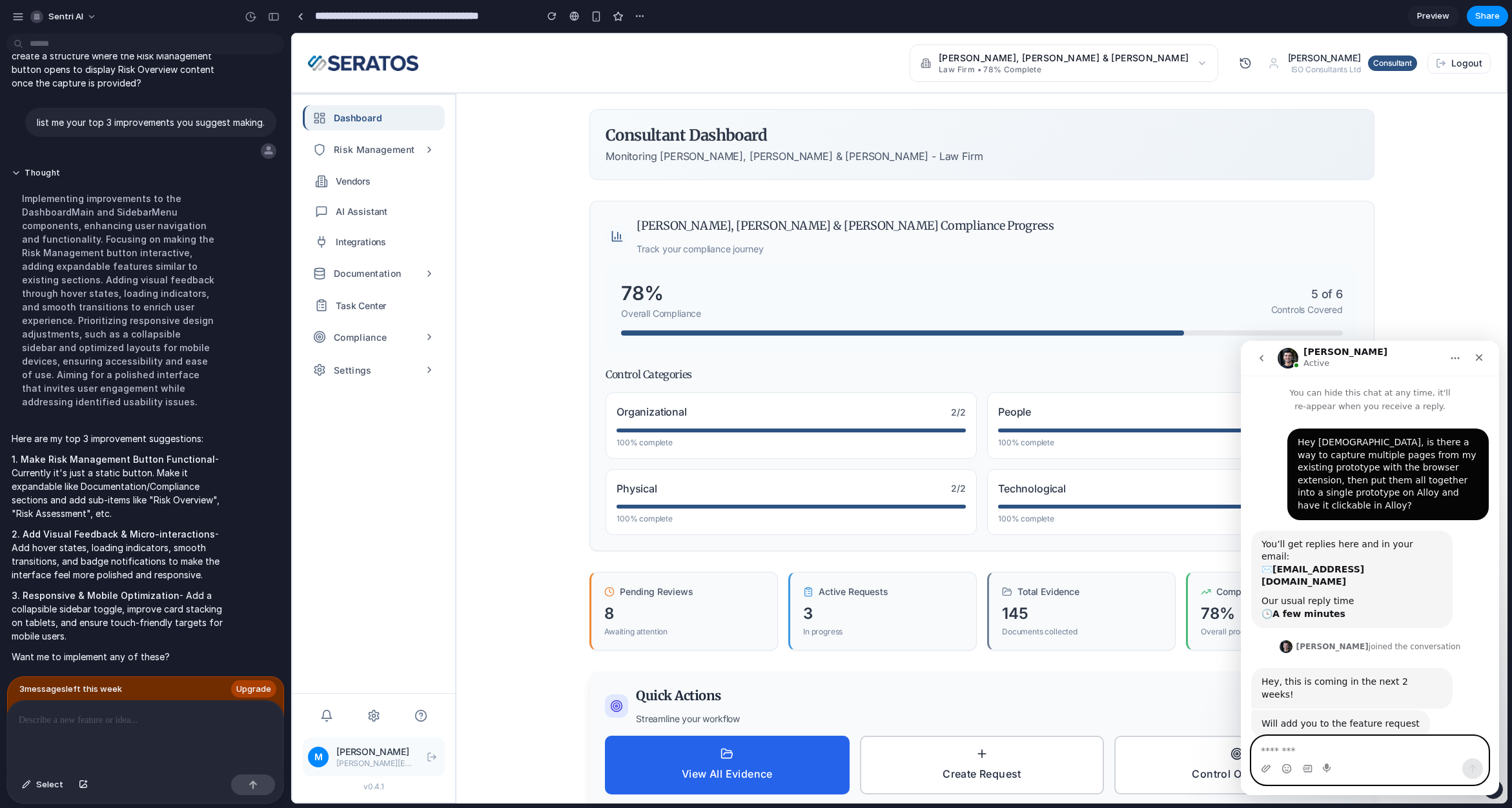
click at [1338, 746] on textarea "Message…" at bounding box center [1370, 747] width 236 height 22
type textarea "**********"
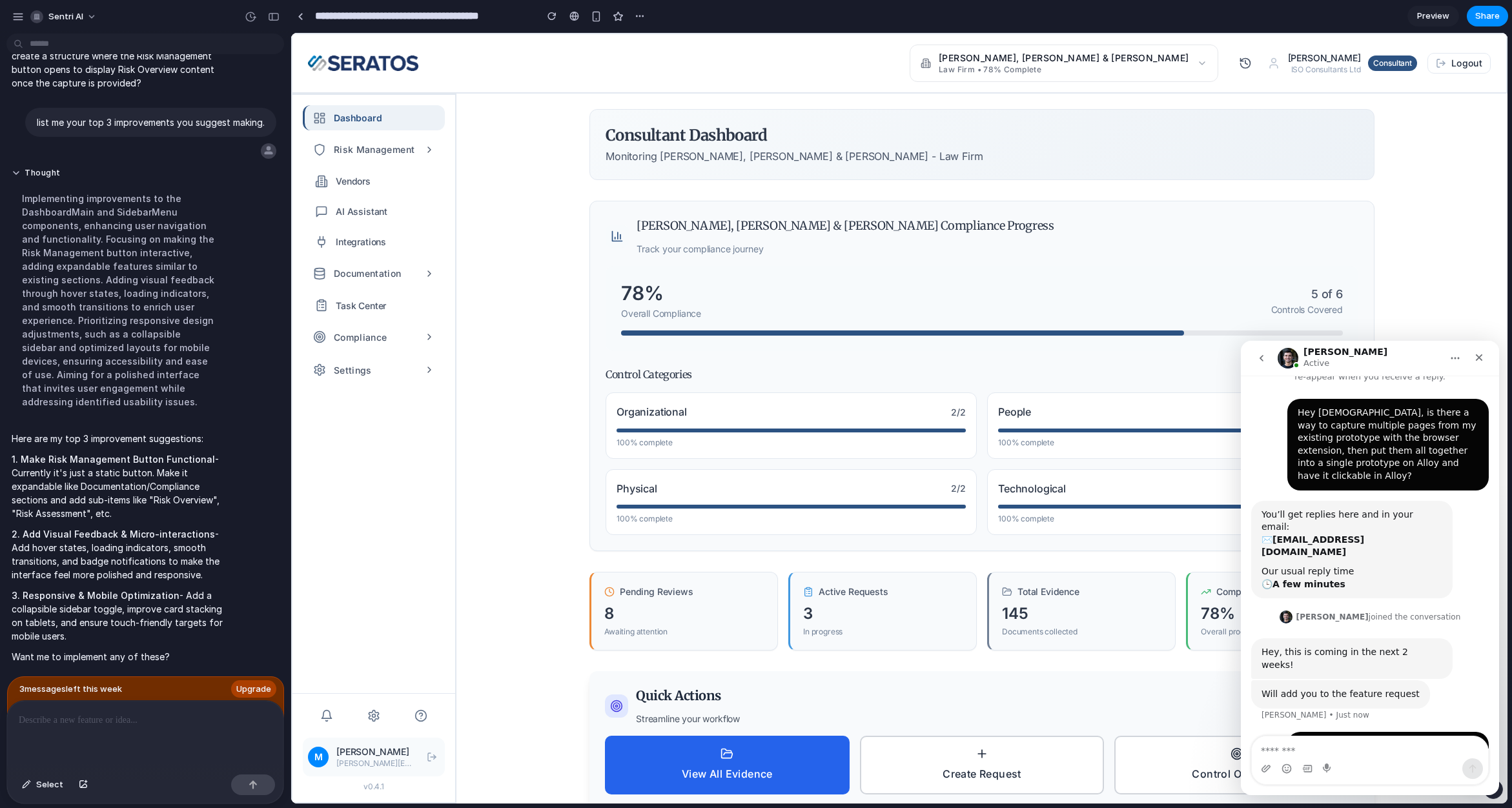
click at [143, 720] on p at bounding box center [142, 720] width 248 height 16
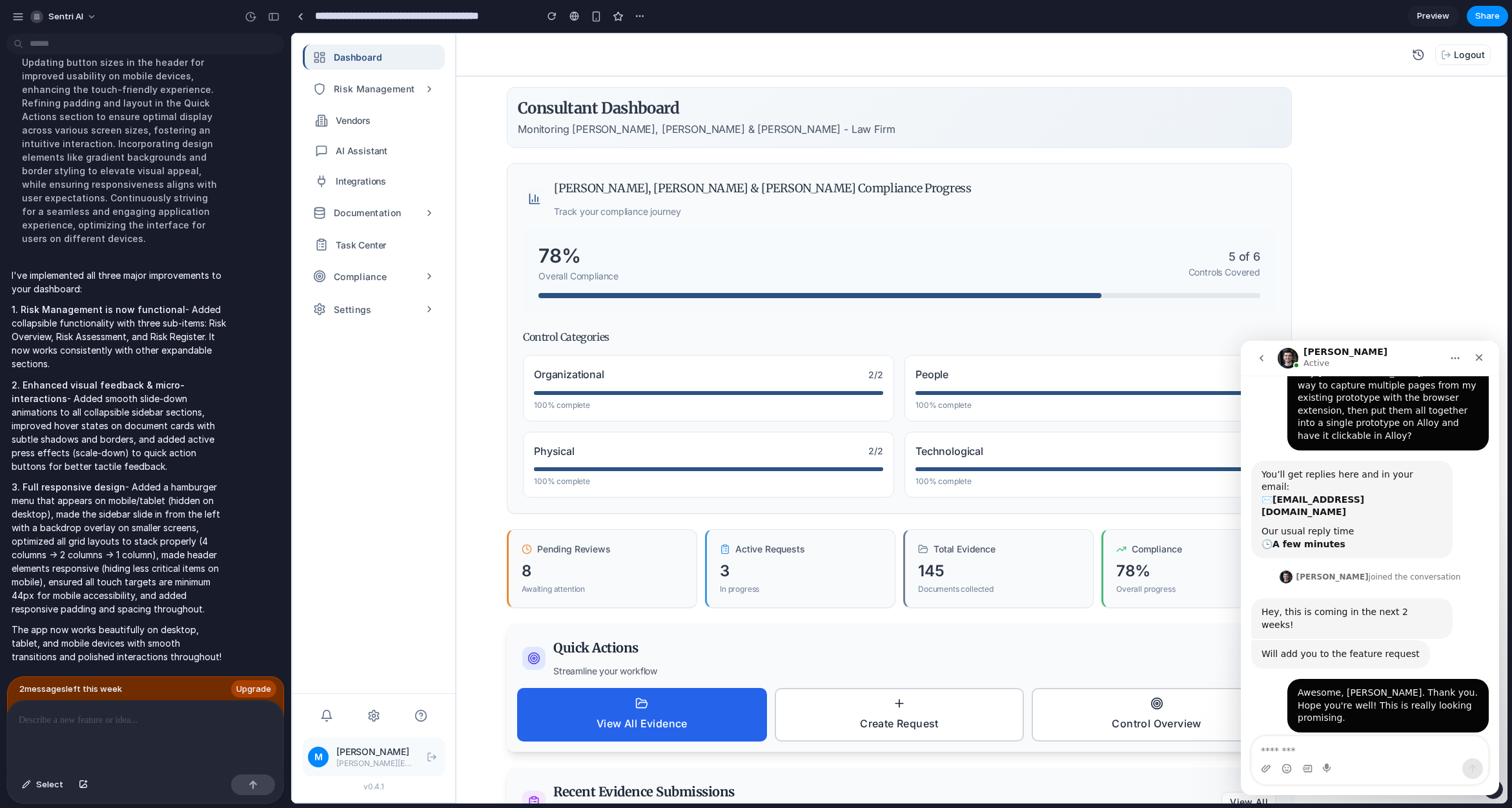
scroll to position [68, 0]
click at [157, 724] on div at bounding box center [145, 734] width 276 height 68
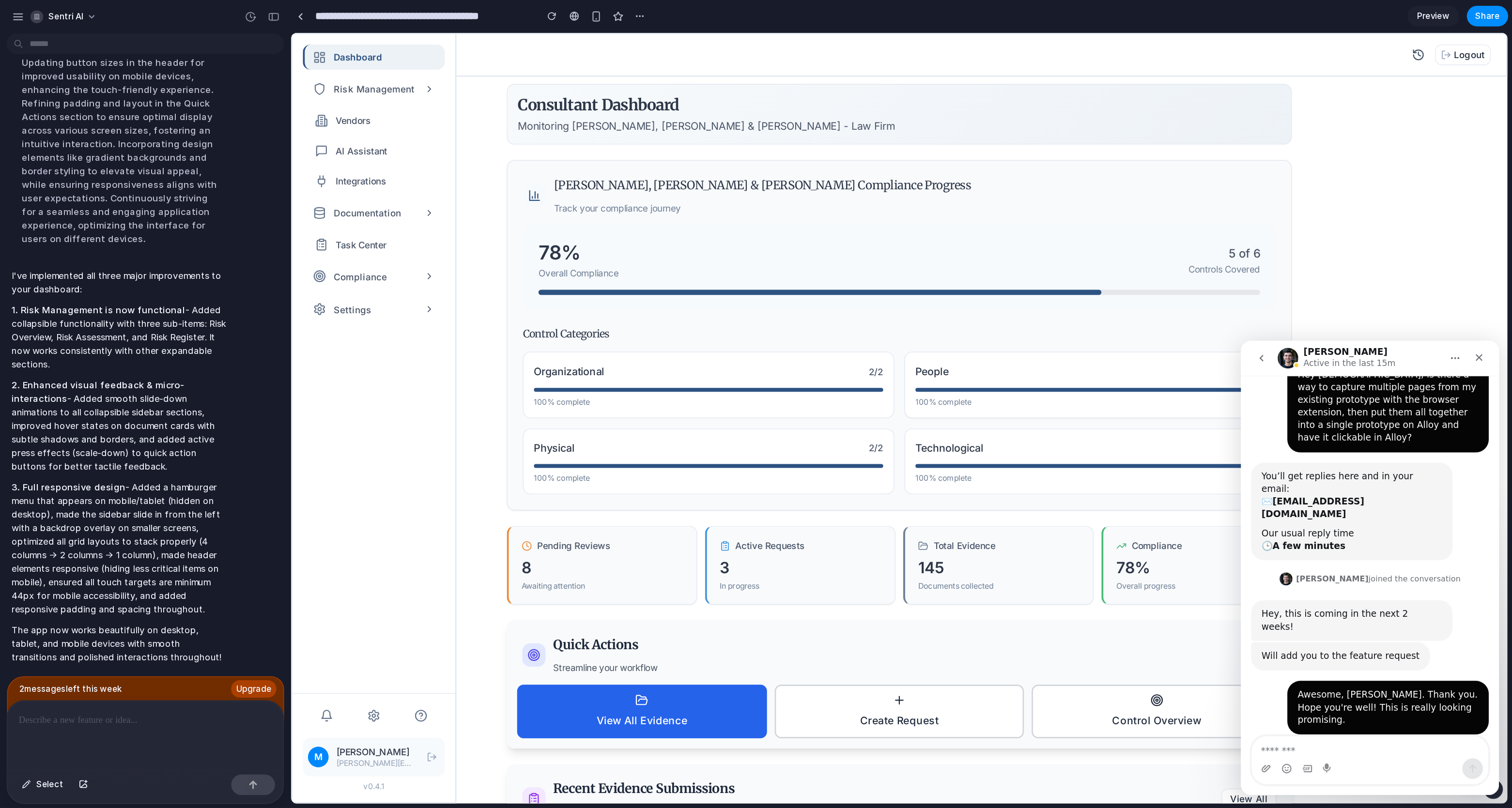
scroll to position [0, 0]
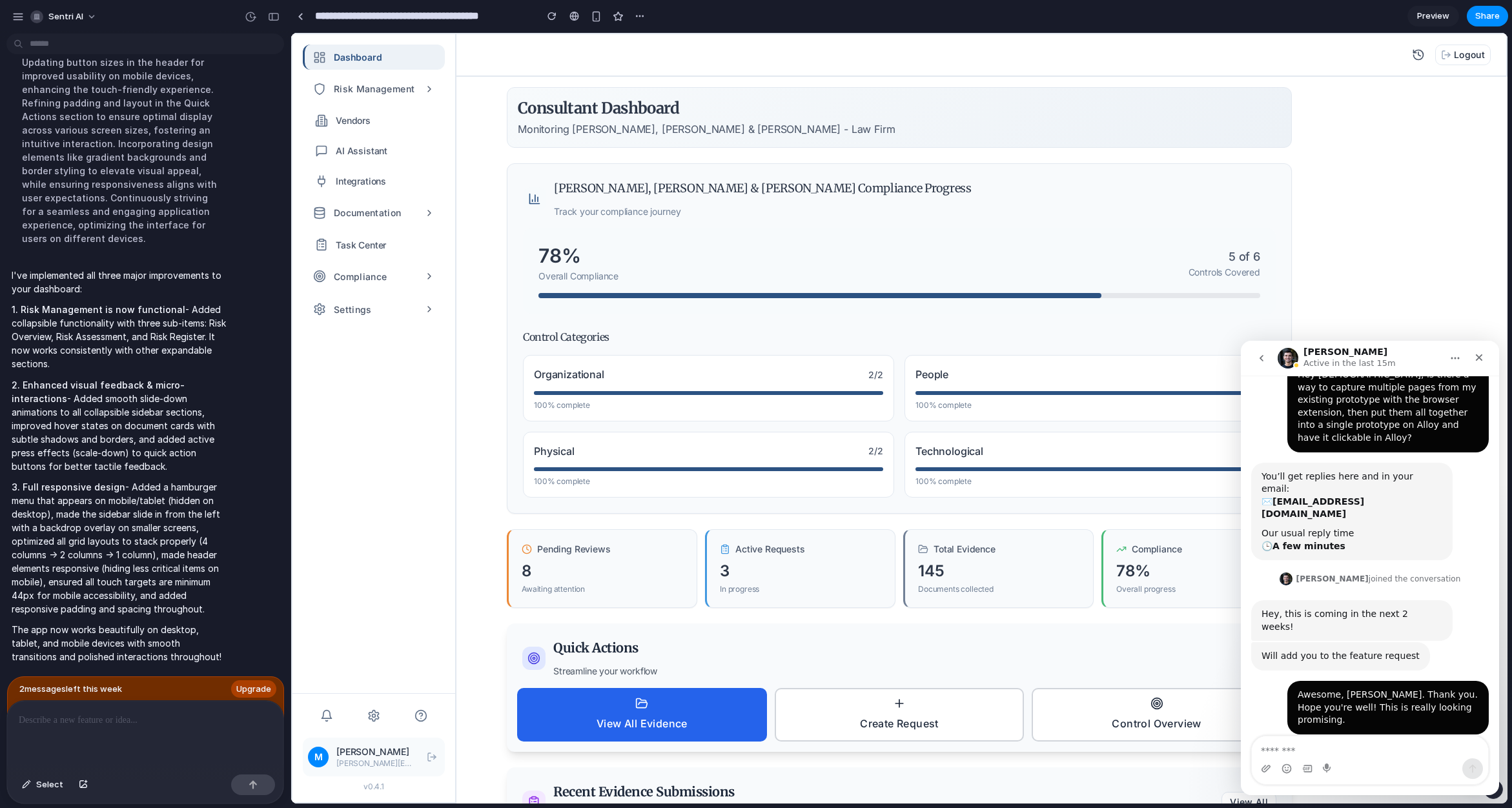
click at [420, 538] on div "Dashboard Risk Management Risk Overview Risk Assessment Risk Register Vendors A…" at bounding box center [374, 364] width 163 height 659
click at [880, 84] on main "Consultant Dashboard Monitoring Dewey, Cheatham & Howe - Law Firm Dewey, Cheath…" at bounding box center [899, 440] width 1217 height 727
click at [382, 296] on button "Settings" at bounding box center [374, 309] width 142 height 27
click at [392, 279] on button "Compliance" at bounding box center [374, 276] width 142 height 27
click at [376, 718] on icon at bounding box center [373, 716] width 9 height 11
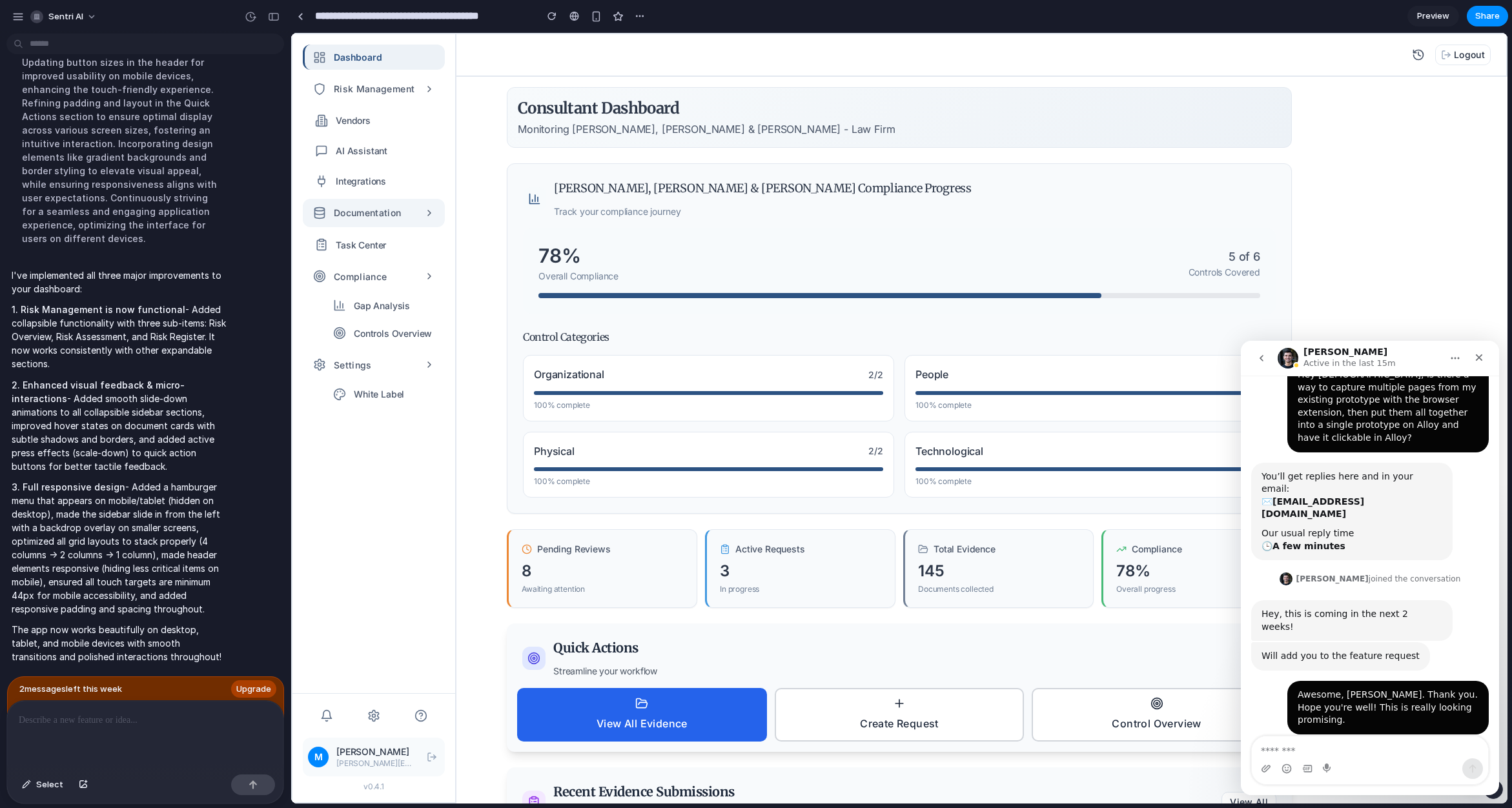
click at [410, 214] on button "Documentation" at bounding box center [374, 212] width 142 height 27
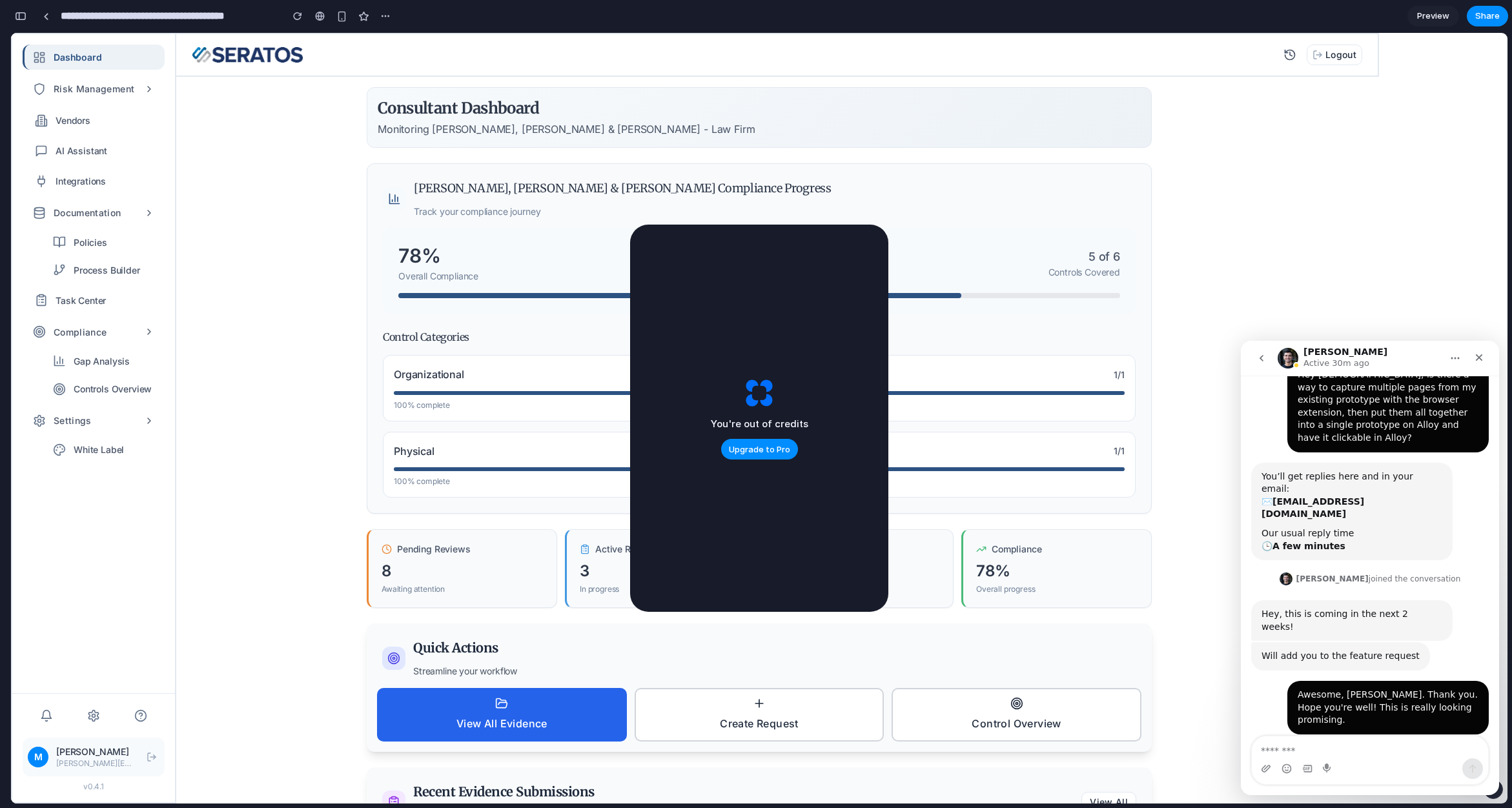
scroll to position [68, 0]
click at [1485, 357] on div "Close" at bounding box center [1479, 357] width 23 height 23
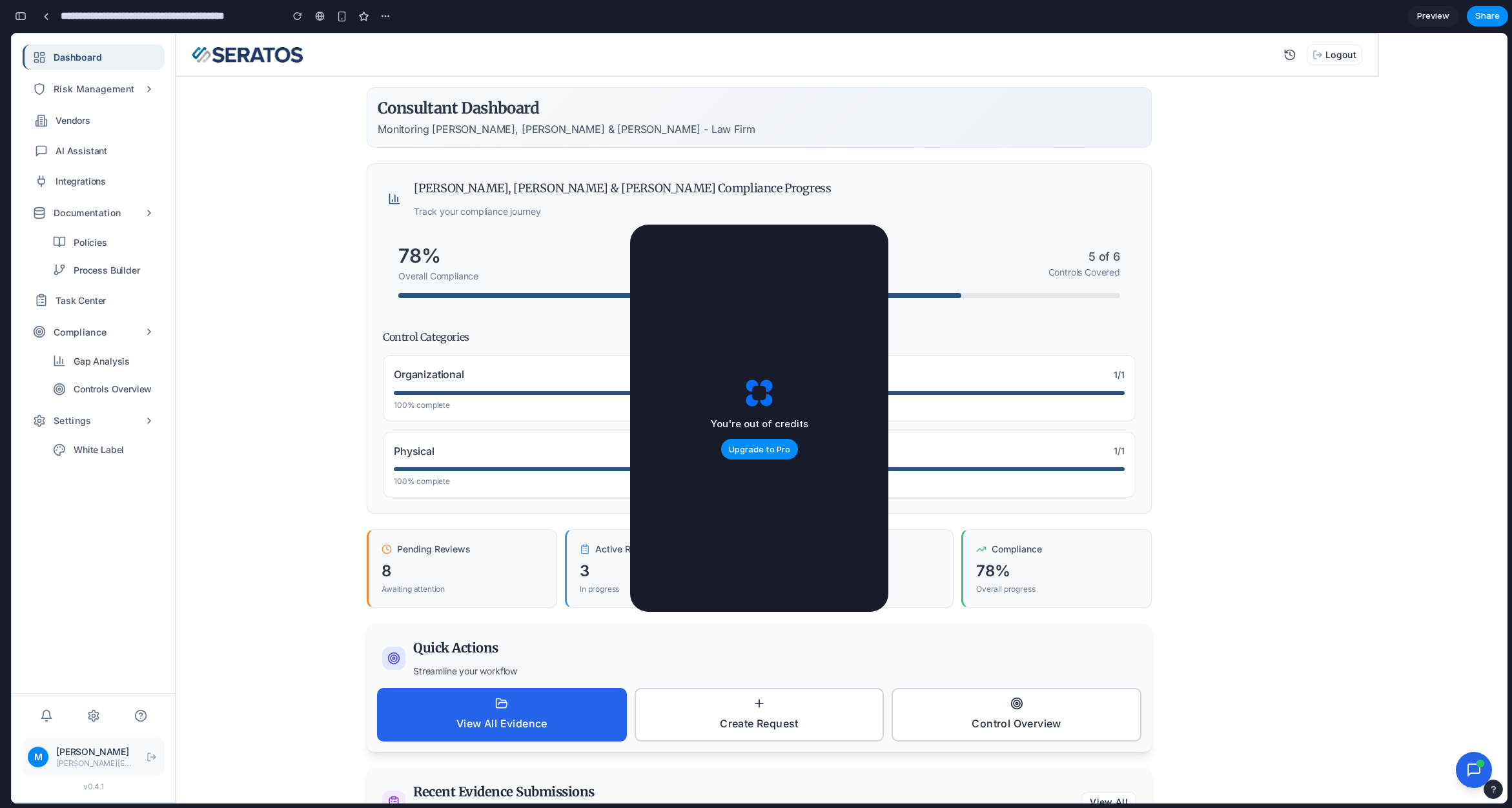
click at [1433, 13] on span "Preview" at bounding box center [1433, 16] width 32 height 13
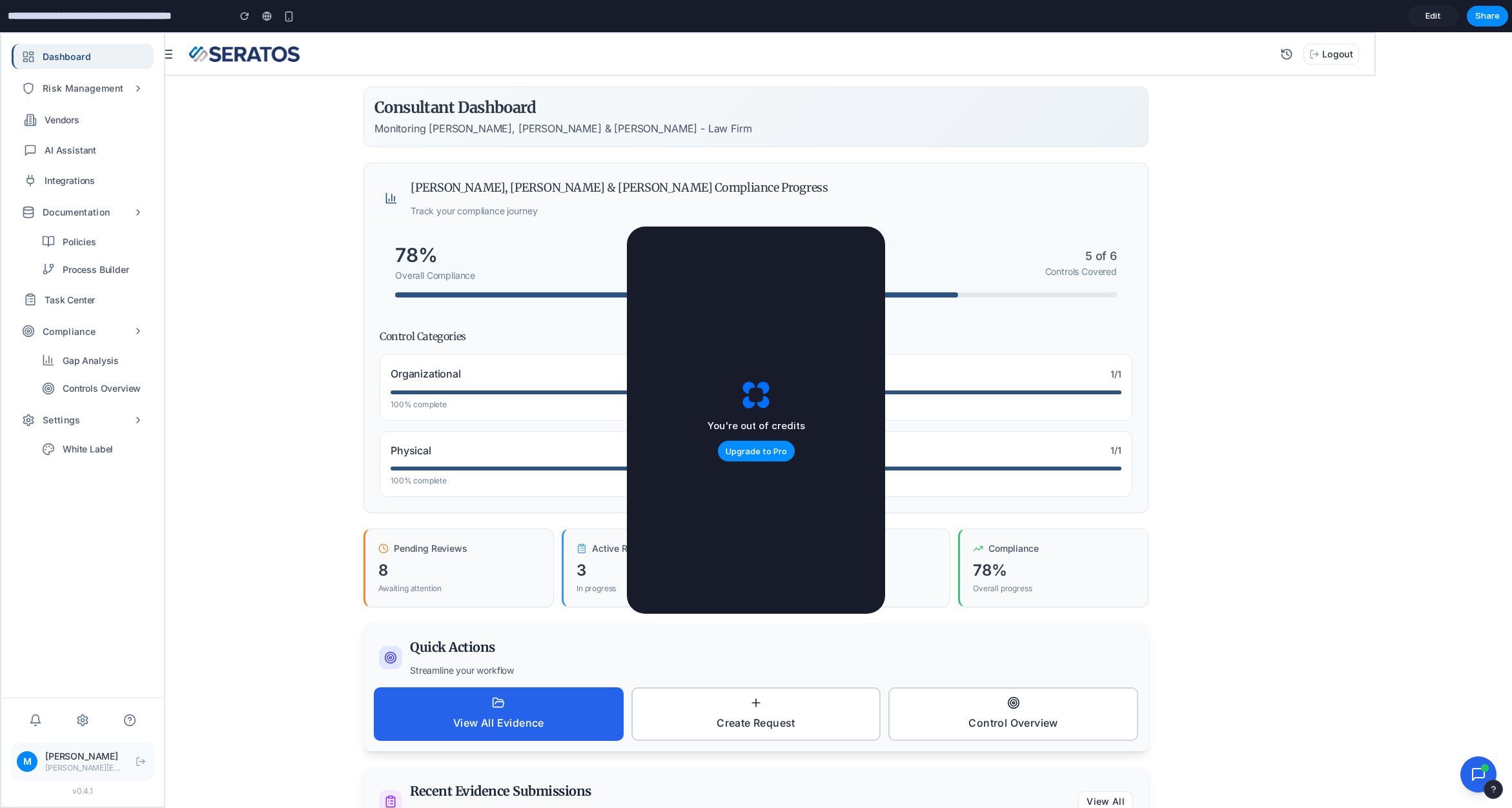
click at [1425, 18] on link "Edit" at bounding box center [1434, 16] width 52 height 20
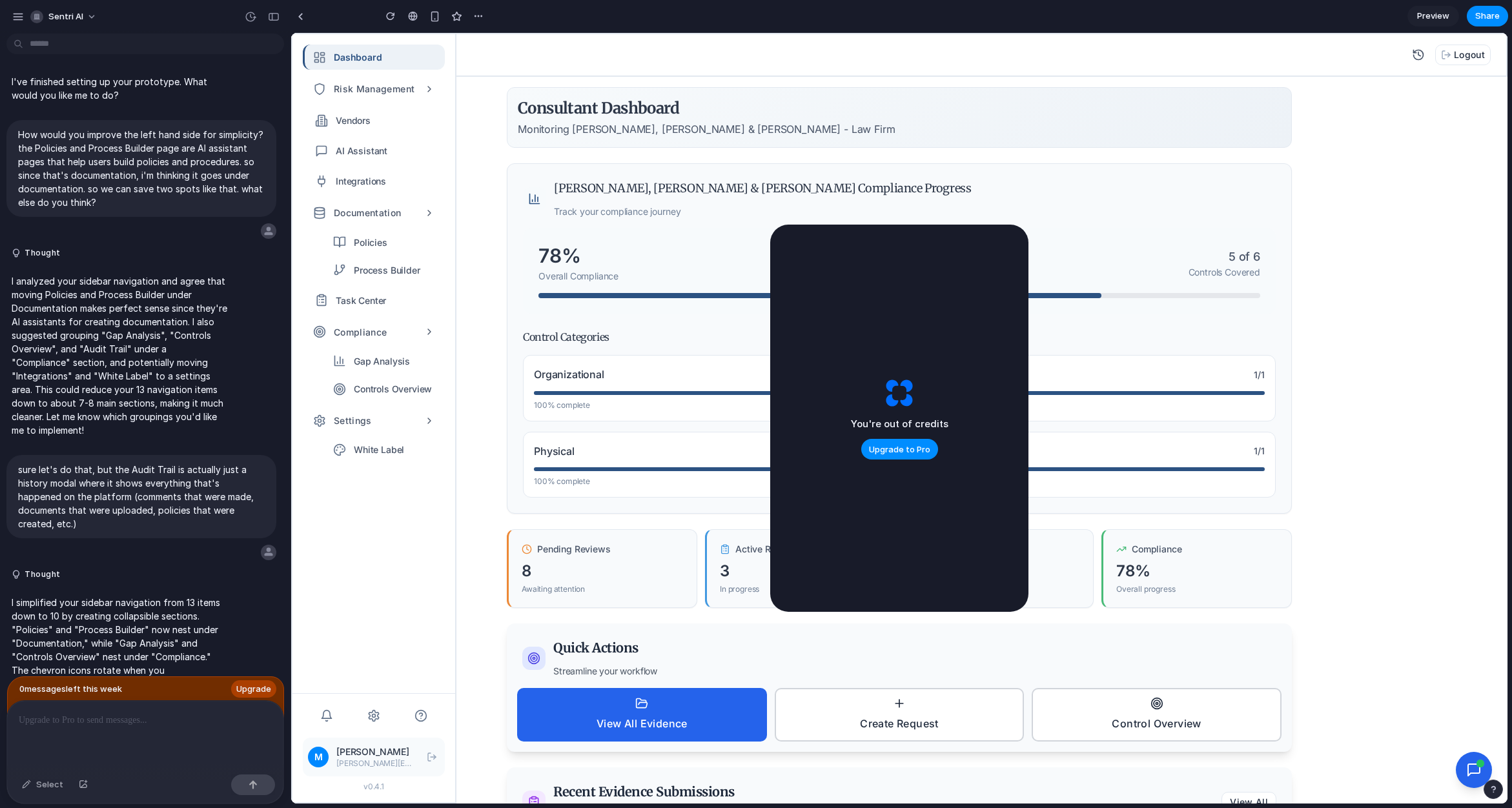
scroll to position [1869, 0]
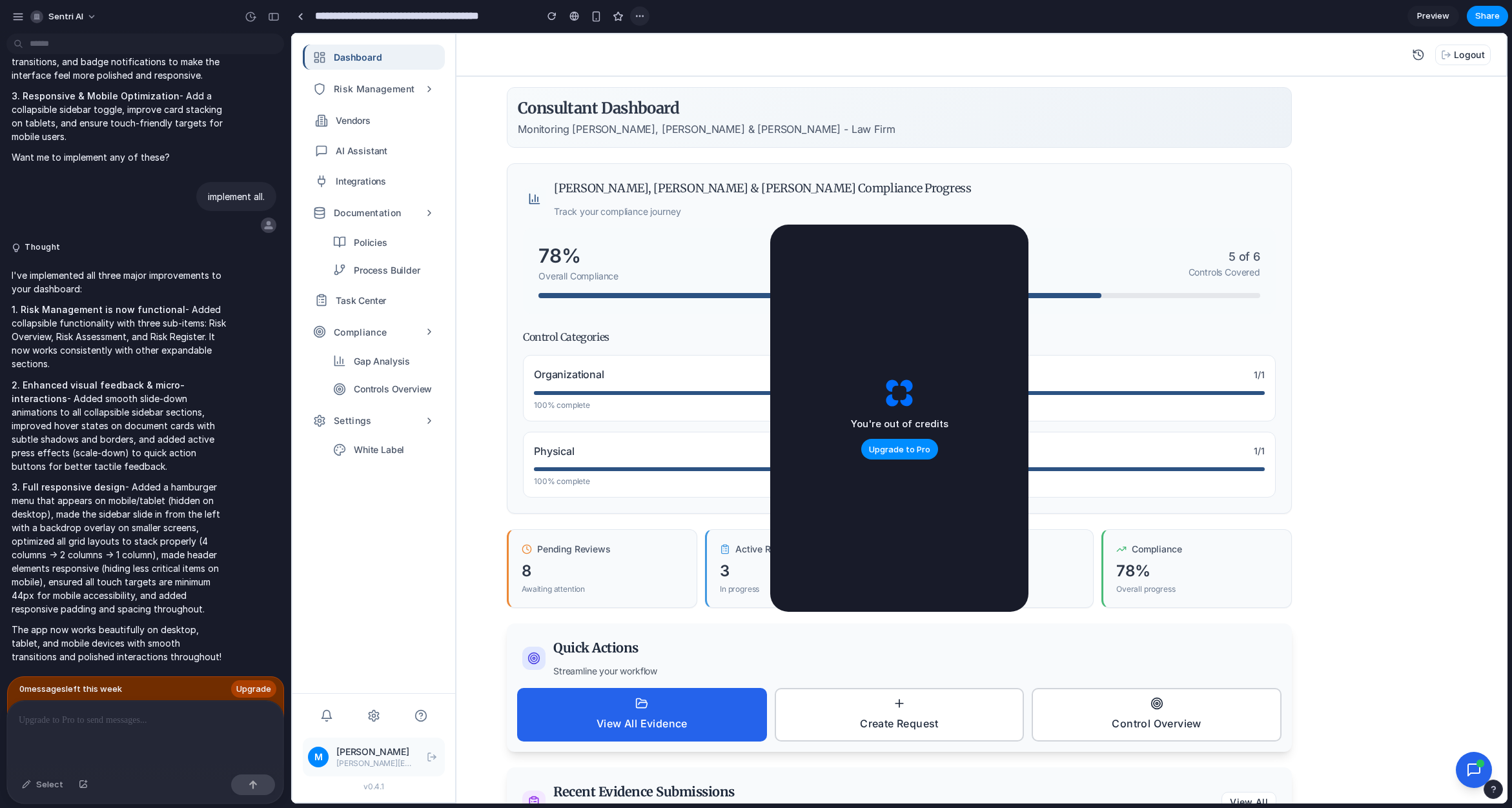
click at [644, 17] on div "button" at bounding box center [639, 16] width 10 height 10
click at [576, 20] on div "Duplicate Delete" at bounding box center [756, 404] width 1512 height 808
click at [573, 18] on div at bounding box center [574, 16] width 9 height 10
click at [1431, 9] on link "Preview" at bounding box center [1434, 16] width 52 height 20
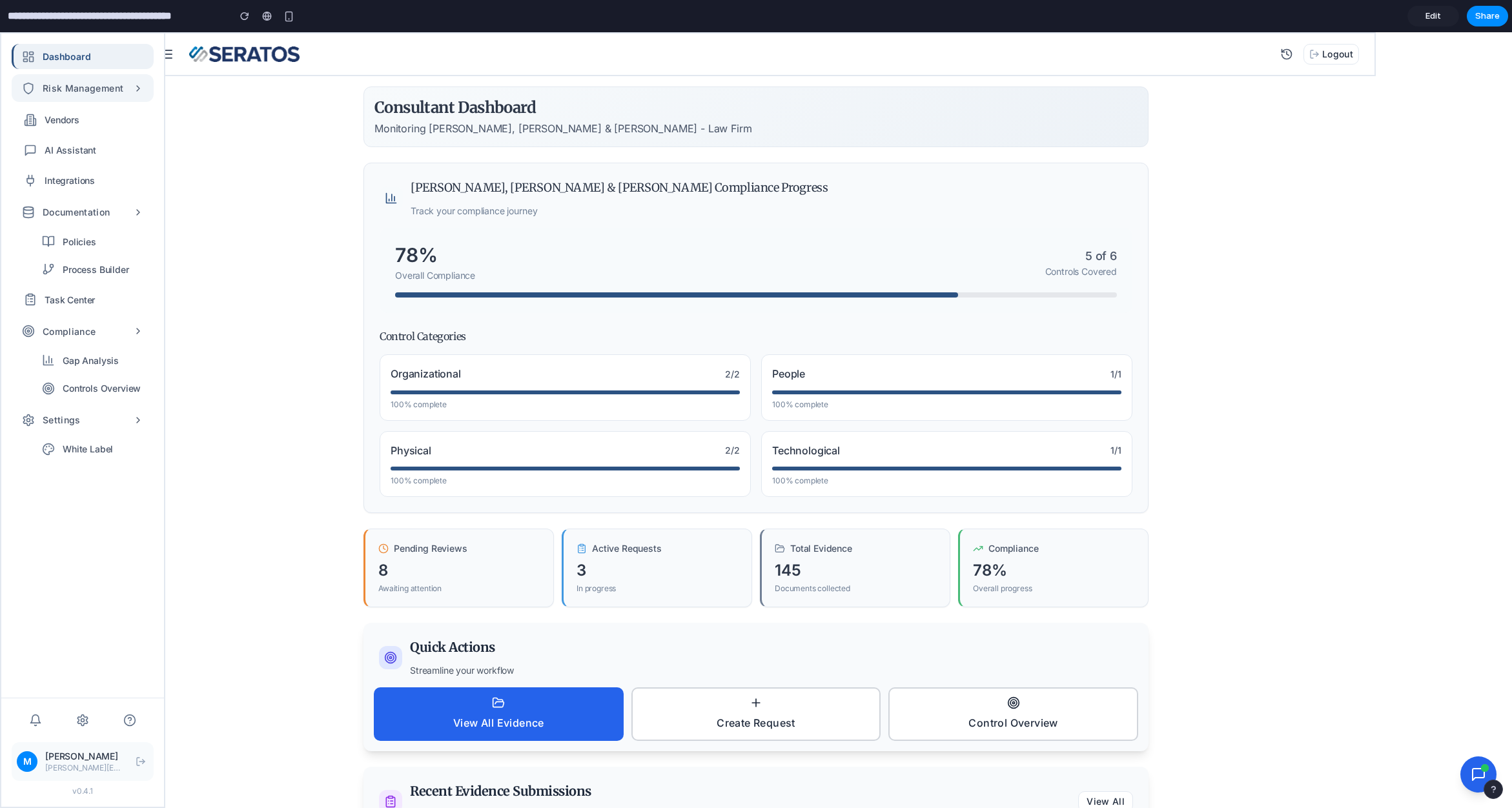
click at [103, 90] on span "Risk Management" at bounding box center [82, 88] width 81 height 15
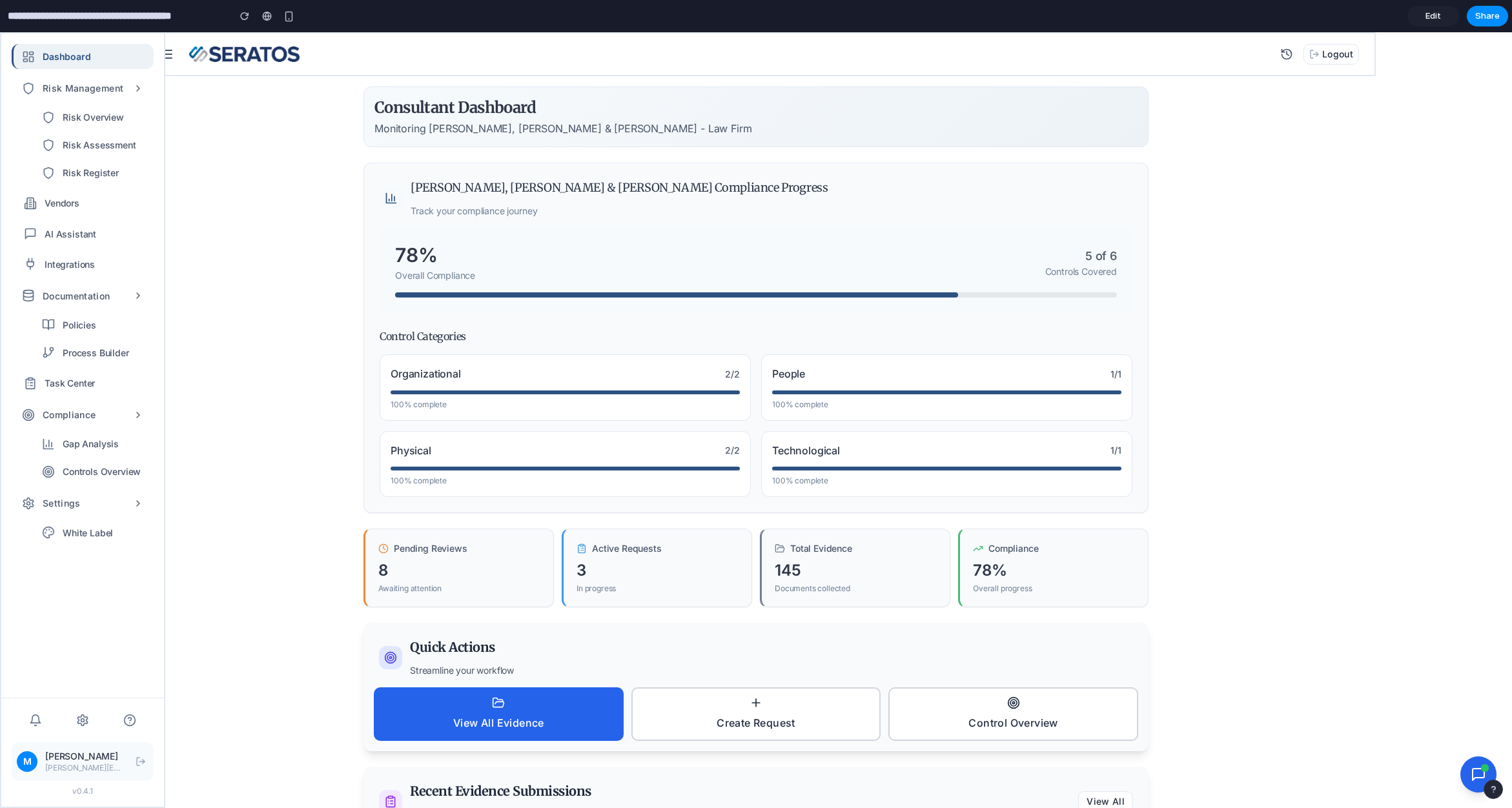
click at [99, 118] on span "Risk Overview" at bounding box center [93, 117] width 61 height 15
drag, startPoint x: 95, startPoint y: 143, endPoint x: 95, endPoint y: 156, distance: 13.0
click at [95, 144] on span "Risk Assessment" at bounding box center [99, 145] width 74 height 15
click at [98, 170] on span "Risk Register" at bounding box center [91, 172] width 56 height 15
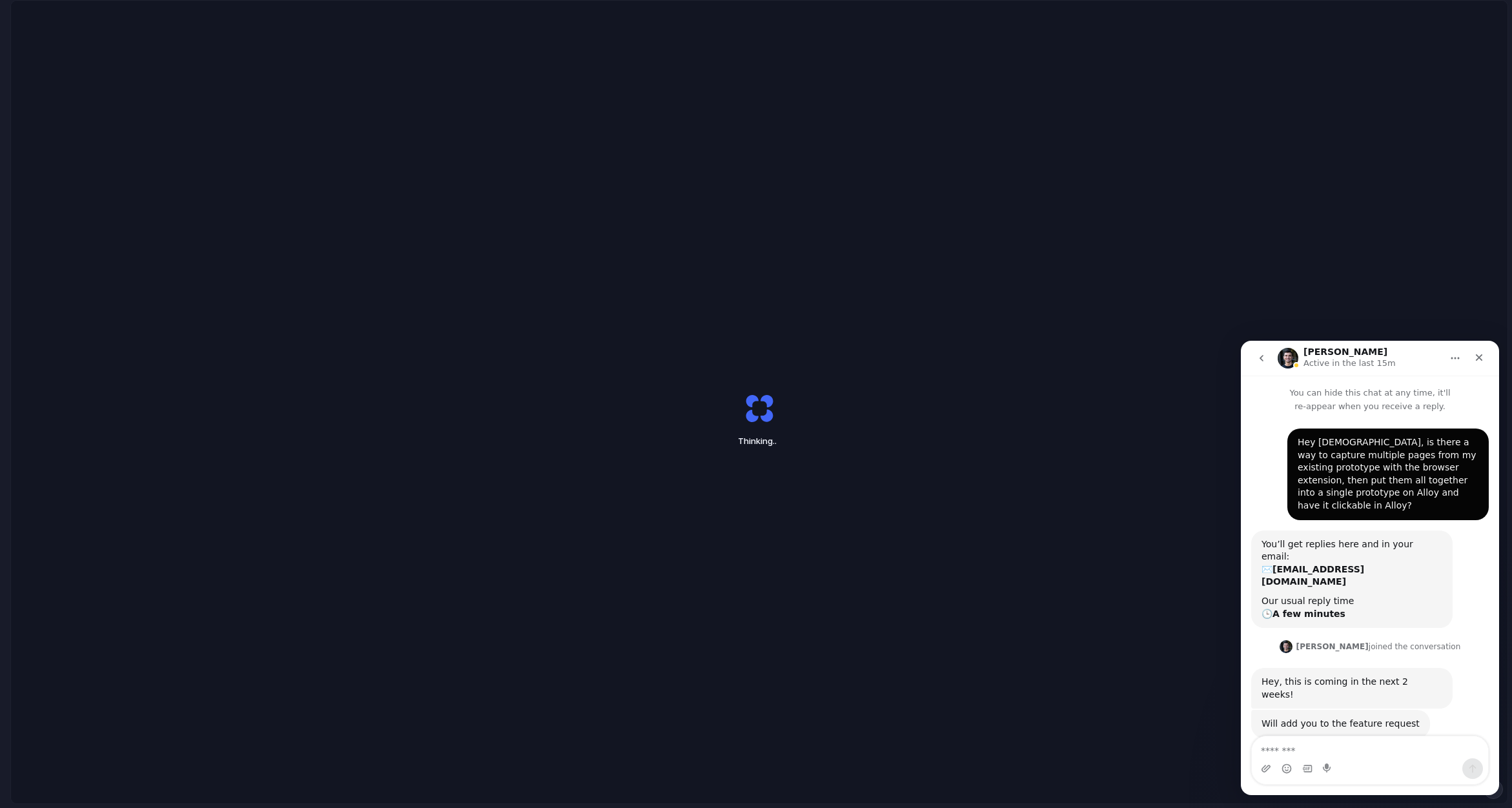
scroll to position [68, 0]
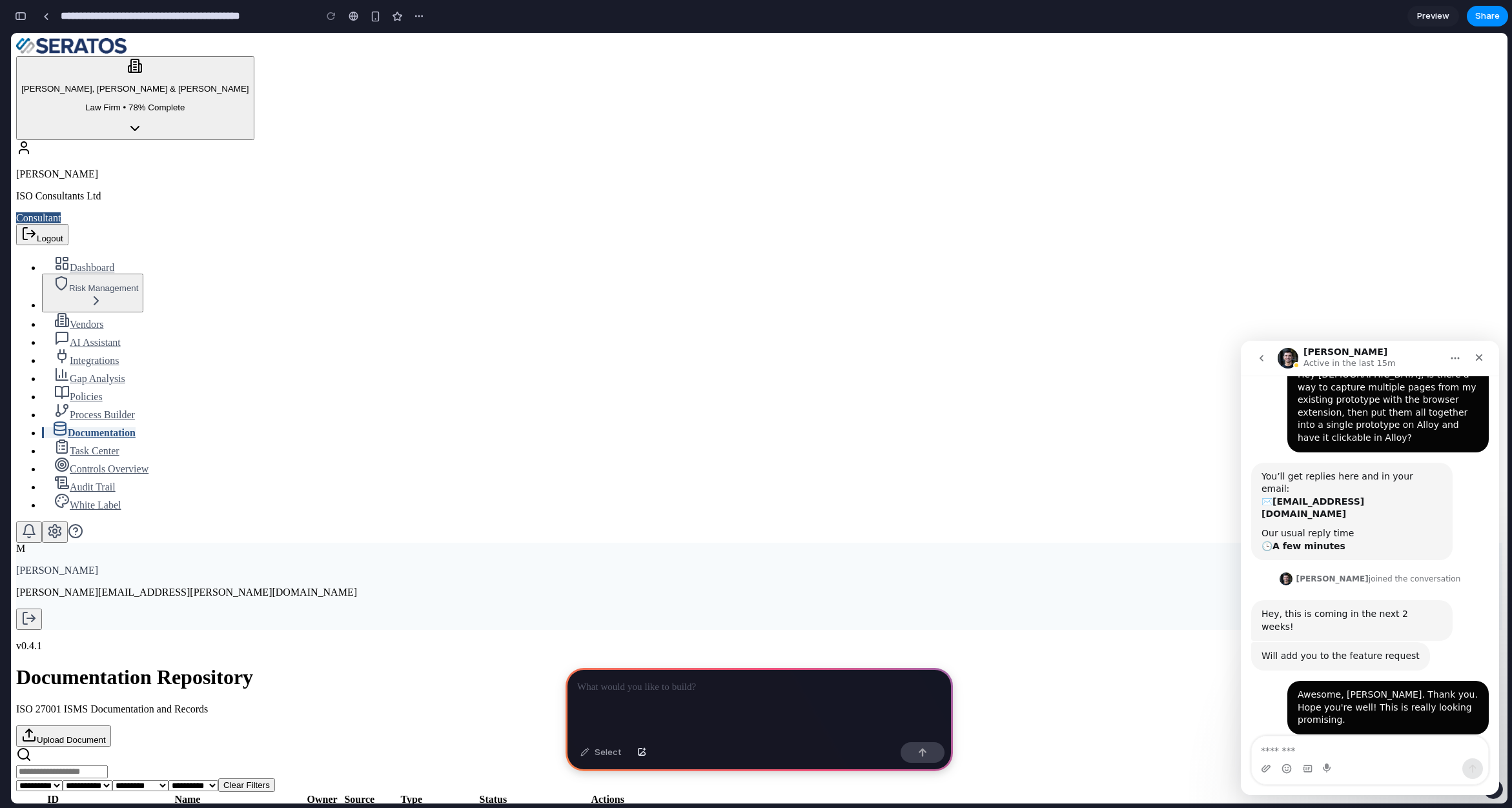
click at [1258, 356] on icon "go back" at bounding box center [1262, 357] width 10 height 10
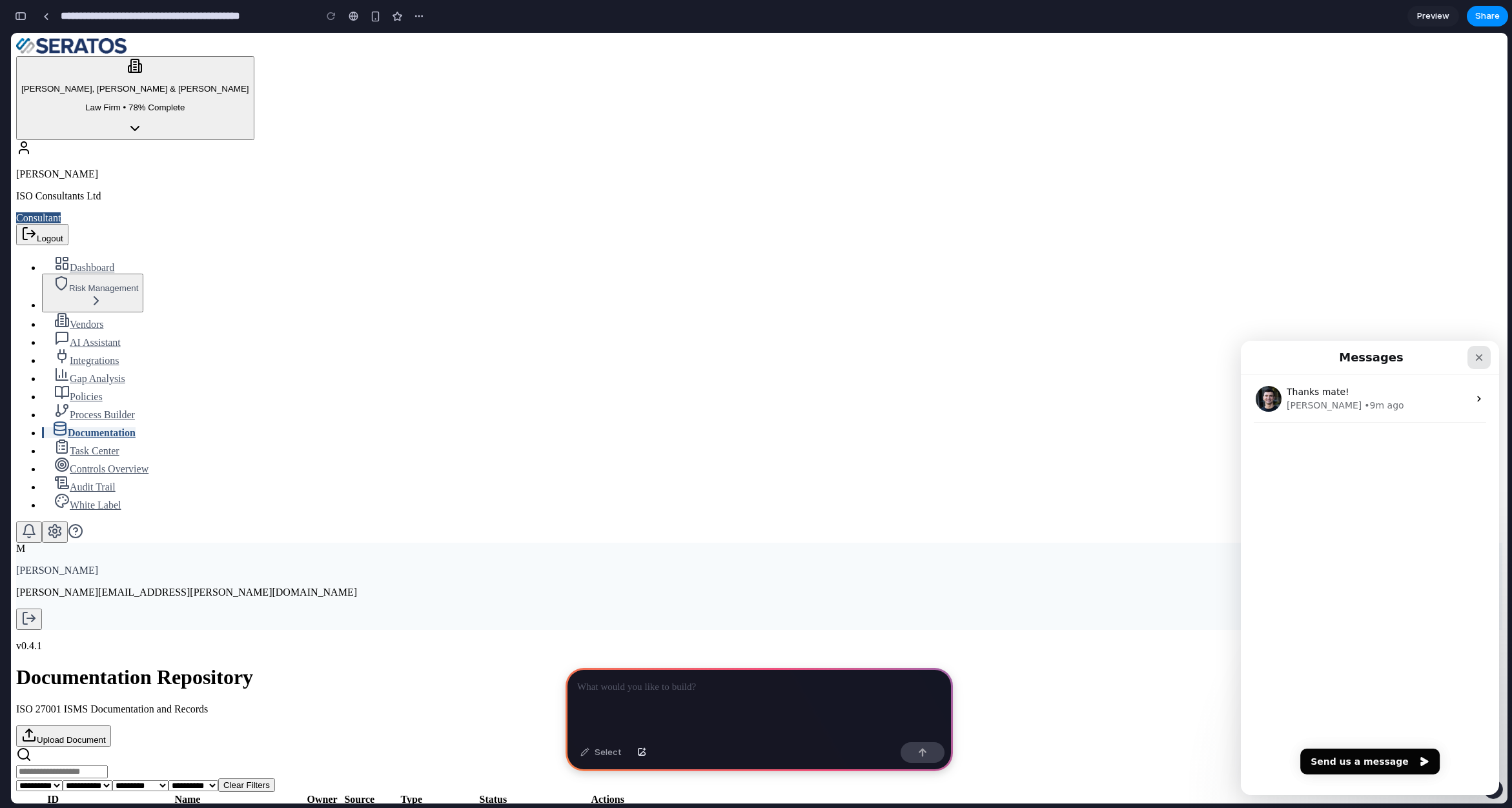
click at [1481, 361] on icon "Close" at bounding box center [1479, 357] width 10 height 10
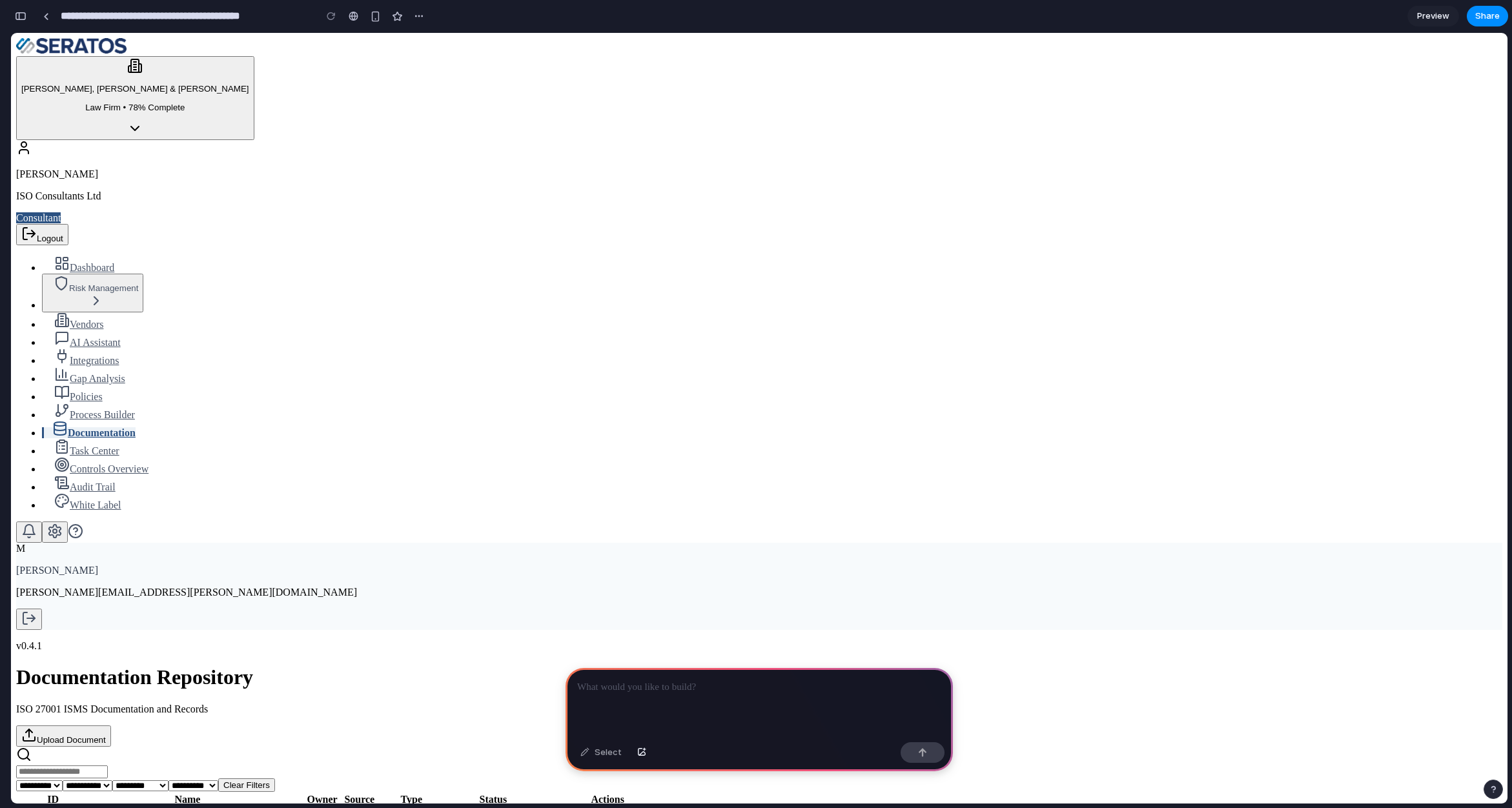
click at [777, 686] on p at bounding box center [759, 688] width 364 height 16
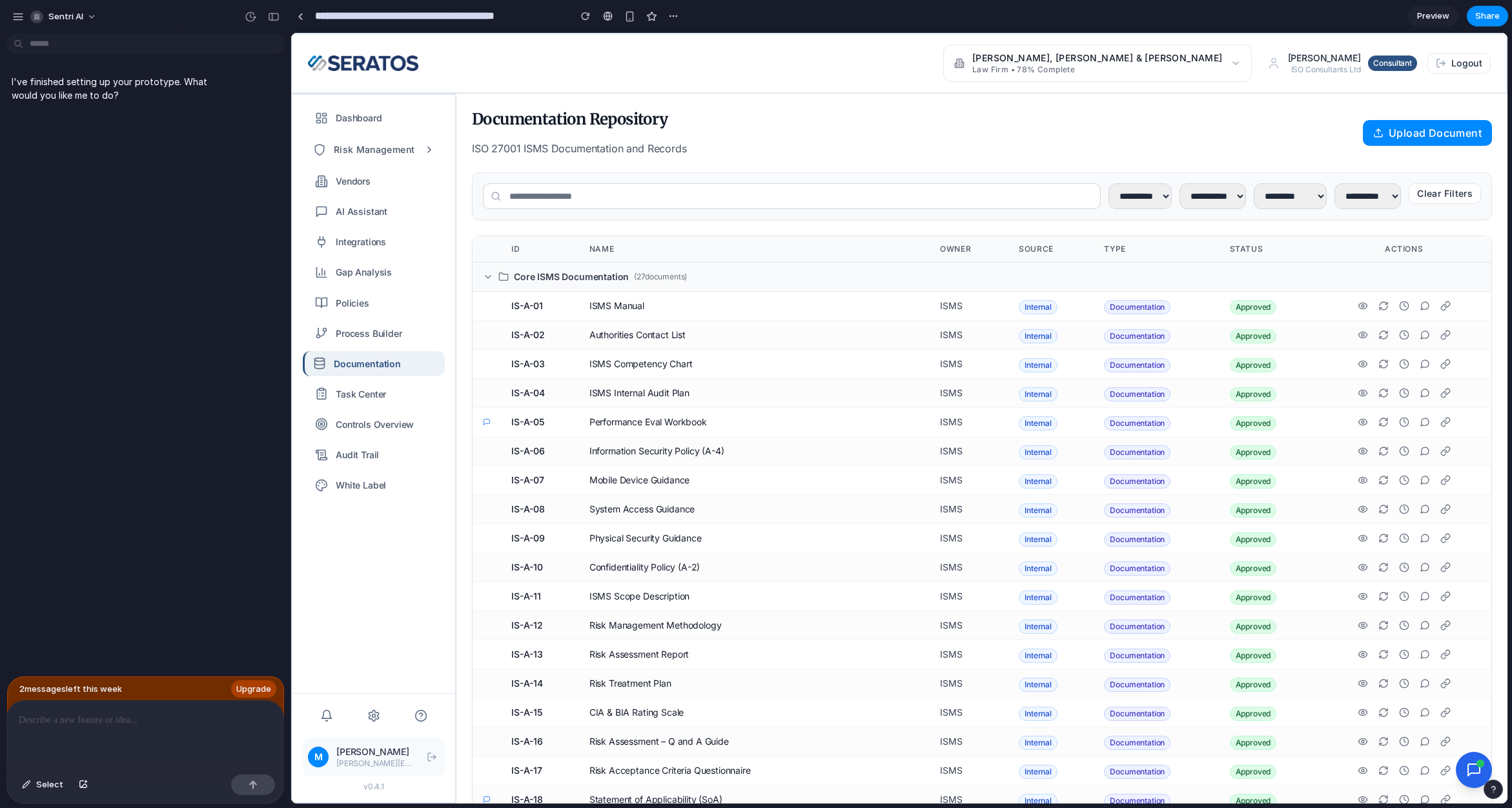
click at [131, 715] on p at bounding box center [145, 720] width 253 height 16
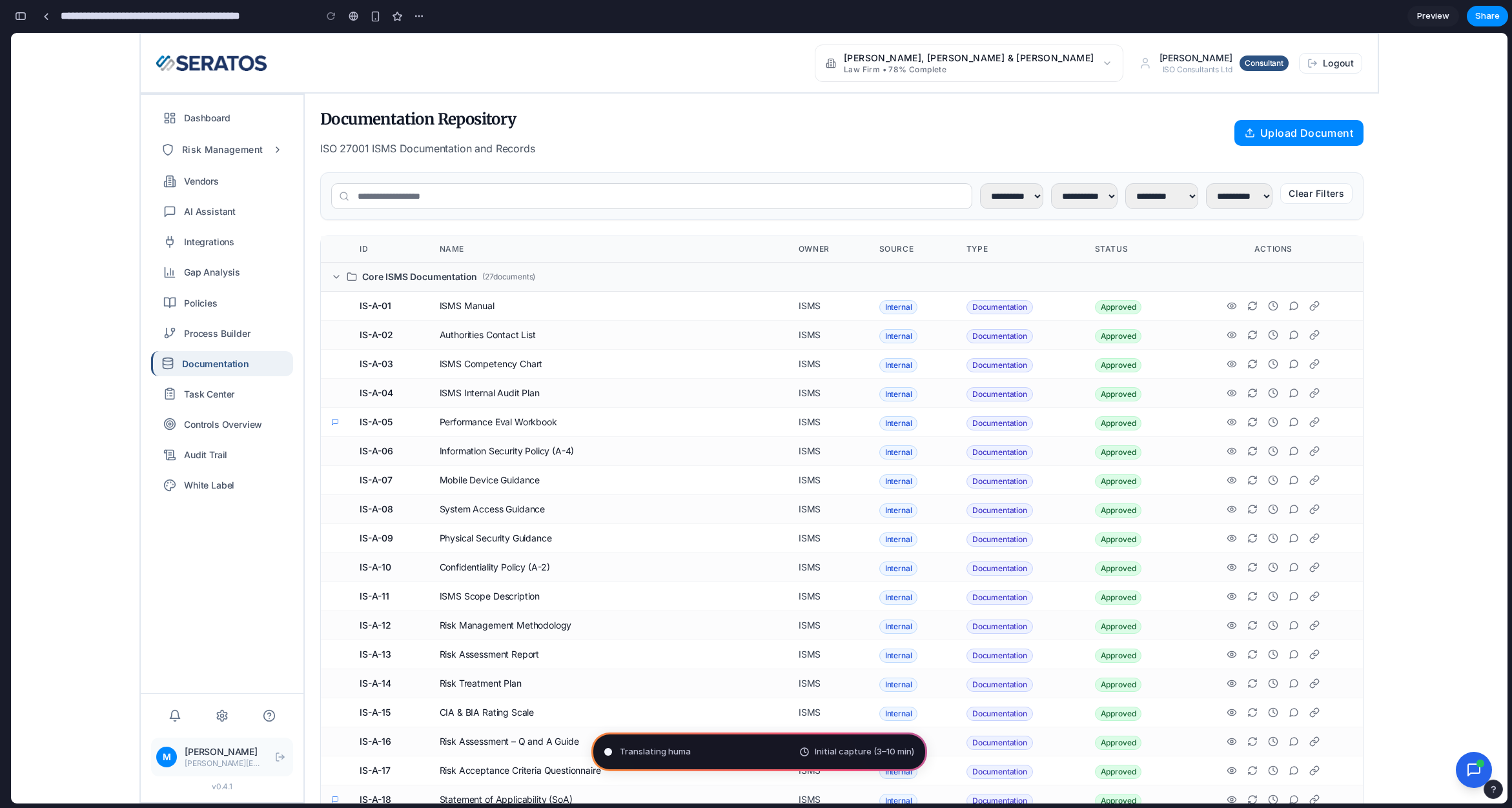
type input "**********"
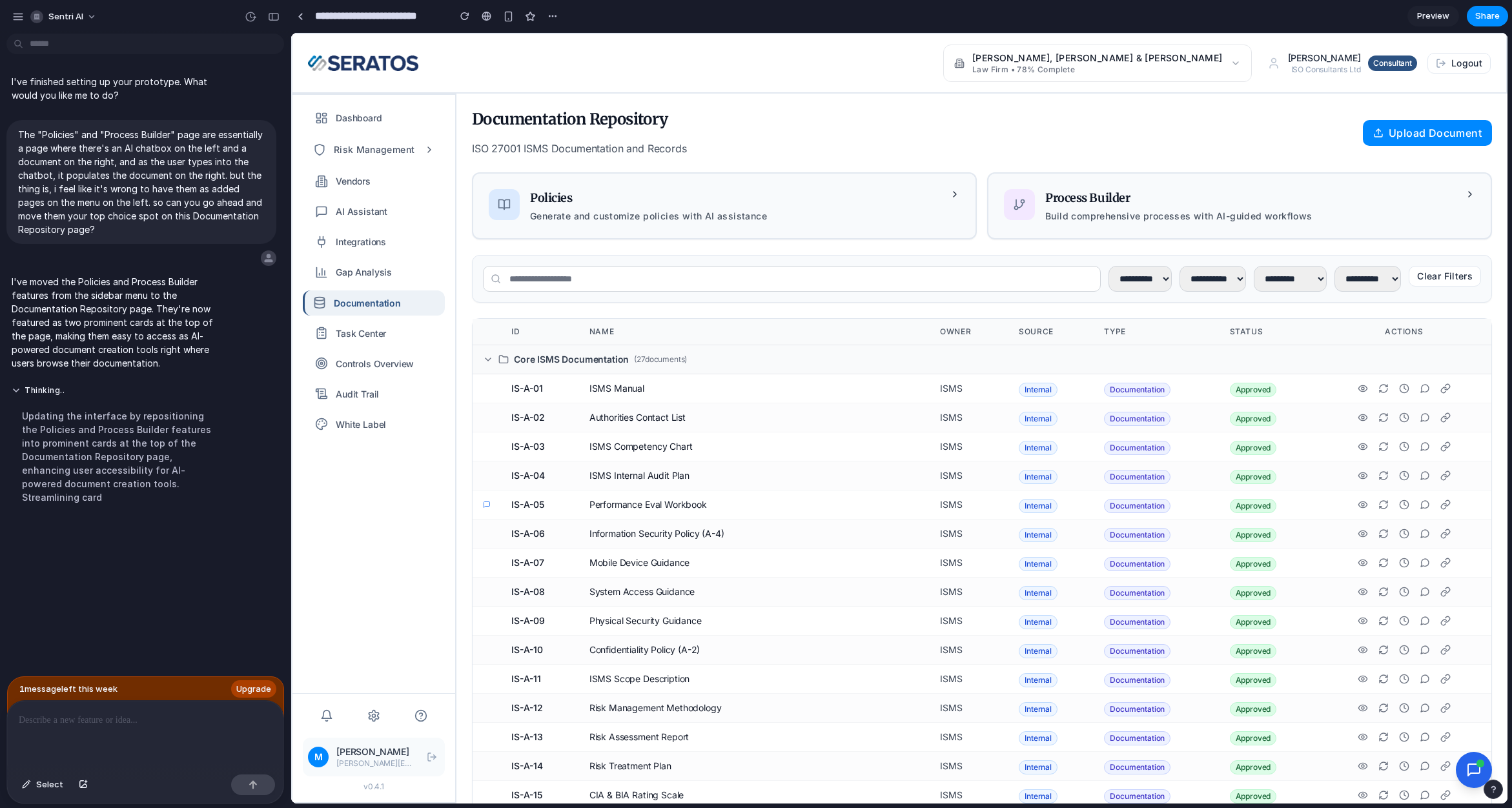
click at [157, 729] on div at bounding box center [145, 734] width 276 height 68
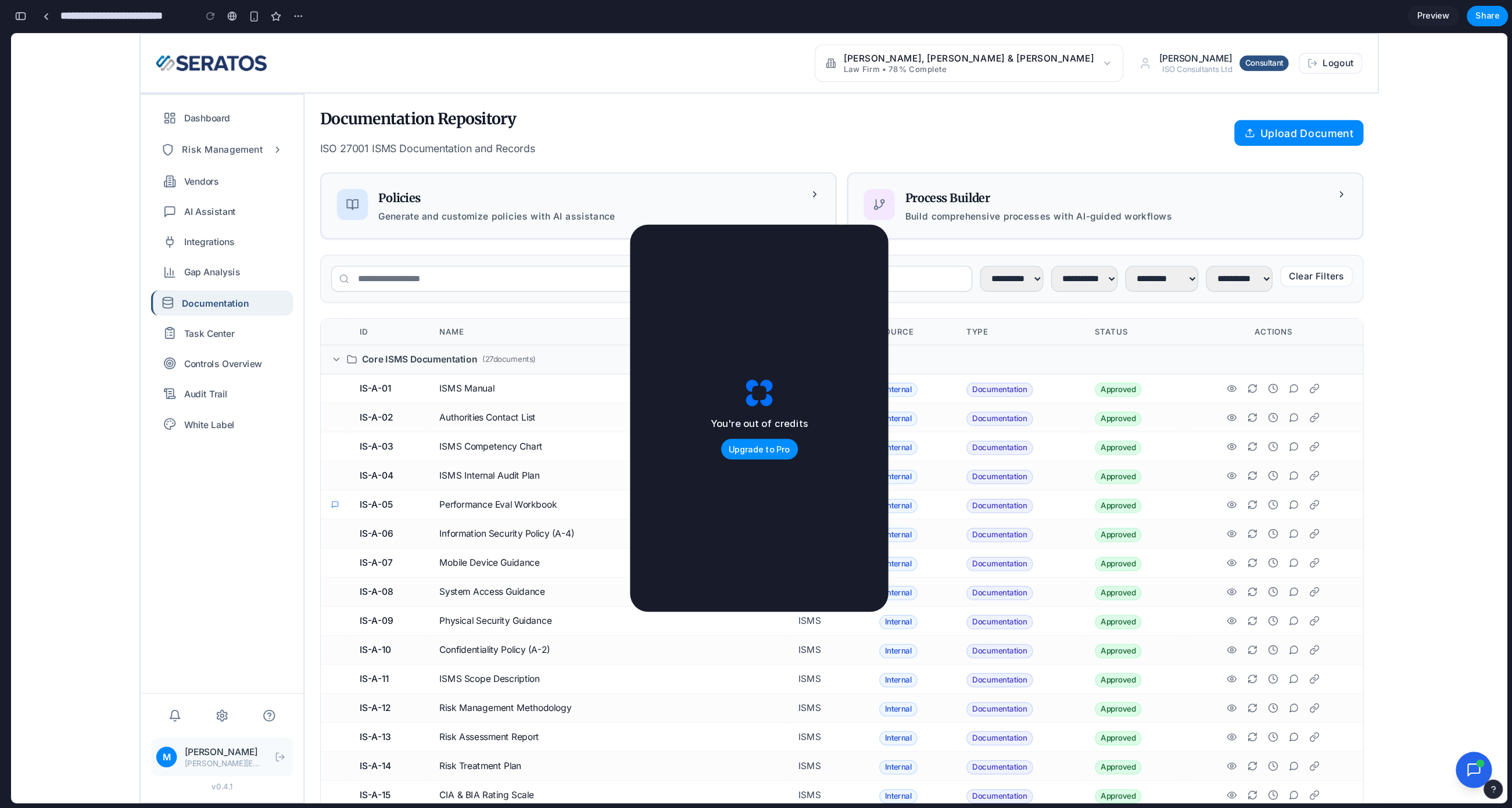
scroll to position [780, 0]
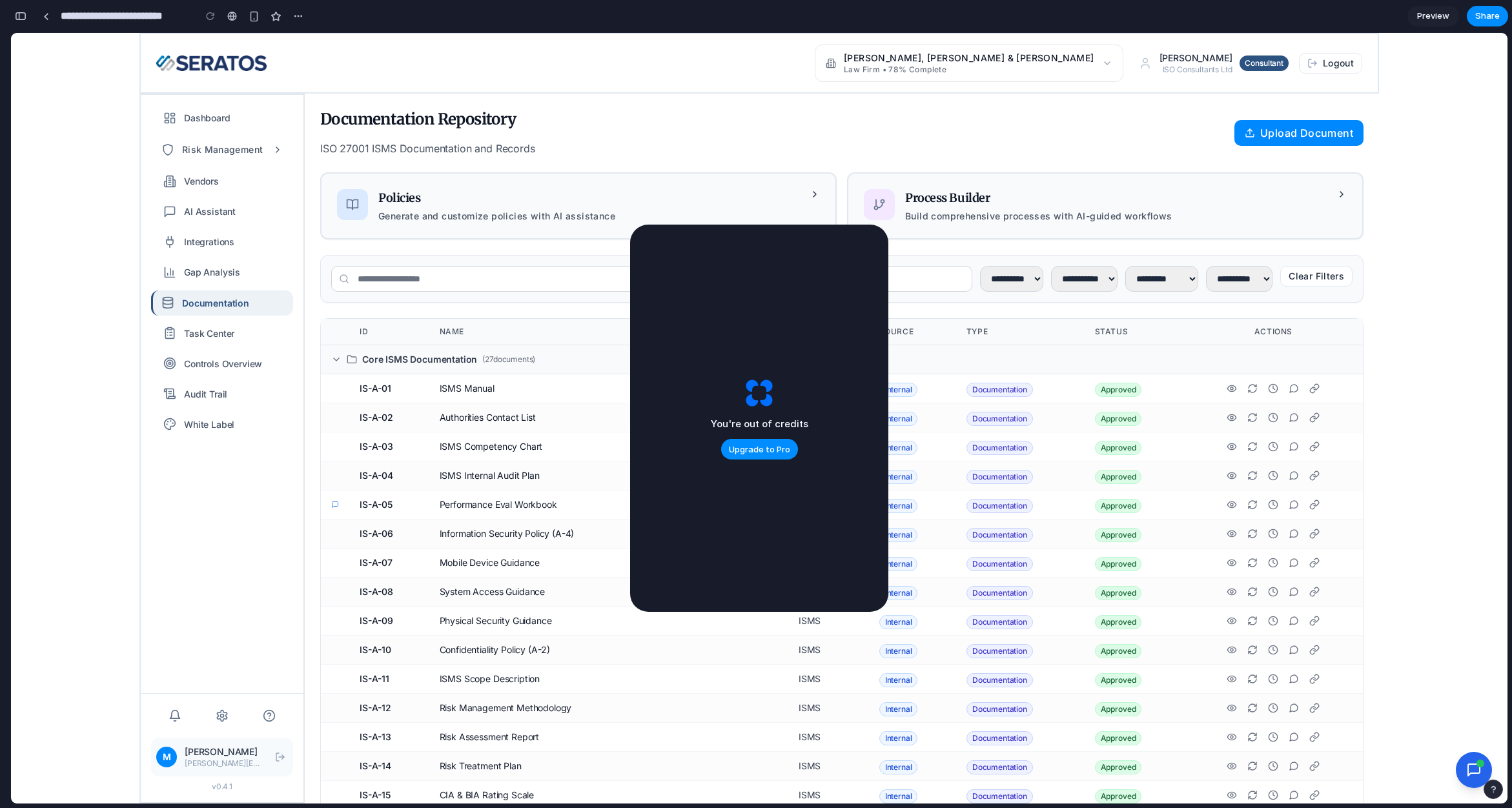
drag, startPoint x: 733, startPoint y: 242, endPoint x: 772, endPoint y: 242, distance: 39.0
click at [772, 242] on div "You're out of credits Upgrade to Pro" at bounding box center [759, 418] width 258 height 387
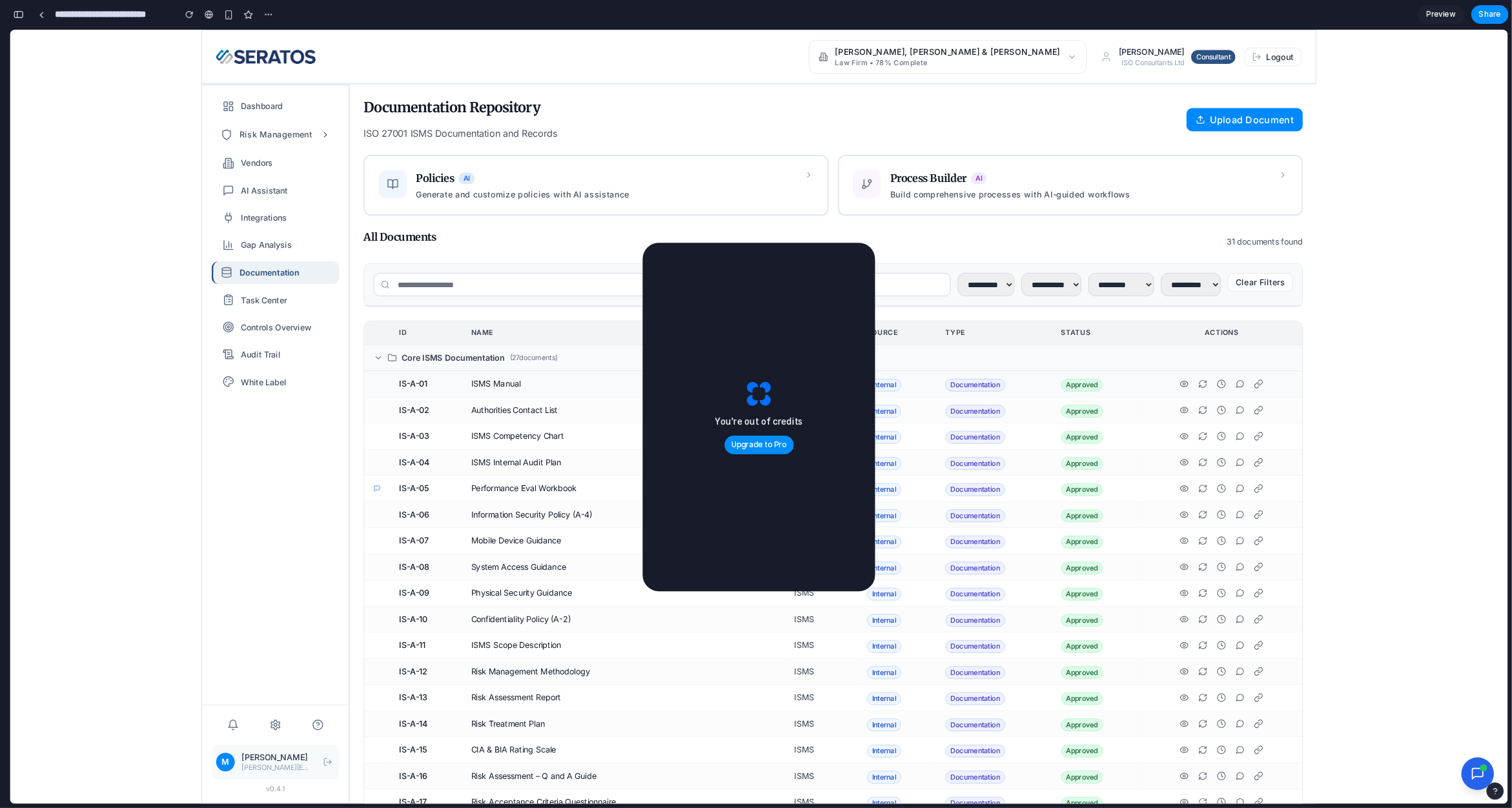
scroll to position [556, 0]
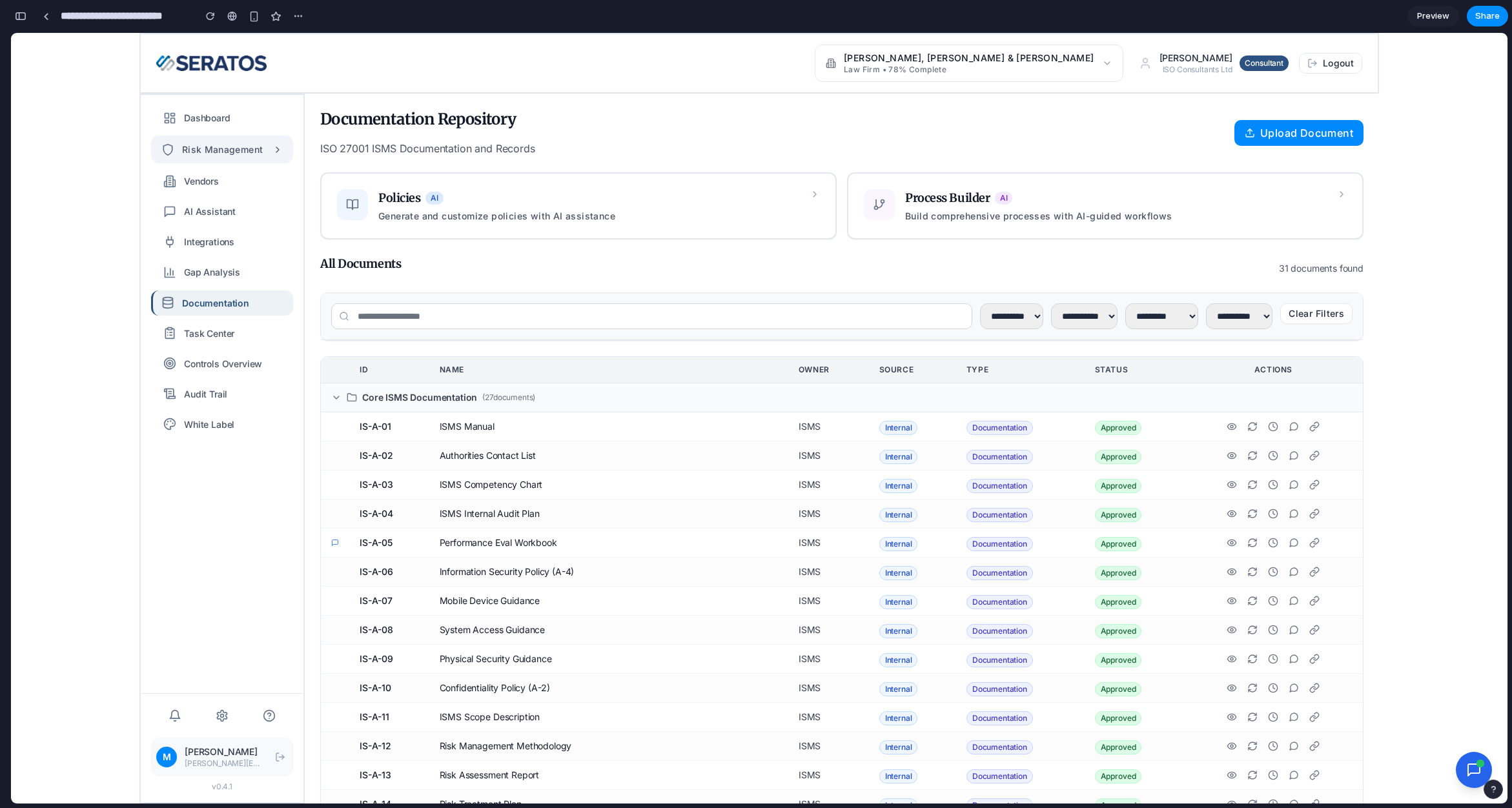
click at [238, 145] on span "Risk Management" at bounding box center [222, 149] width 81 height 15
